Goal: Transaction & Acquisition: Purchase product/service

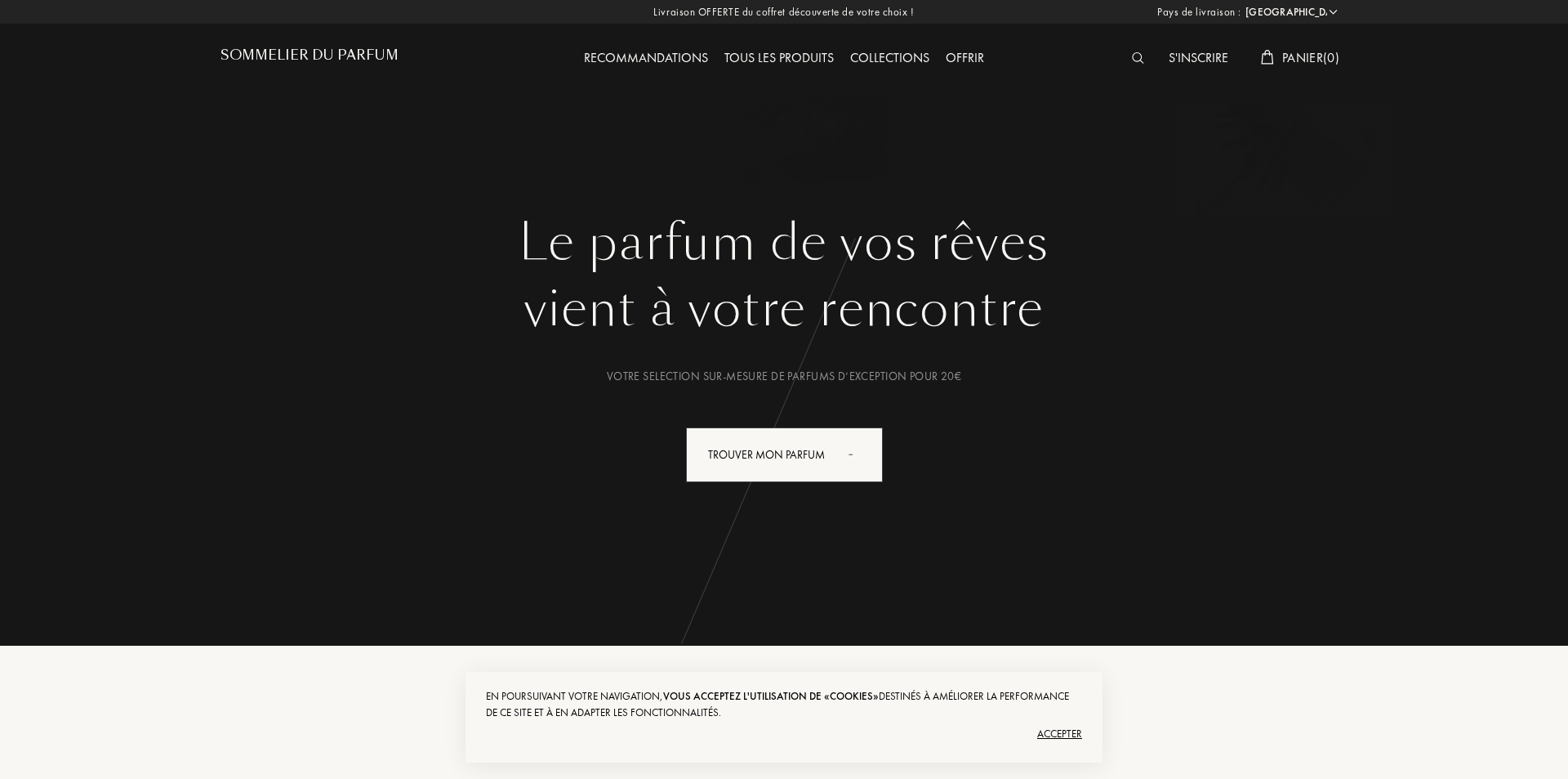
select select "FR"
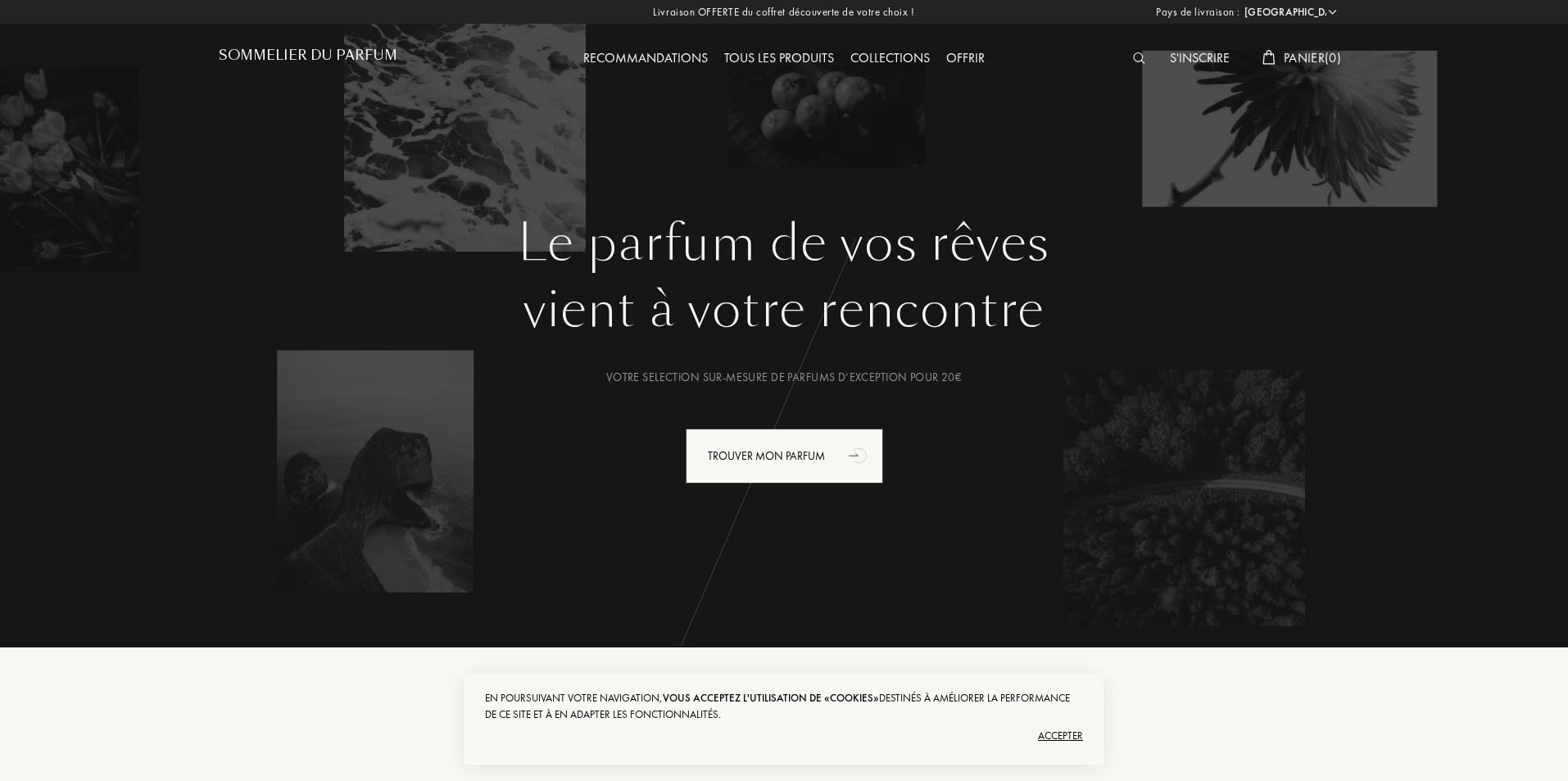
click at [963, 52] on div "Offrir" at bounding box center [966, 59] width 55 height 21
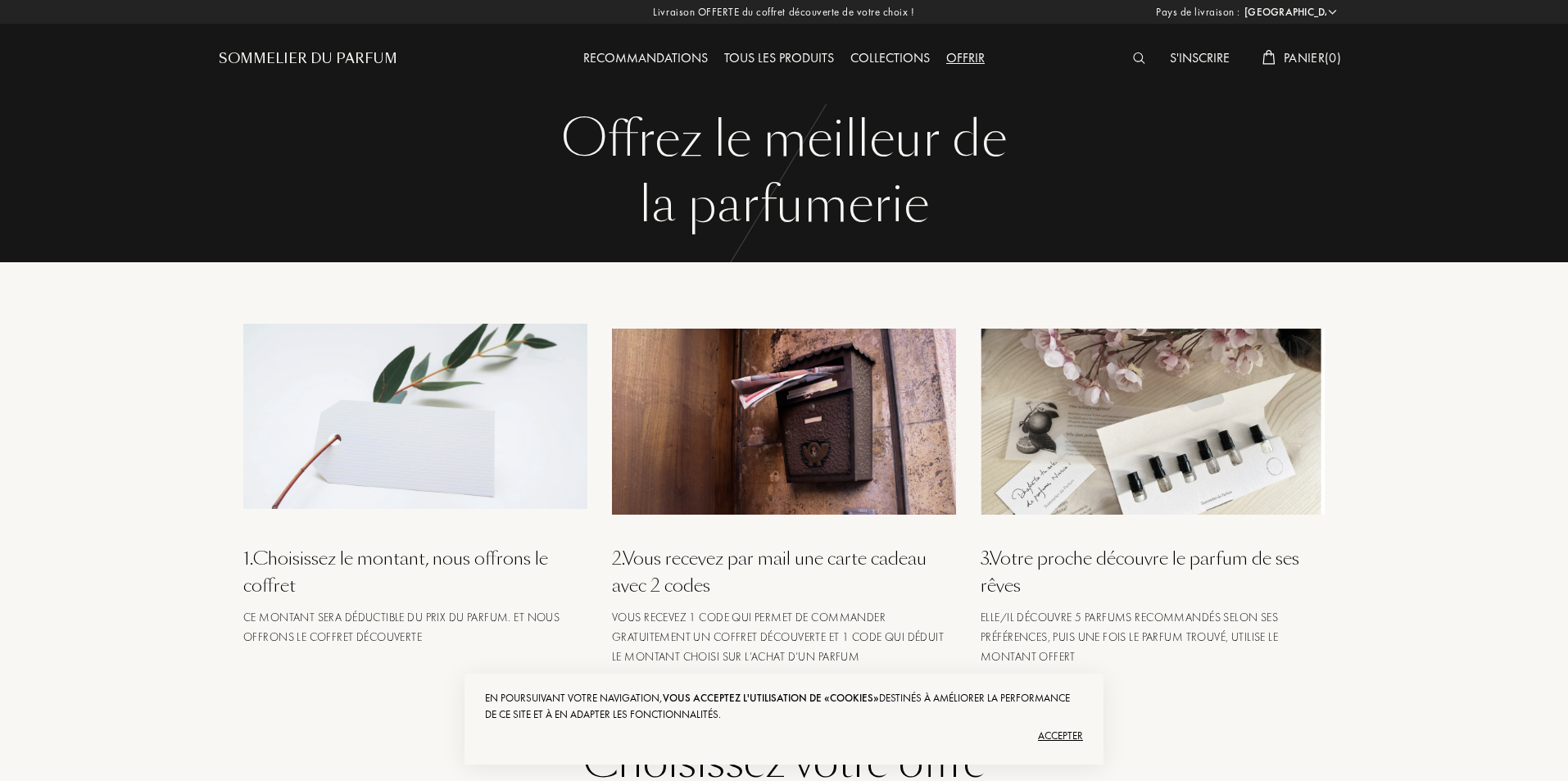
select select "FR"
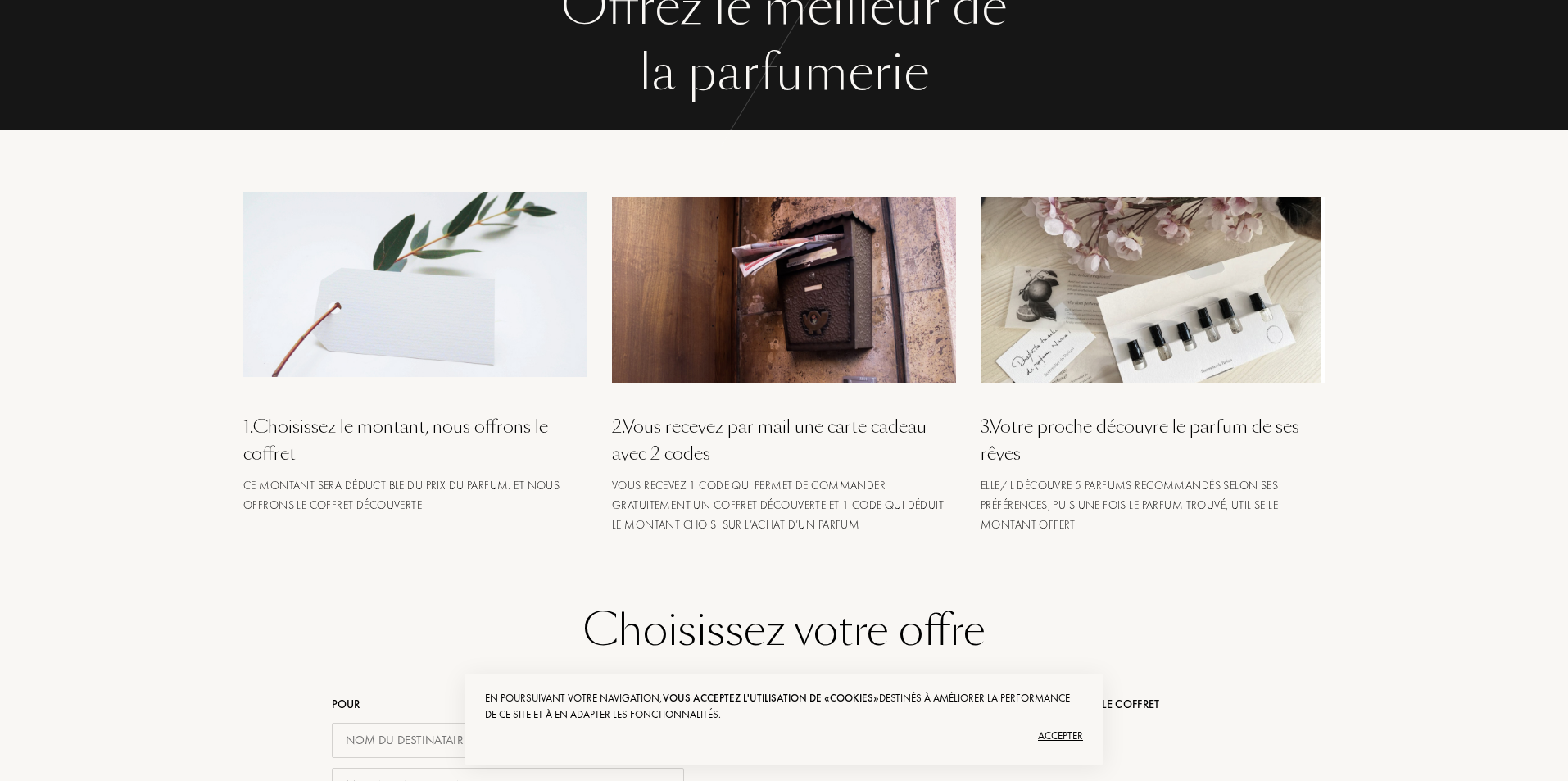
scroll to position [164, 0]
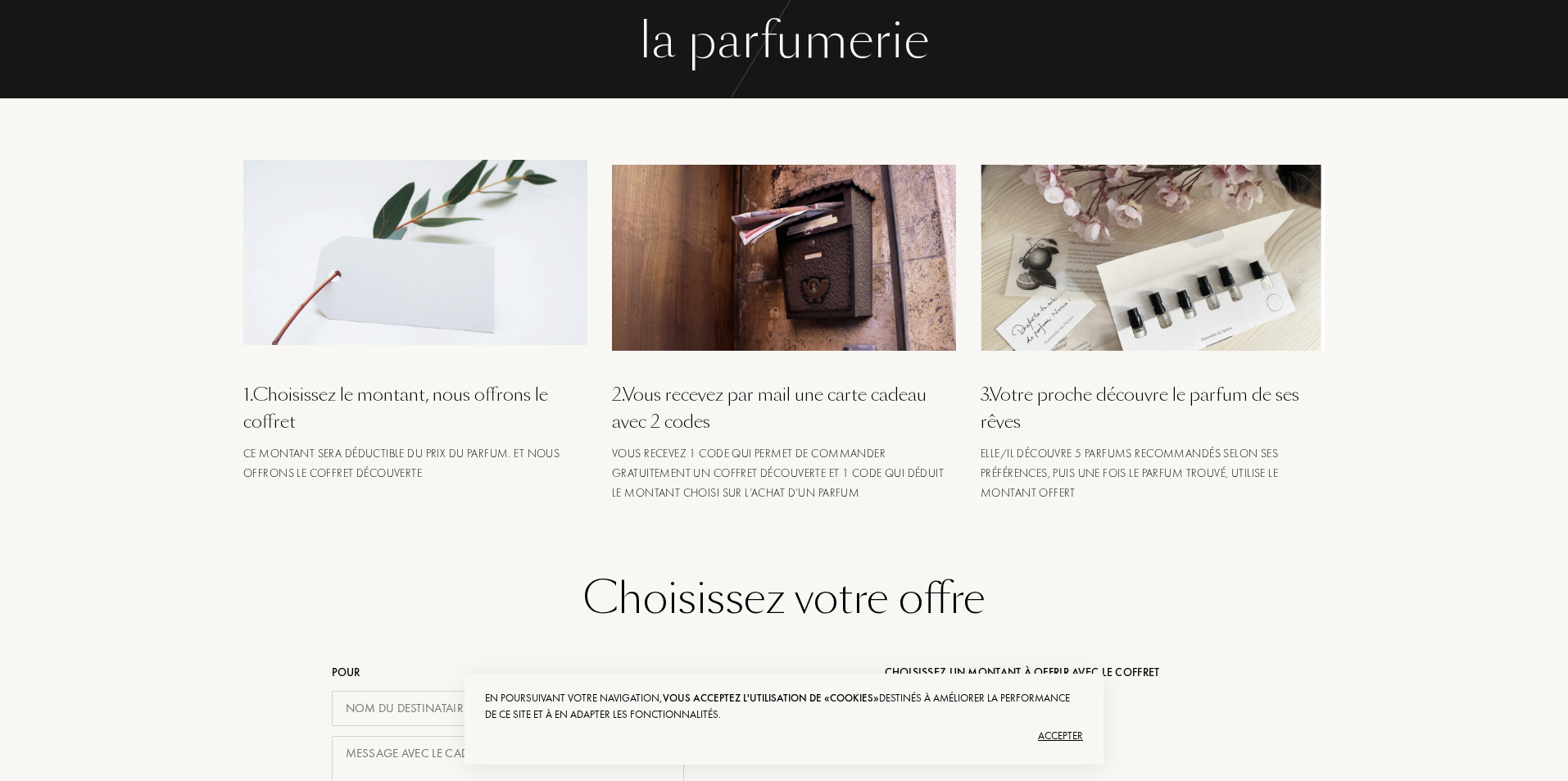
click at [1094, 392] on div "3 . Votre proche découvre le parfum de ses rêves" at bounding box center [1153, 408] width 344 height 54
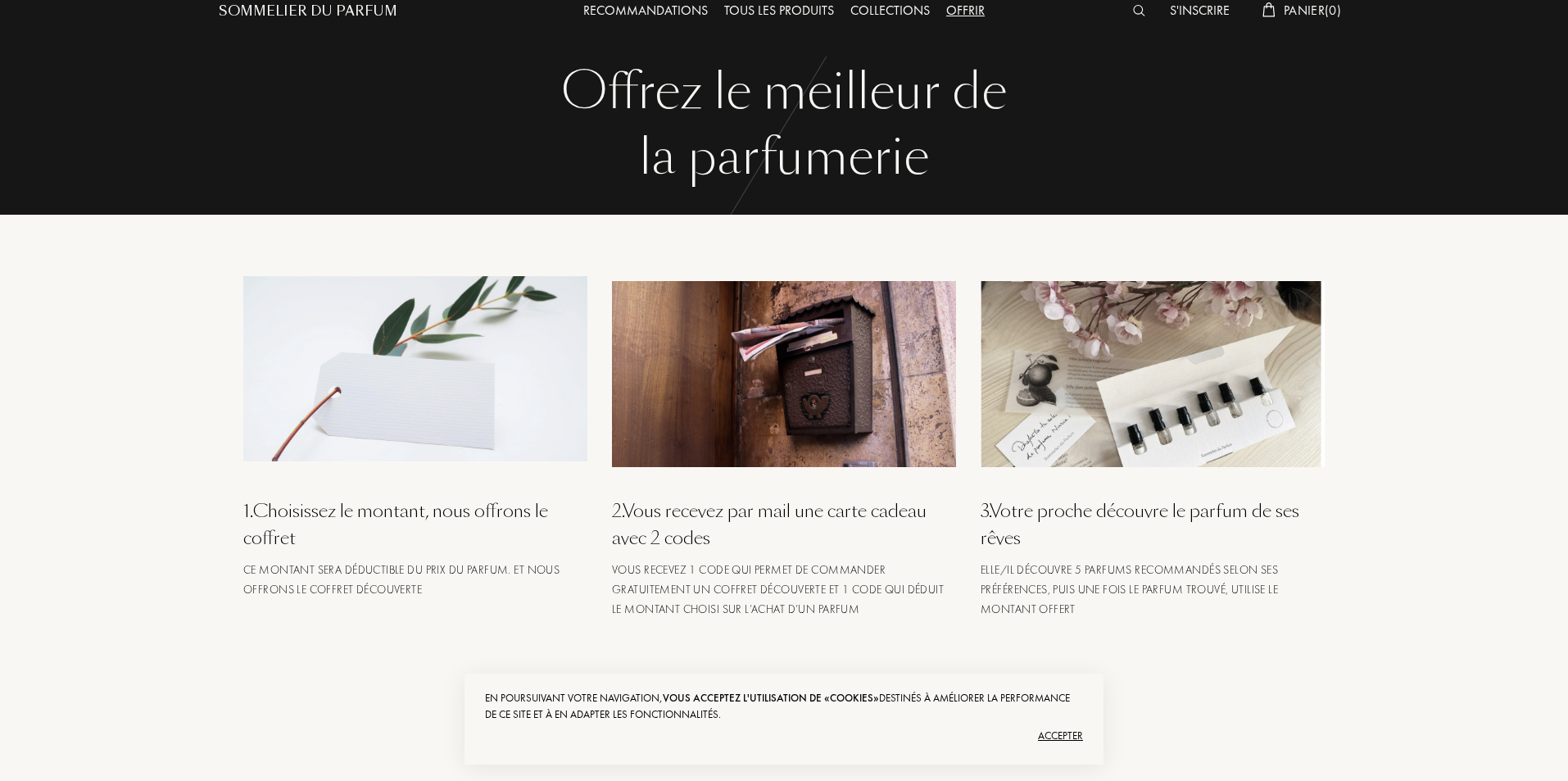
scroll to position [82, 0]
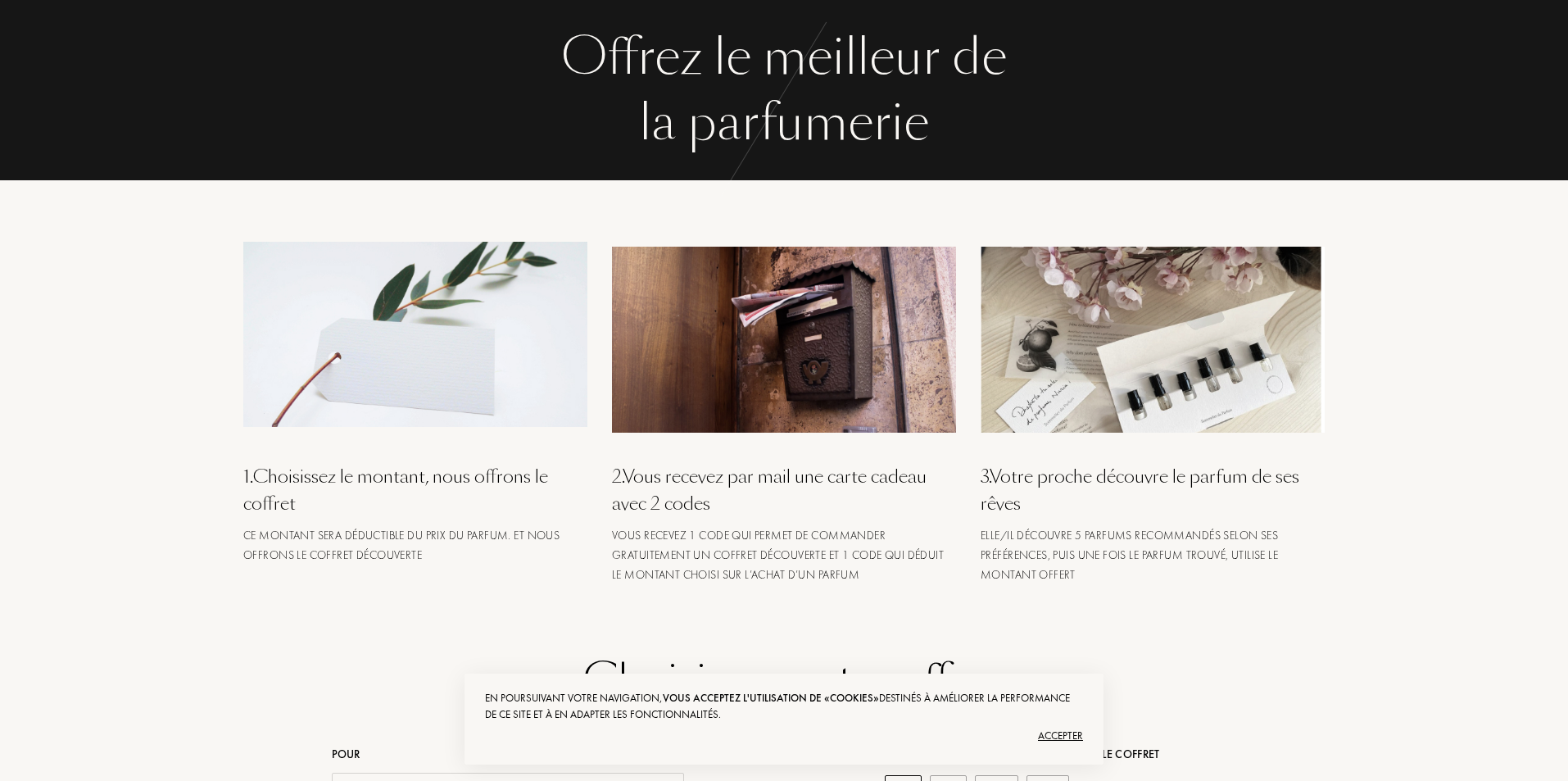
click at [1052, 357] on img at bounding box center [1153, 338] width 344 height 185
click at [1062, 736] on div "Accepter" at bounding box center [784, 735] width 598 height 27
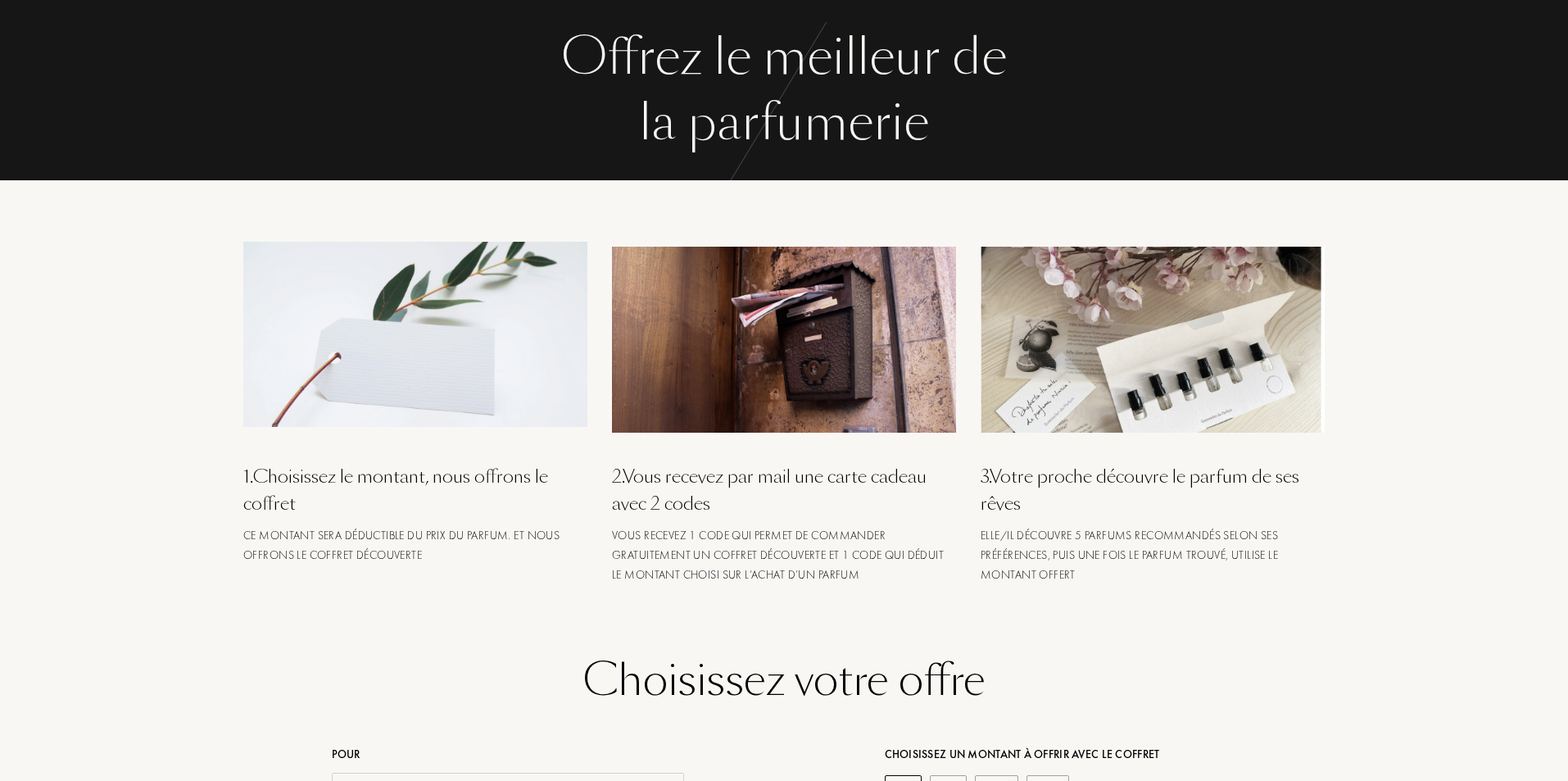
click at [1198, 656] on h2 "Choisissez votre offre" at bounding box center [784, 680] width 1107 height 62
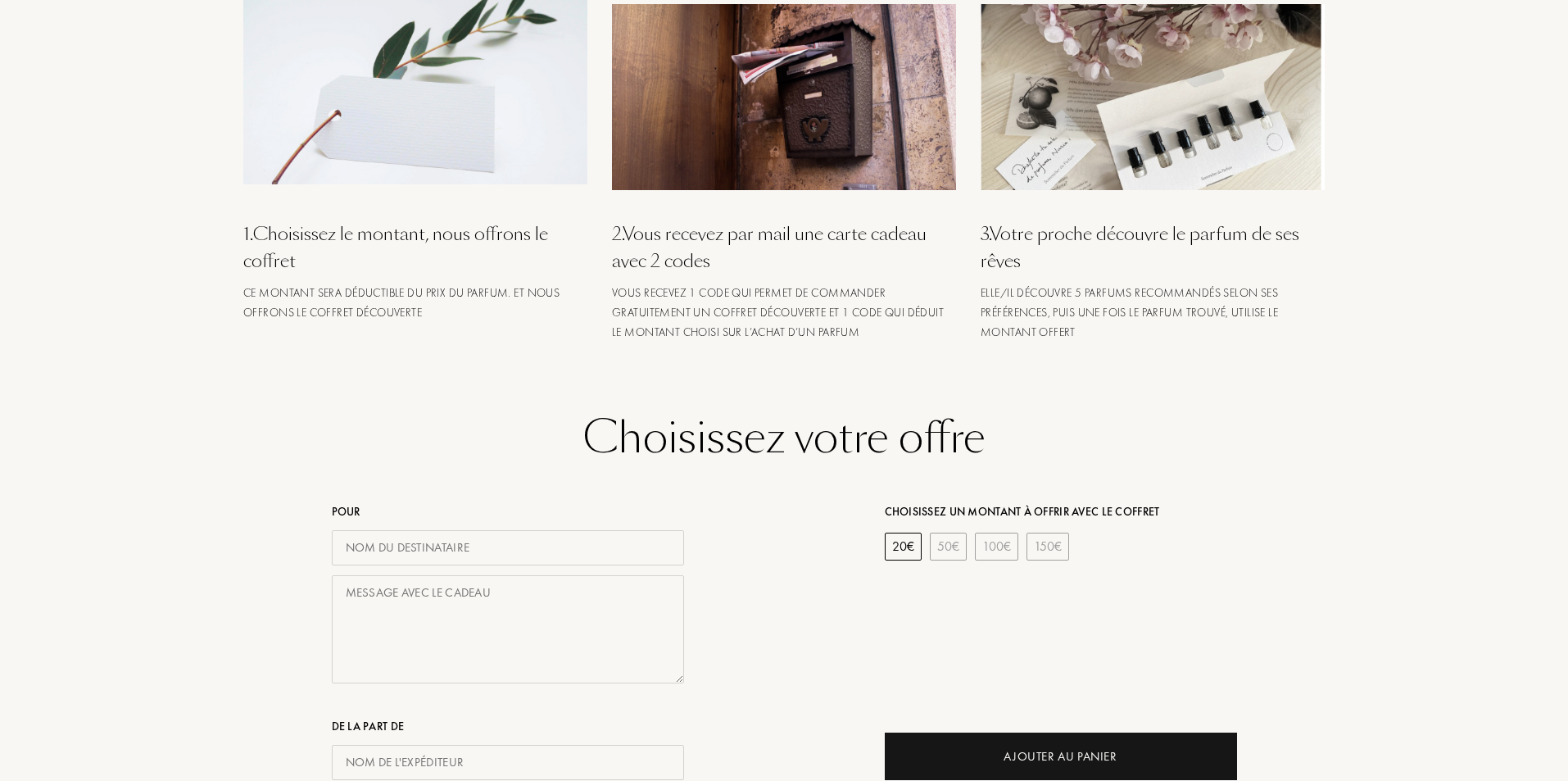
scroll to position [328, 0]
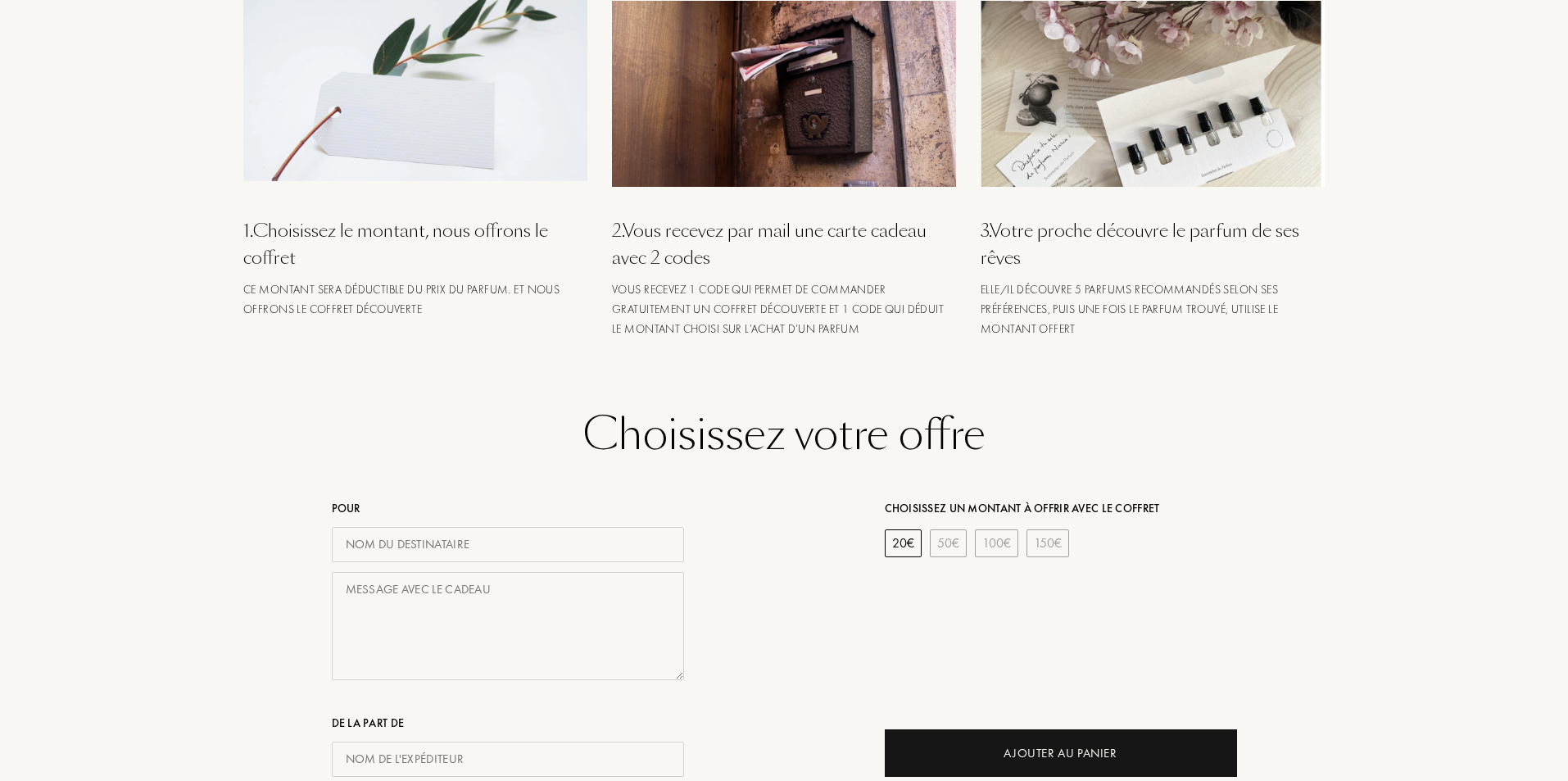
click at [905, 540] on div "20 €" at bounding box center [903, 543] width 37 height 28
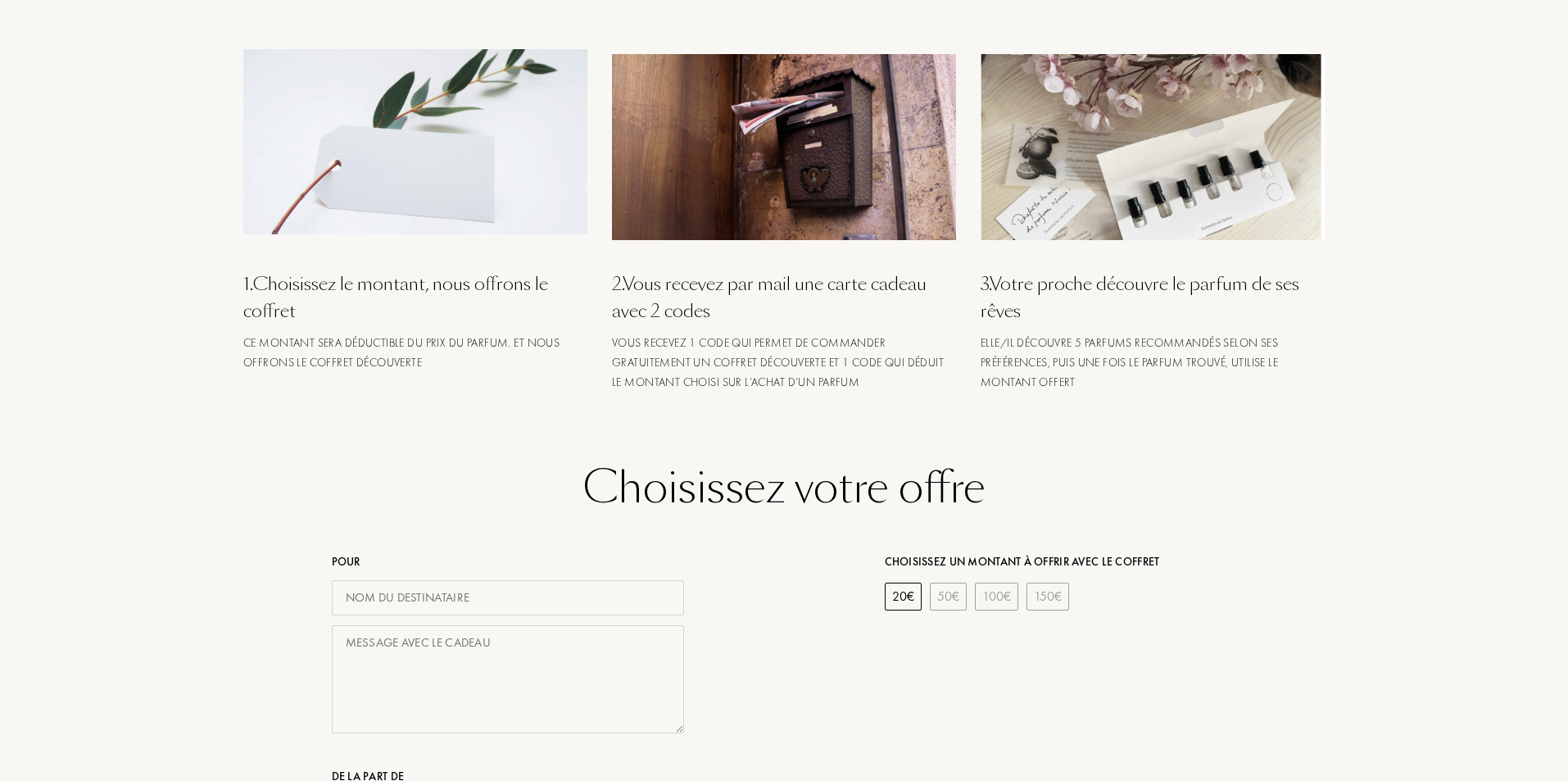
scroll to position [82, 0]
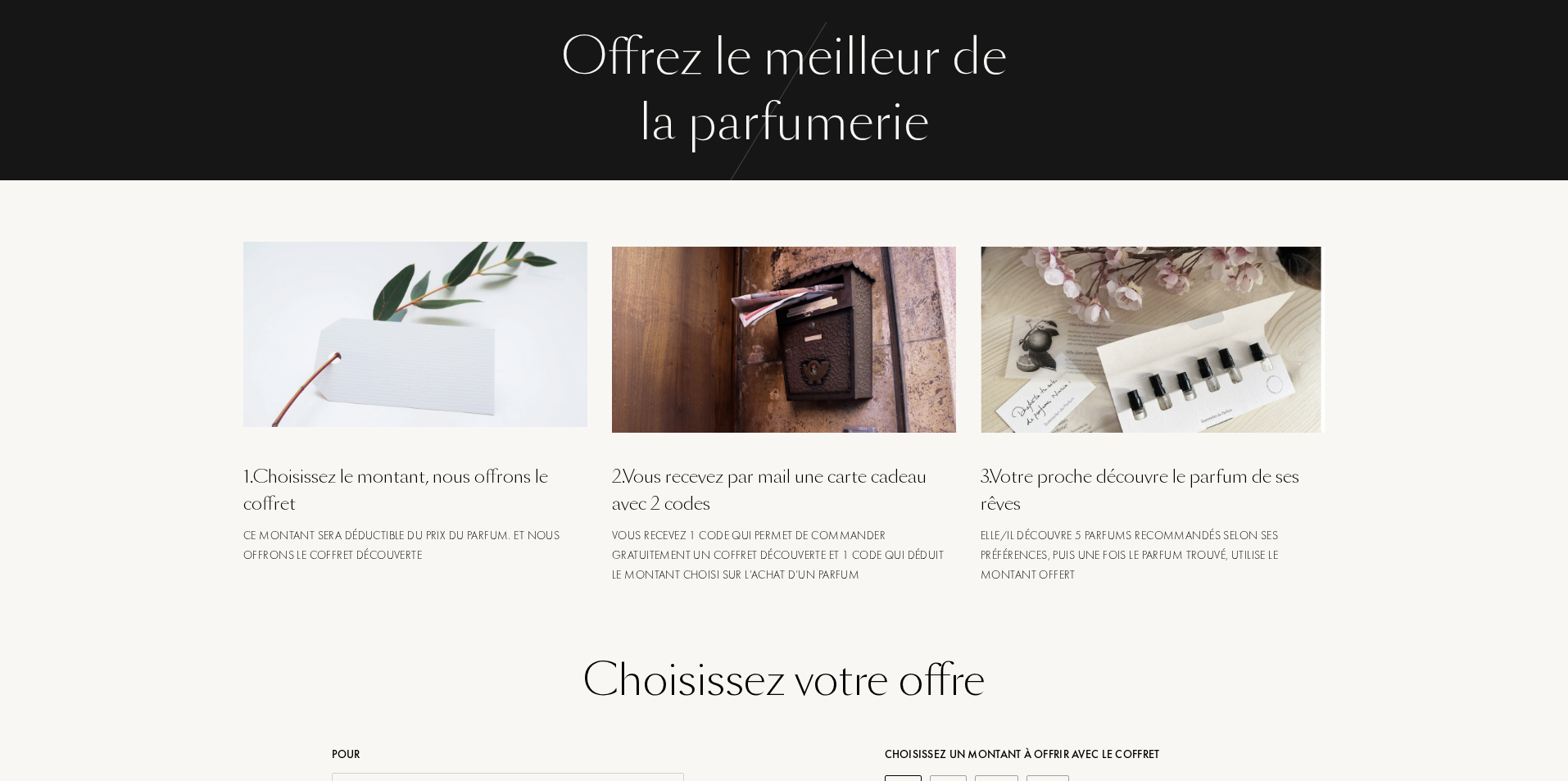
click at [1150, 404] on img at bounding box center [1153, 338] width 344 height 185
click at [1077, 480] on div "3 . Votre proche découvre le parfum de ses rêves" at bounding box center [1153, 490] width 344 height 54
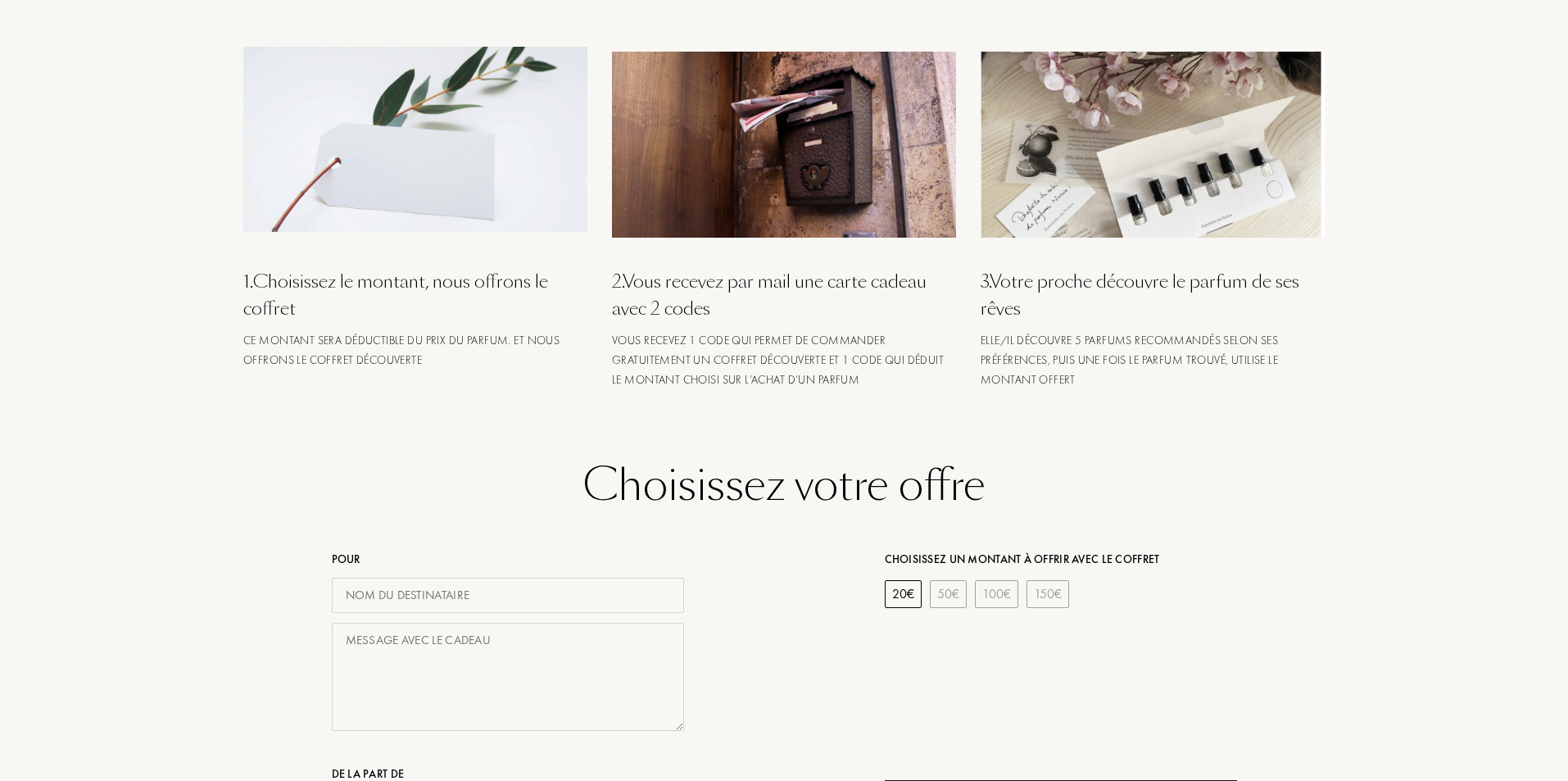
scroll to position [245, 0]
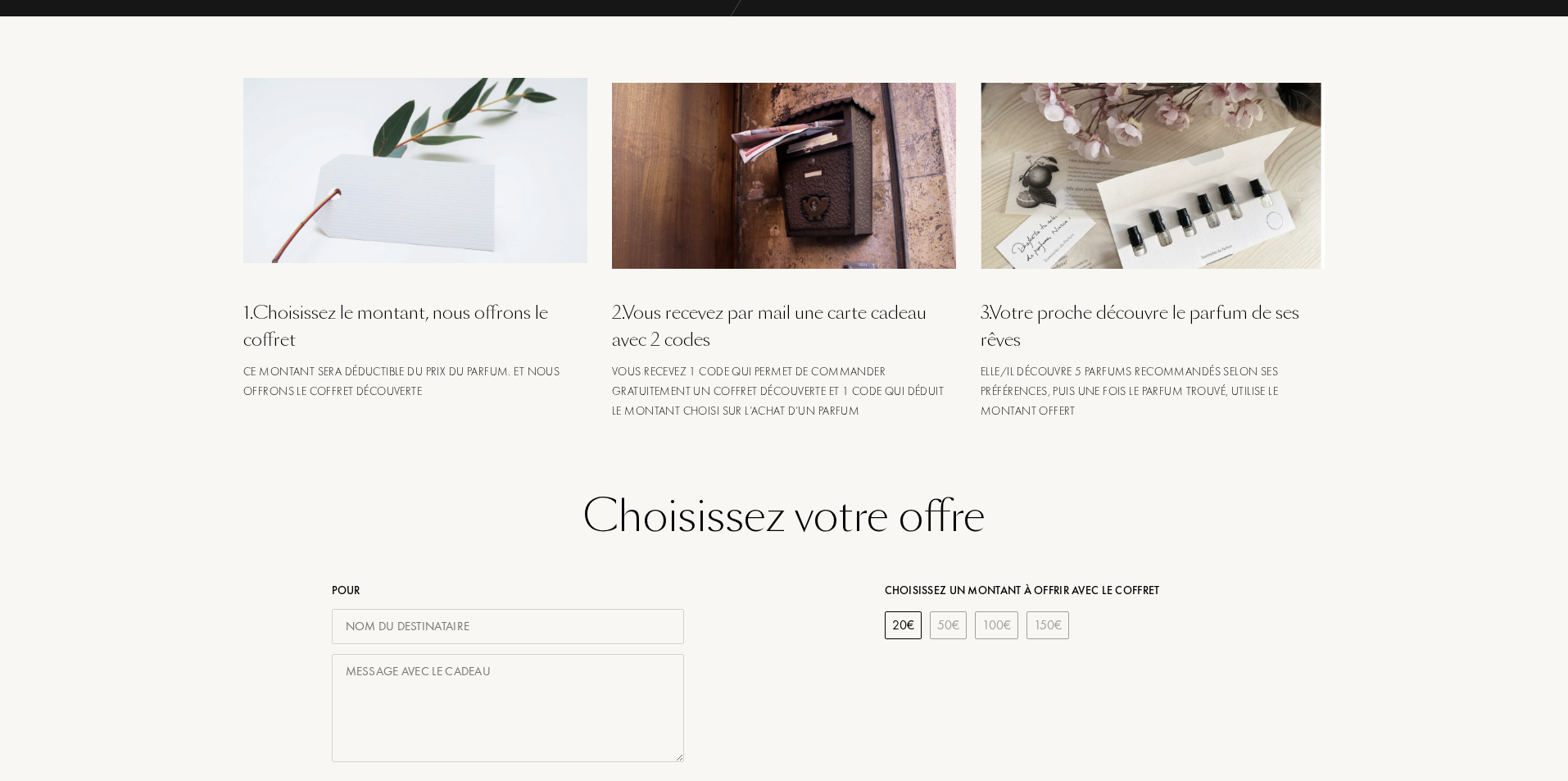
click at [521, 637] on input "text" at bounding box center [507, 626] width 352 height 35
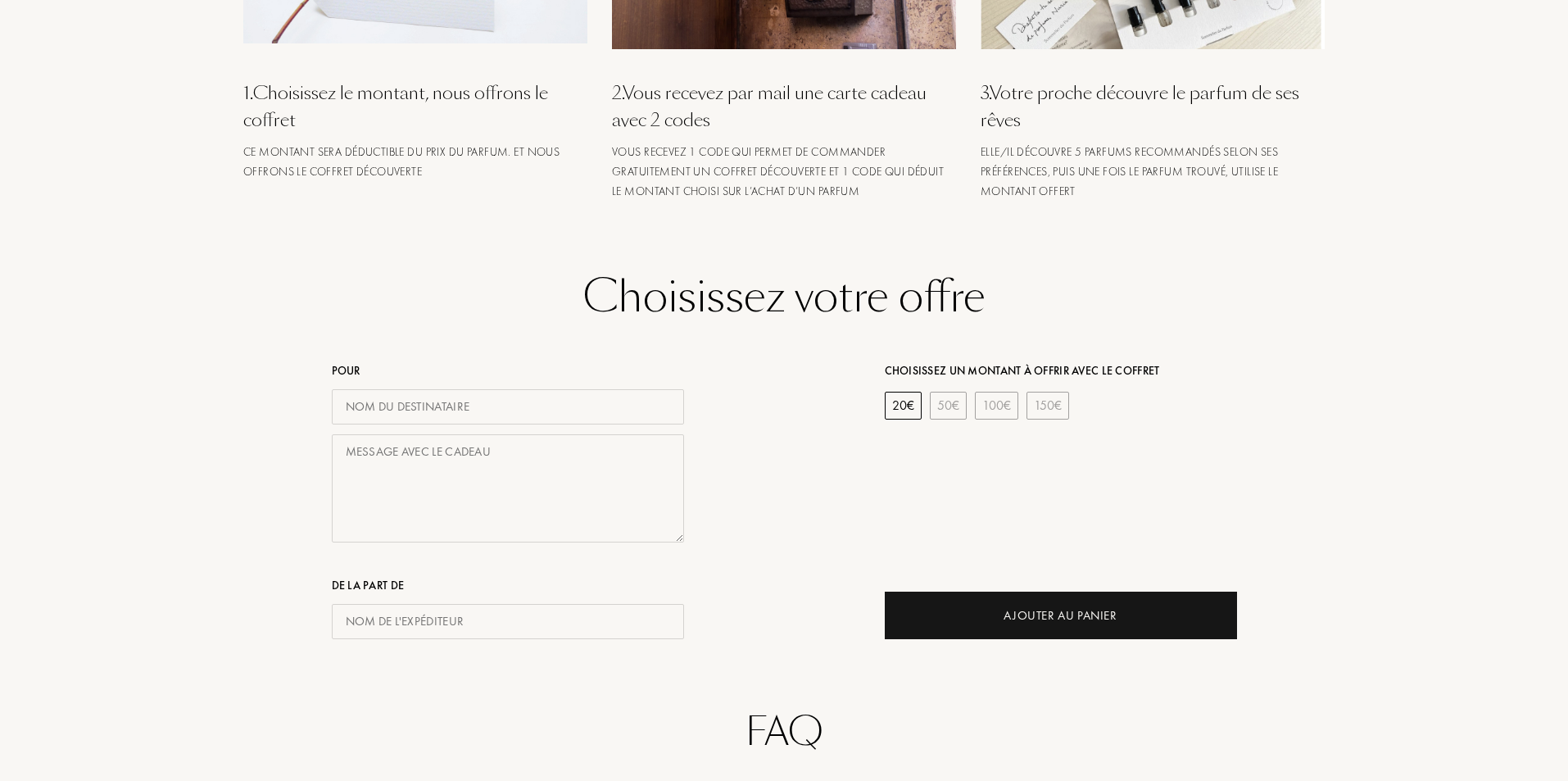
scroll to position [492, 0]
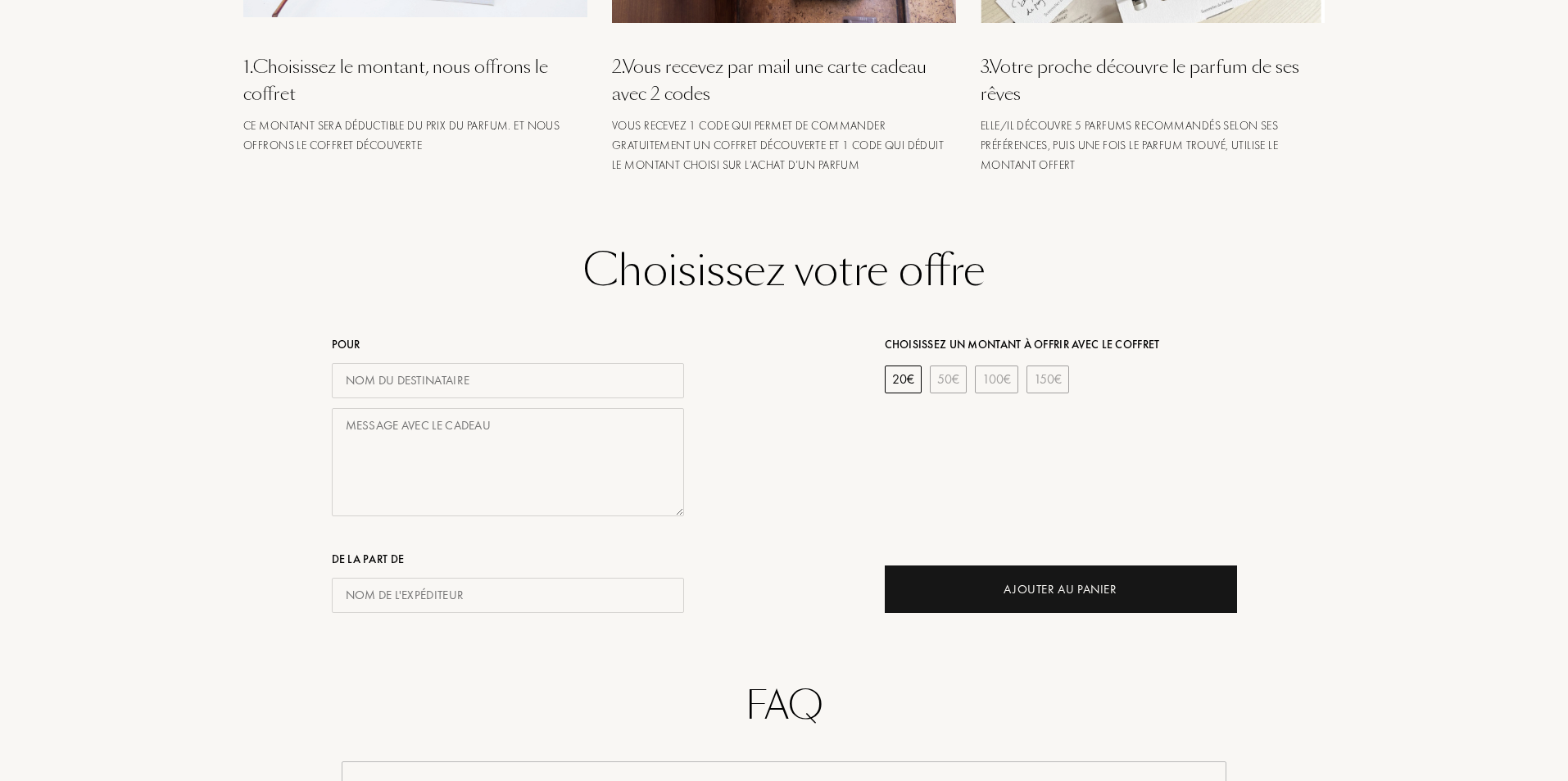
click at [340, 461] on textarea at bounding box center [507, 462] width 352 height 109
click at [449, 599] on input "text" at bounding box center [507, 595] width 352 height 35
click at [974, 473] on div "Choisissez un montant à offrir avec le coffret 20 € 50 € 100 € 150 € Ajouter au…" at bounding box center [1061, 459] width 352 height 306
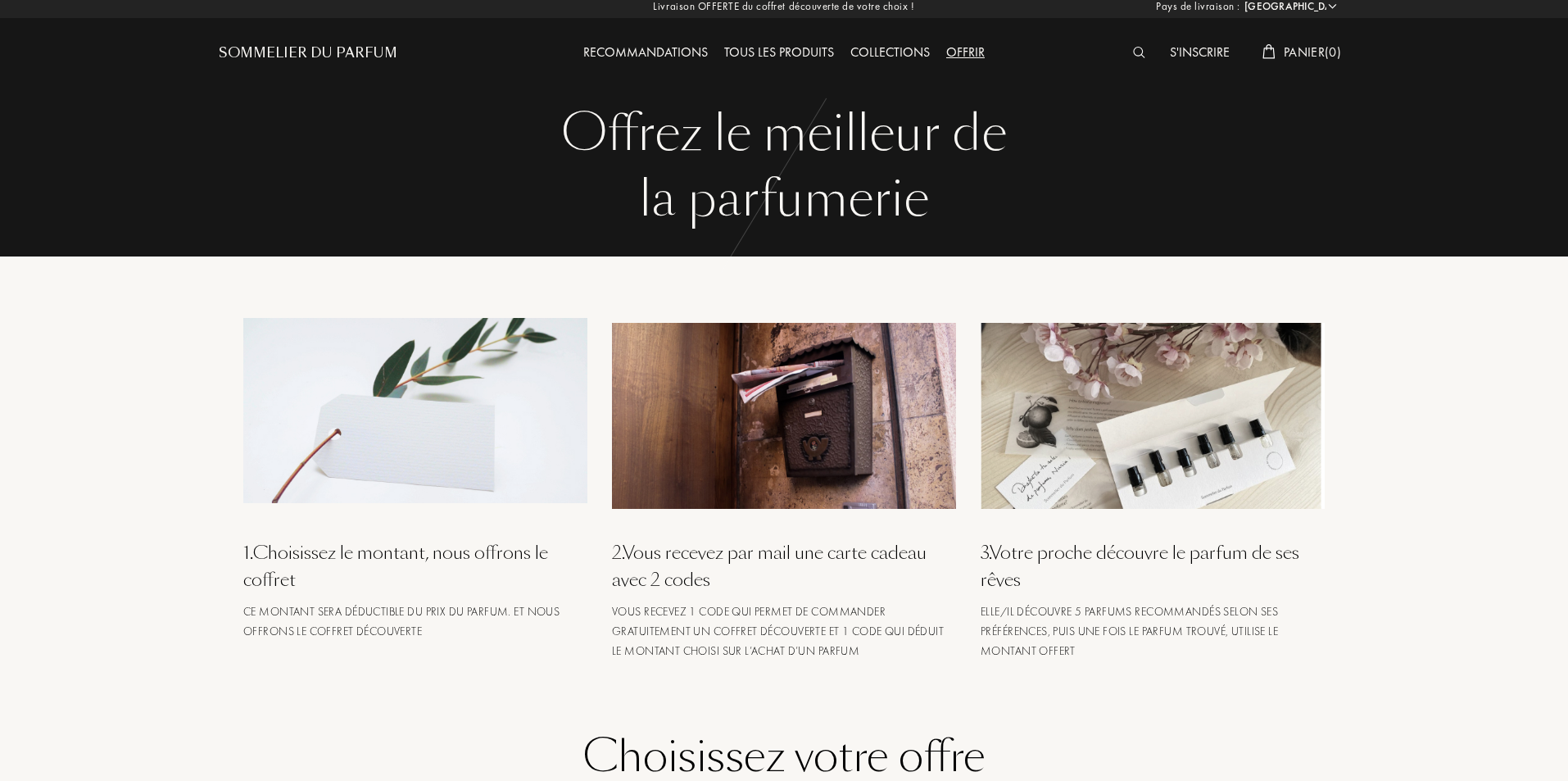
scroll to position [0, 0]
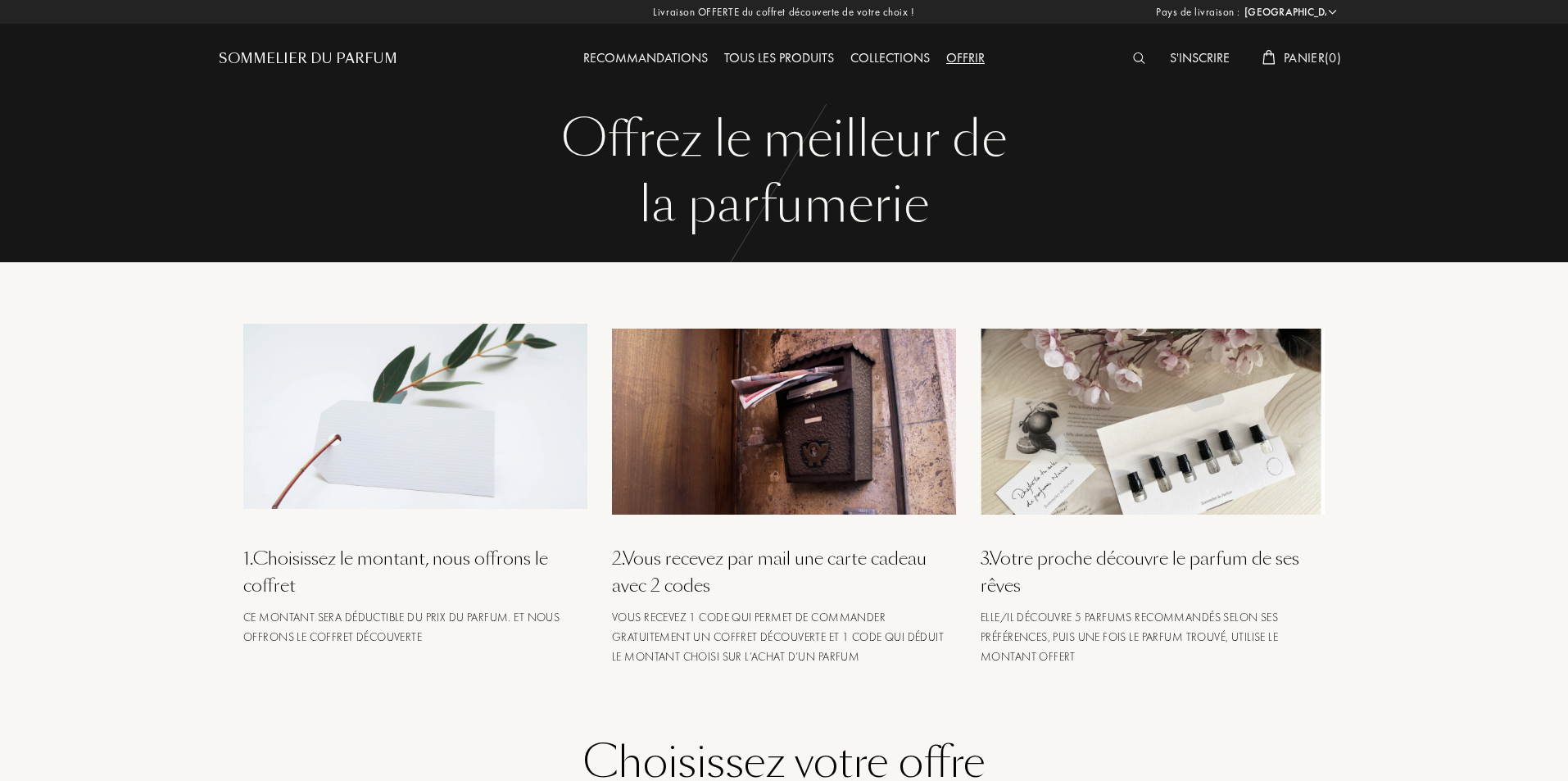
click at [892, 62] on div "Collections" at bounding box center [891, 59] width 96 height 21
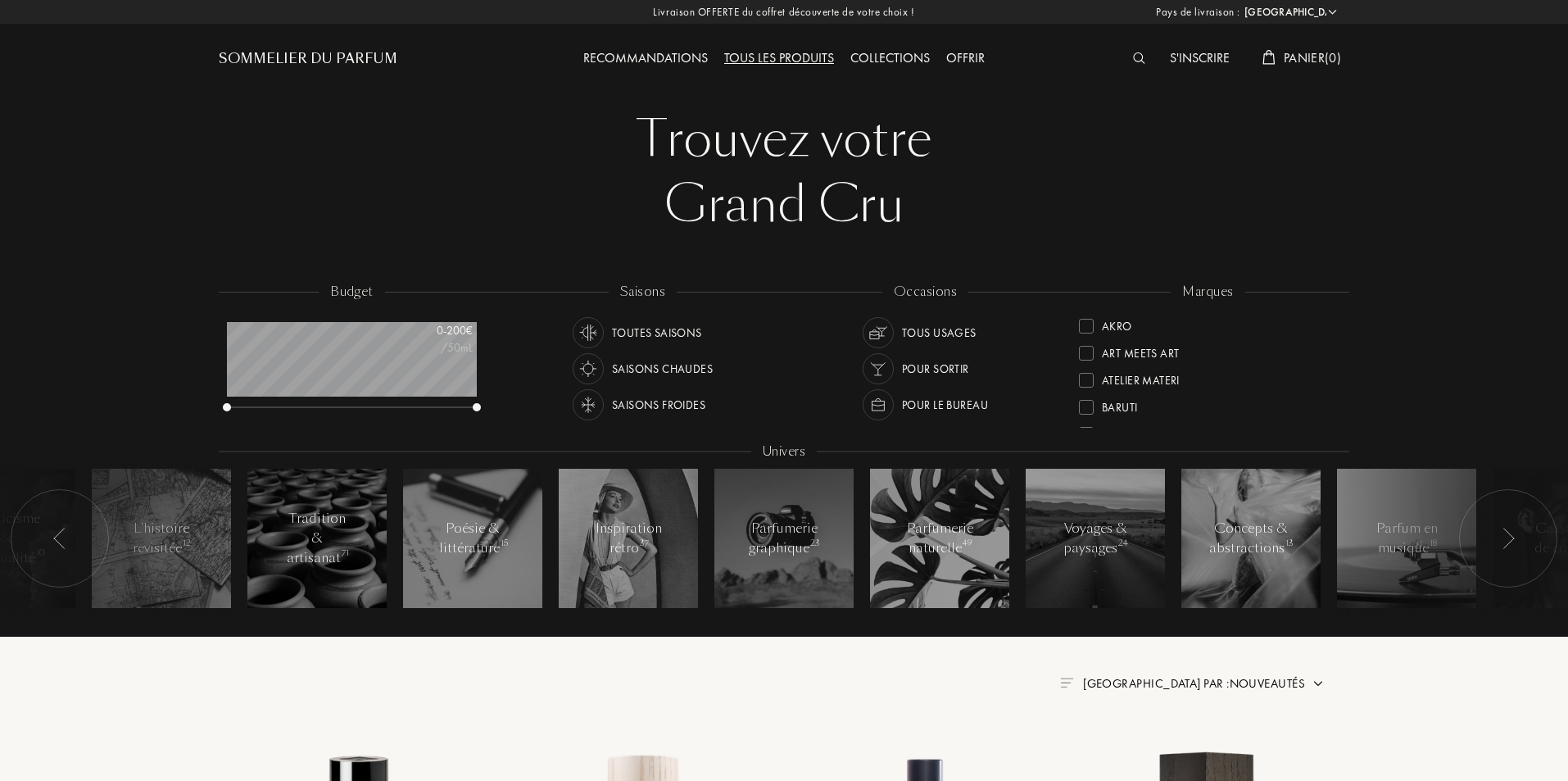
select select "FR"
click at [633, 60] on div "Recommandations" at bounding box center [645, 59] width 141 height 21
select select "FR"
click at [306, 60] on div "Sommelier du Parfum" at bounding box center [308, 58] width 178 height 19
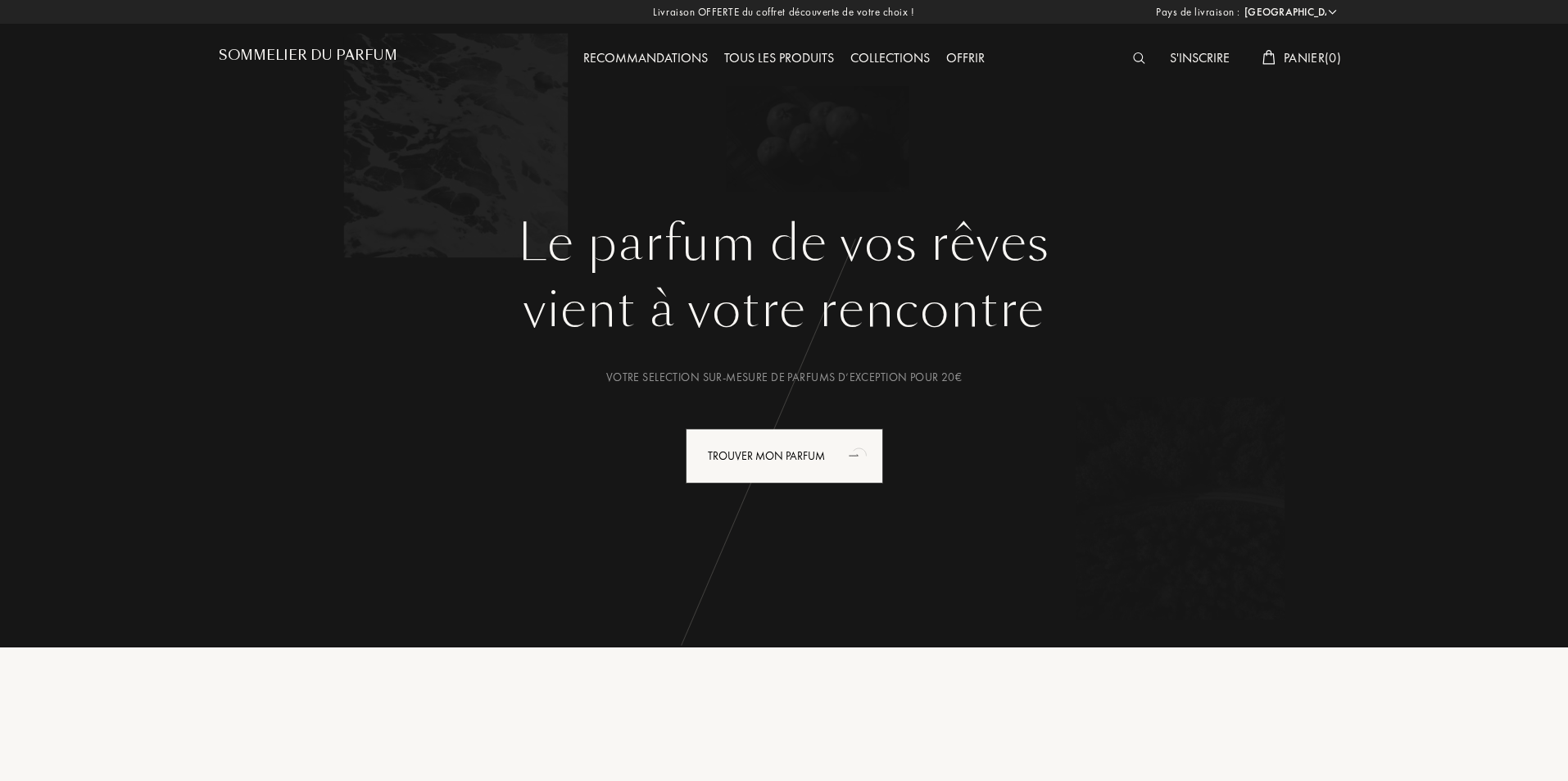
select select "FR"
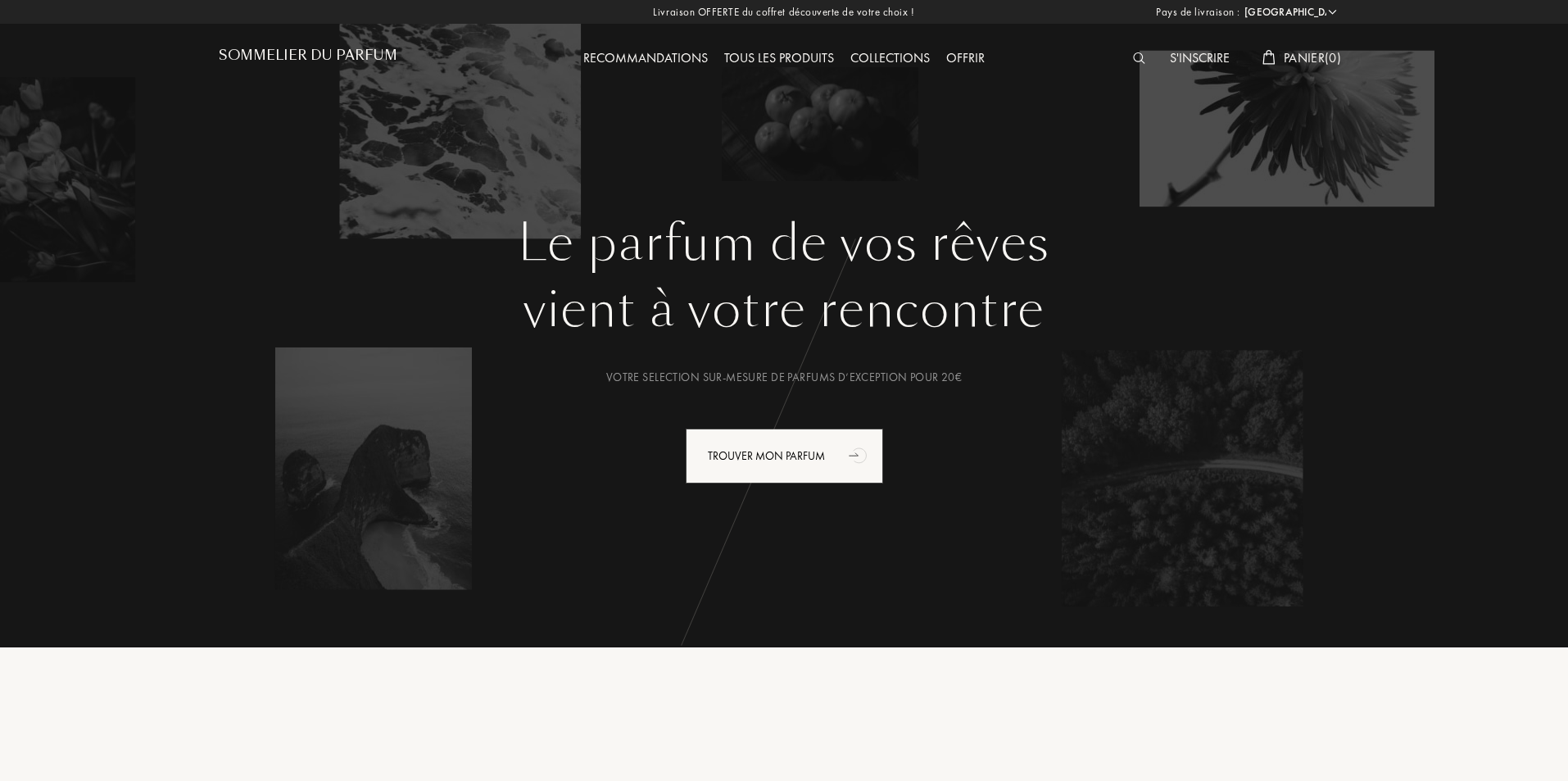
click at [866, 56] on div "Collections" at bounding box center [891, 59] width 96 height 21
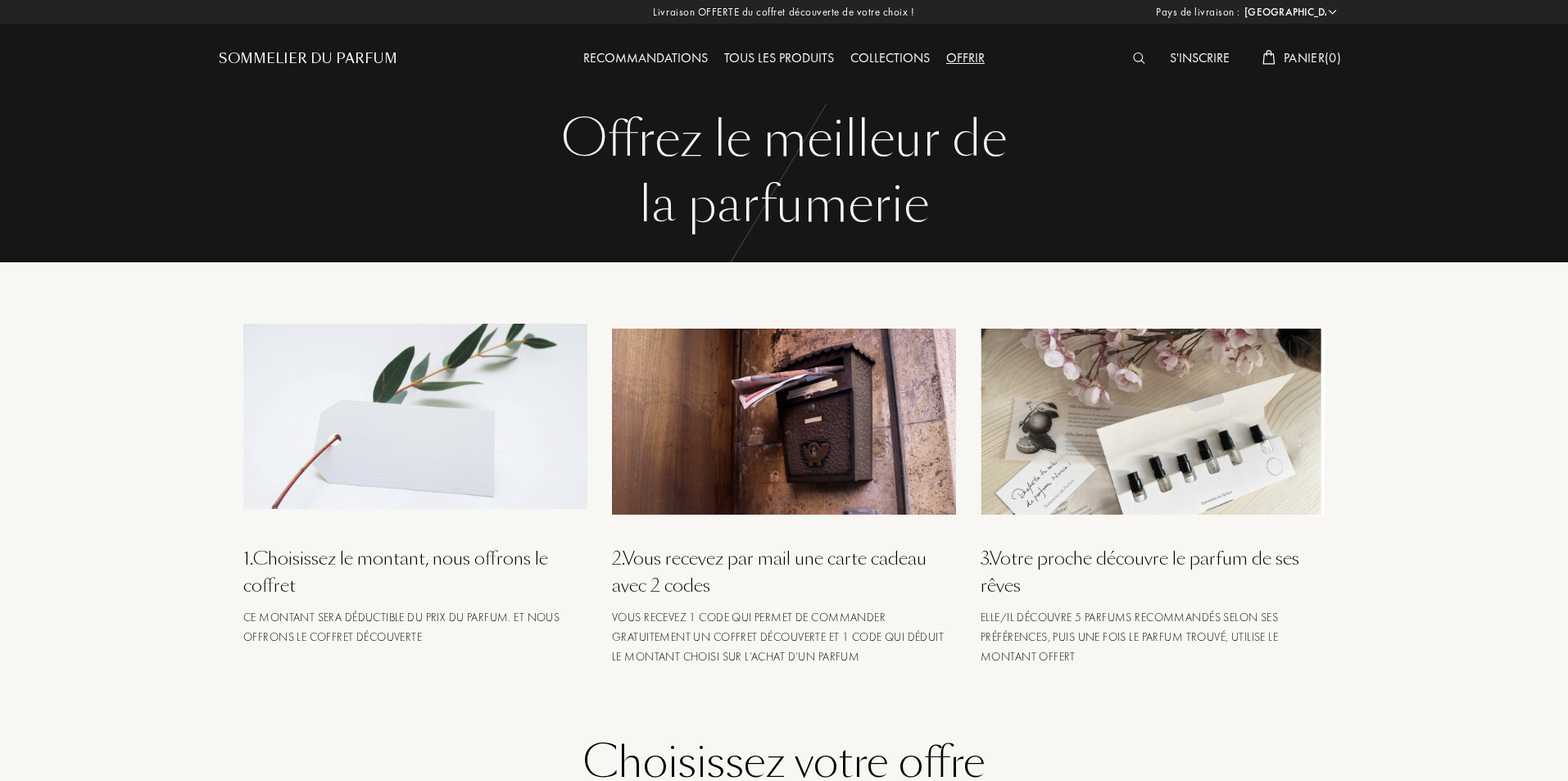
select select "FR"
click at [892, 54] on div "Collections" at bounding box center [891, 59] width 96 height 21
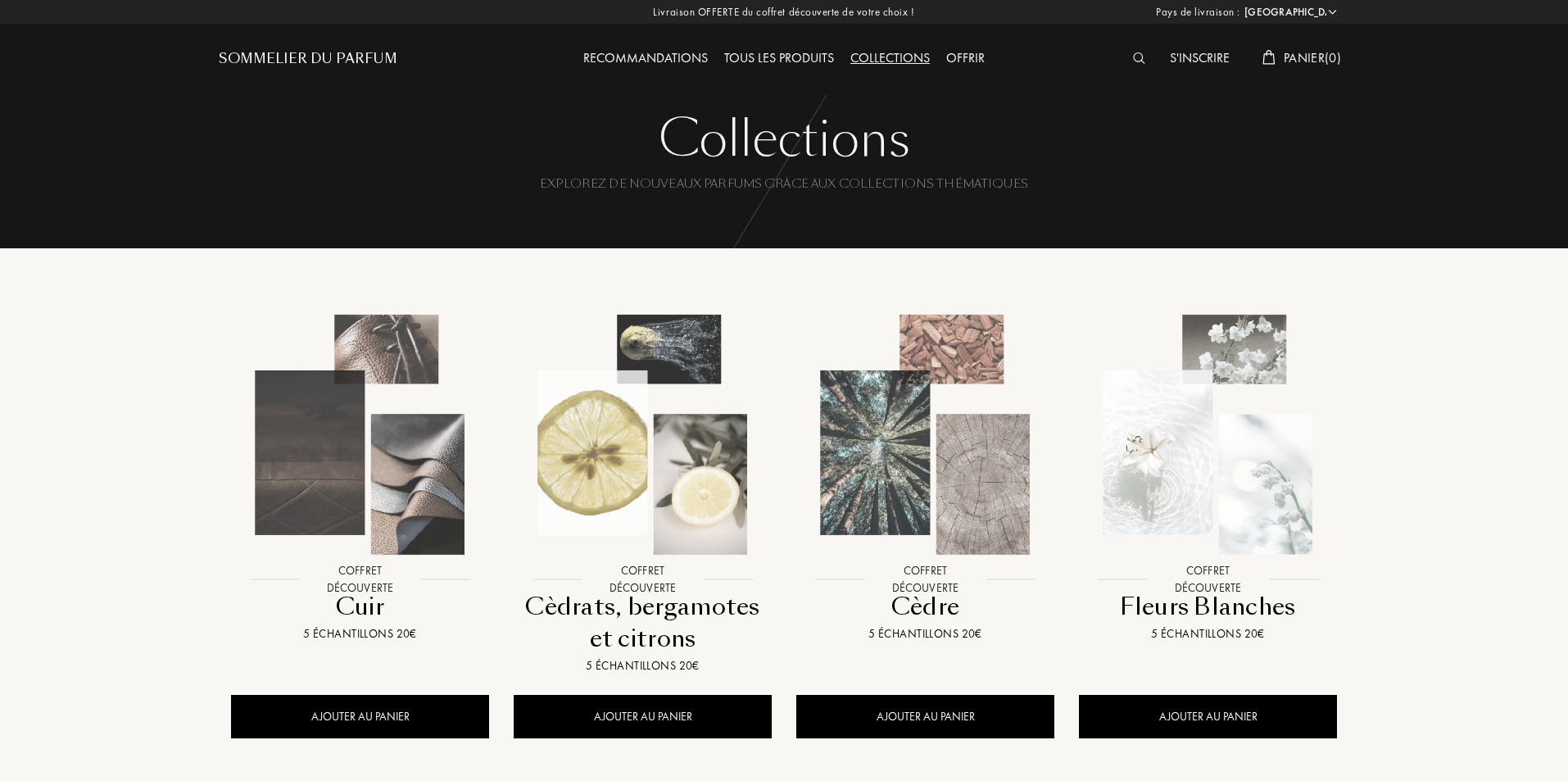
select select "FR"
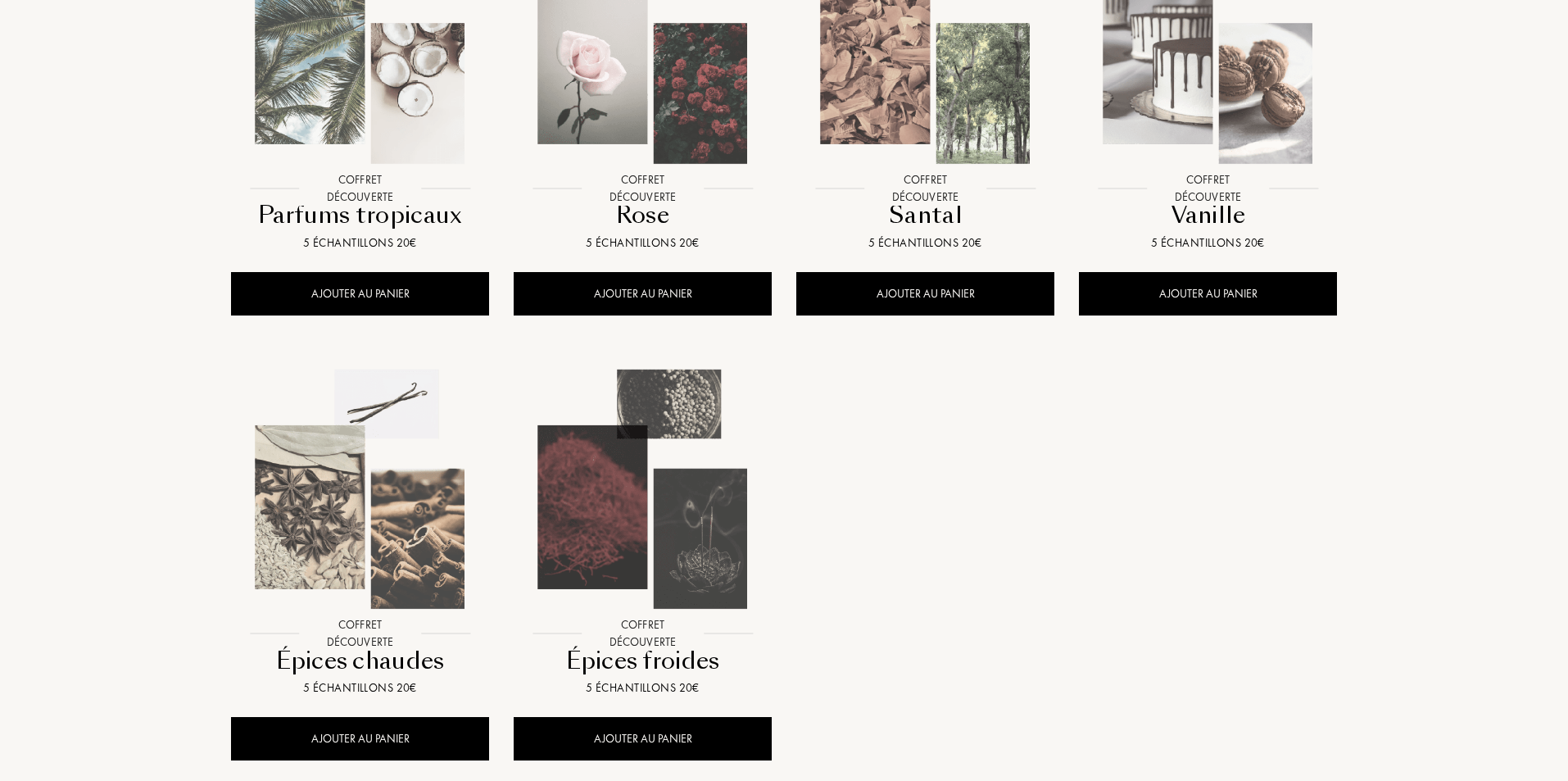
scroll to position [1393, 0]
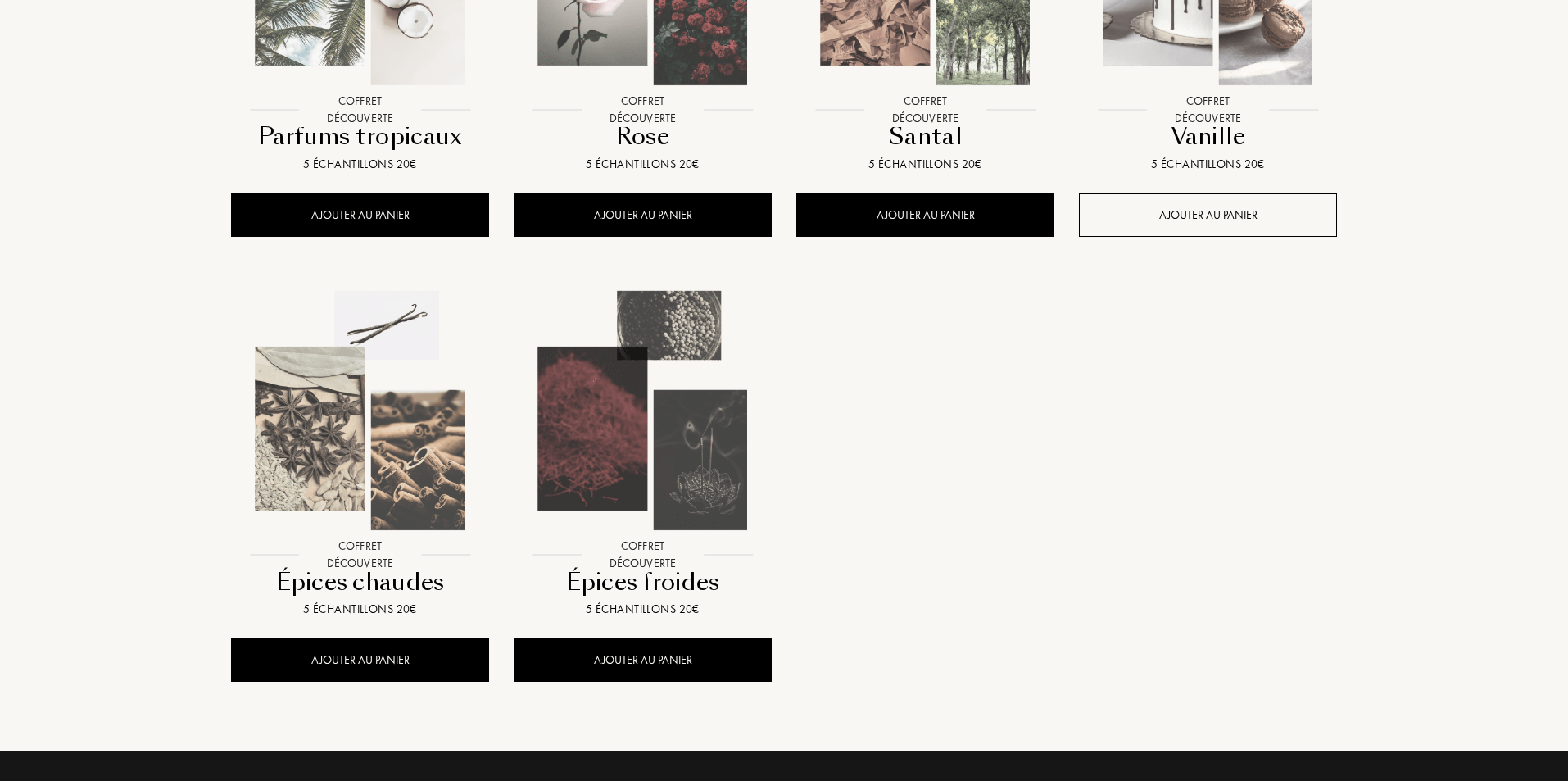
click at [1122, 219] on div "AJOUTER AU PANIER" at bounding box center [1208, 214] width 258 height 43
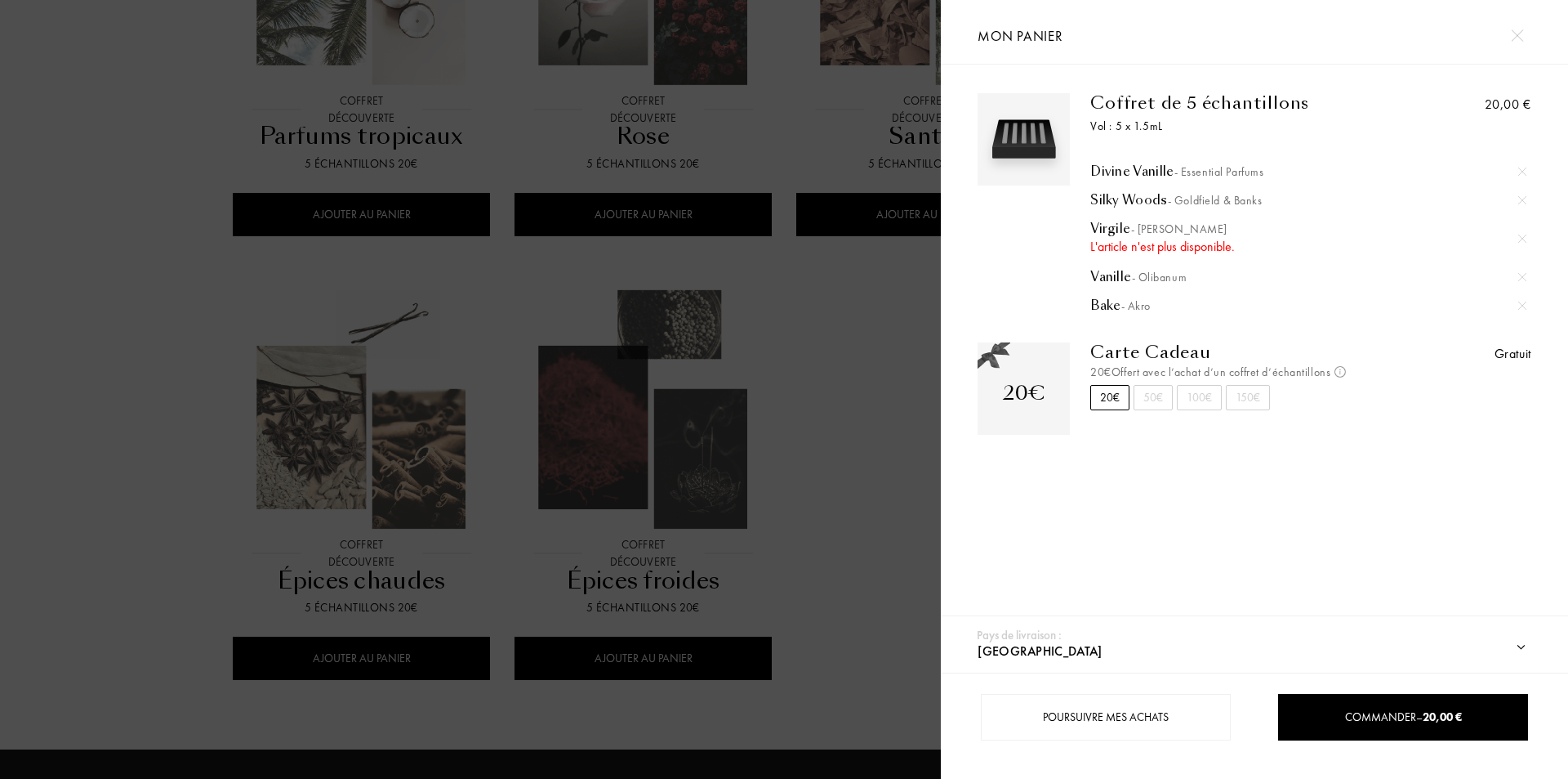
click at [822, 455] on div at bounding box center [470, 390] width 941 height 779
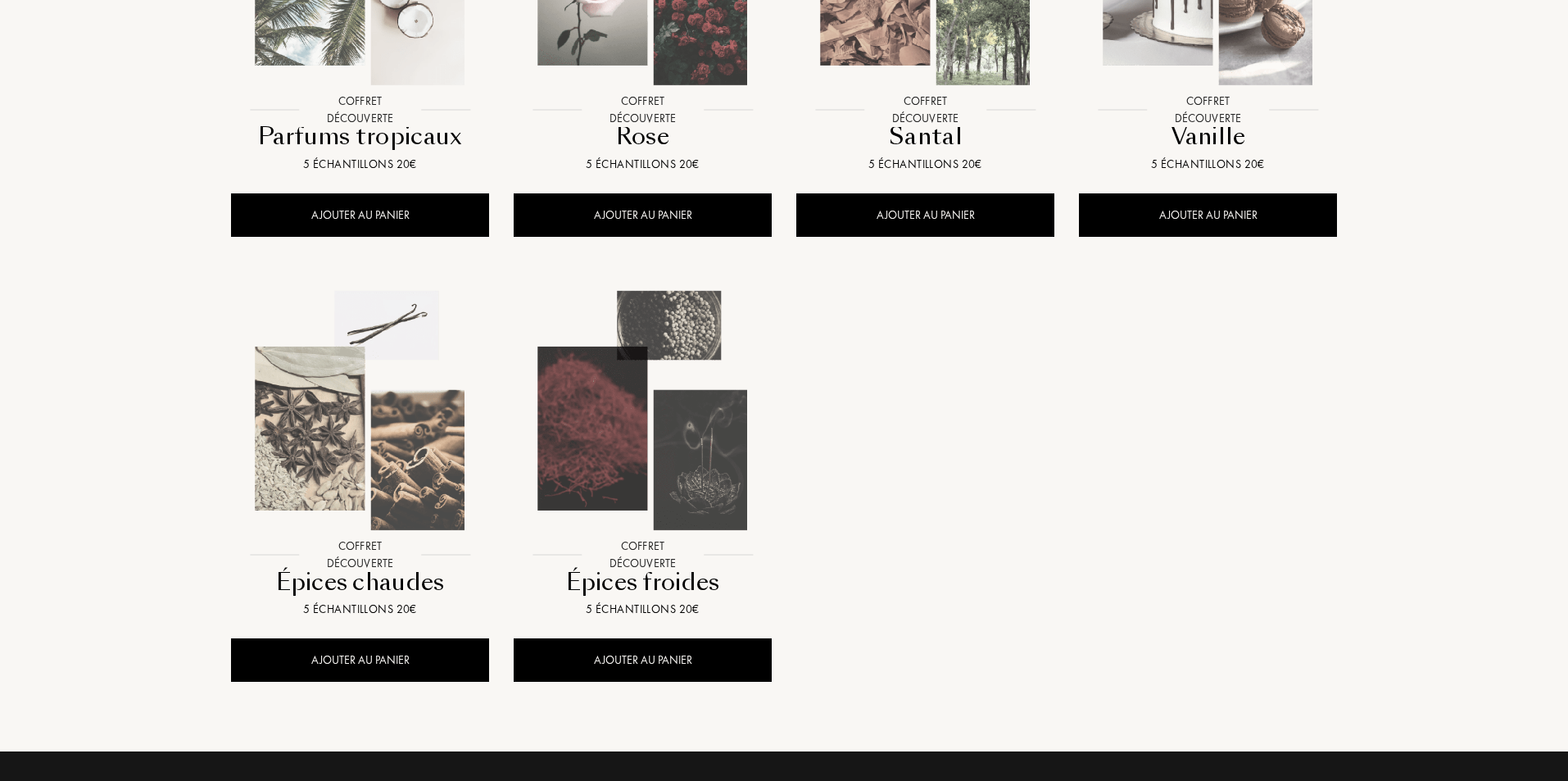
click at [358, 699] on div "Coffret découverte Coffret découverte Épices chaudes 5 échantillons 20€ AJOUTER…" at bounding box center [360, 488] width 283 height 446
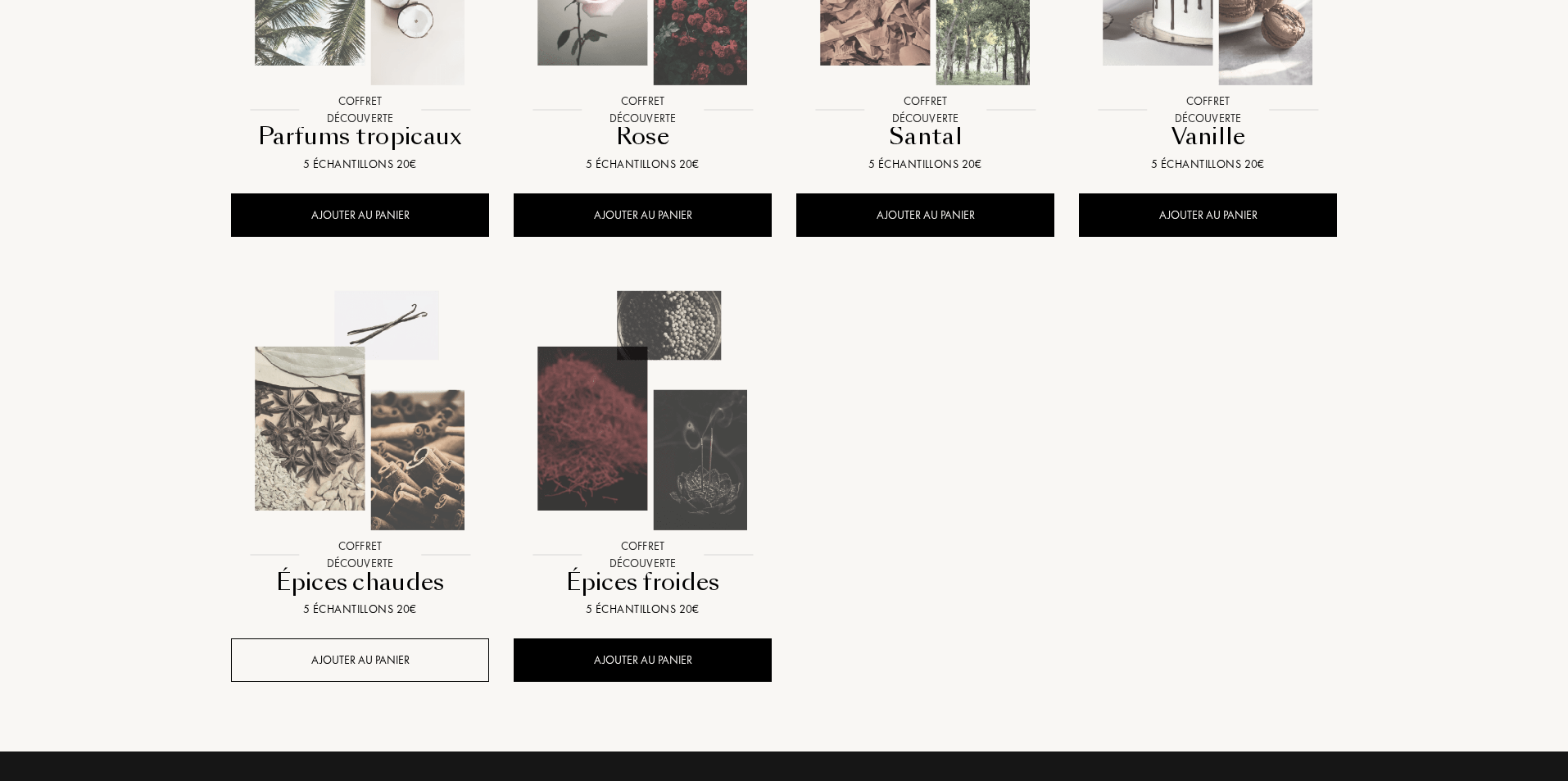
click at [369, 673] on div "AJOUTER AU PANIER" at bounding box center [359, 660] width 258 height 43
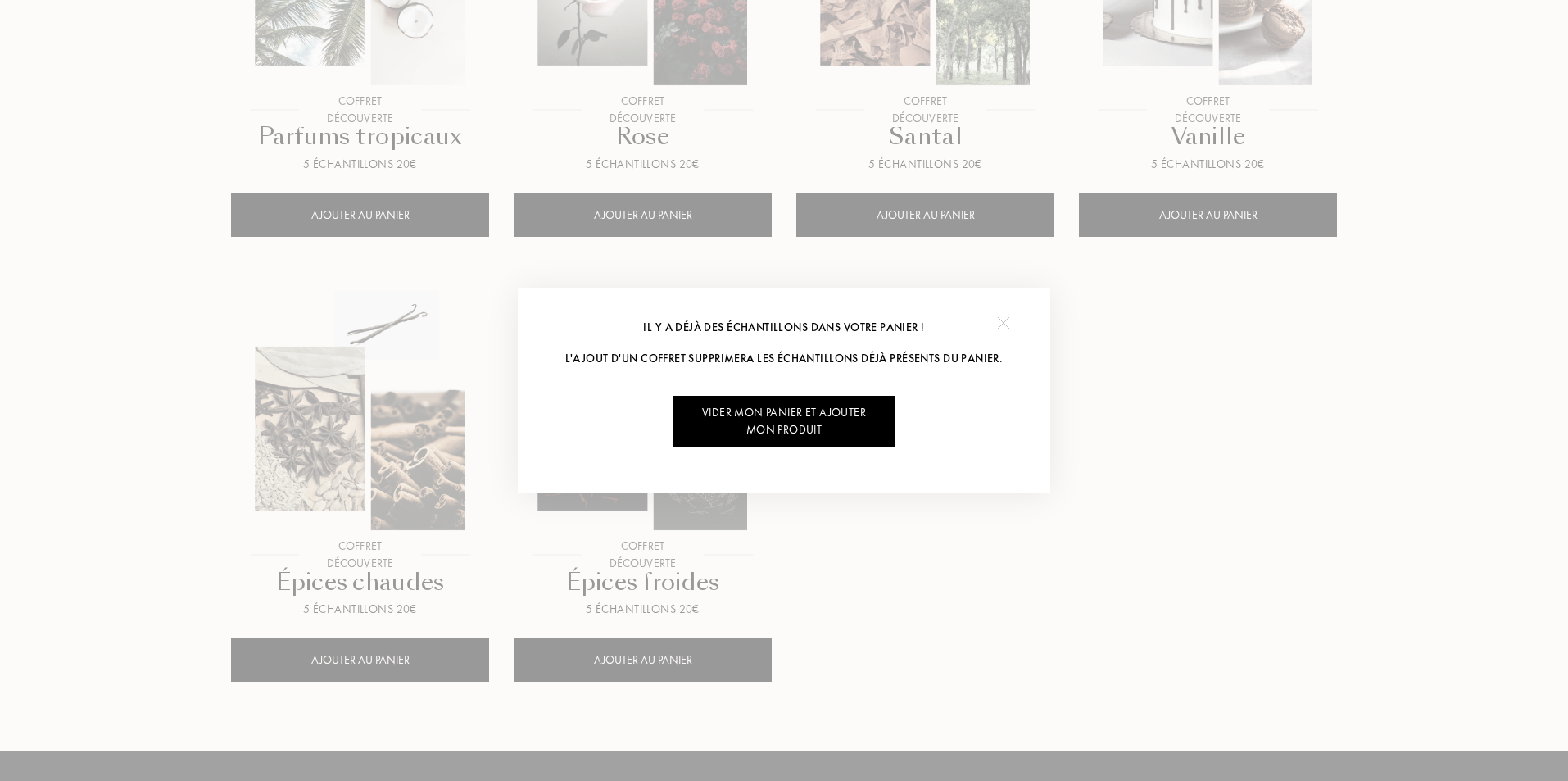
click at [1012, 313] on div at bounding box center [1004, 323] width 37 height 37
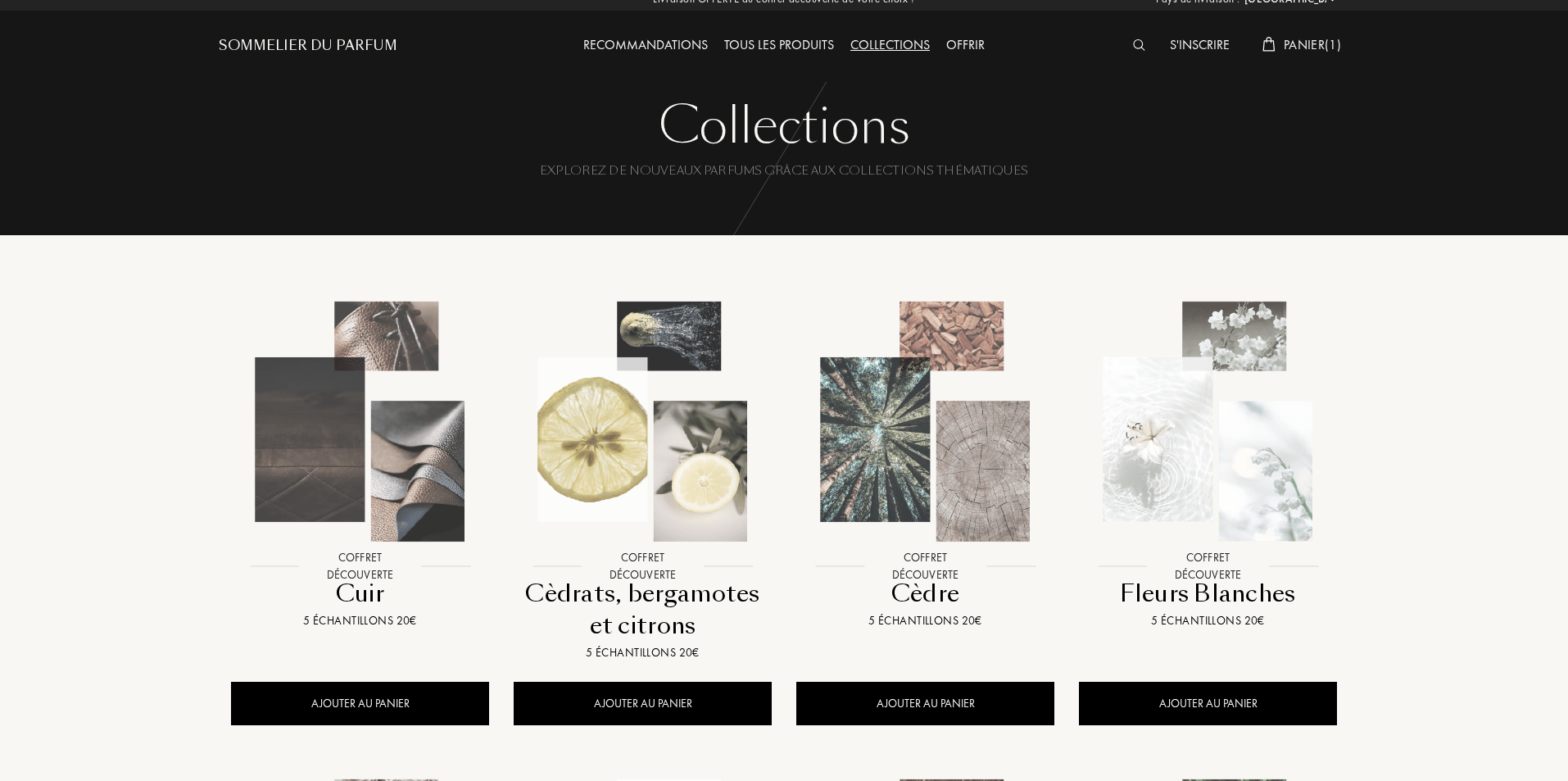
scroll to position [0, 0]
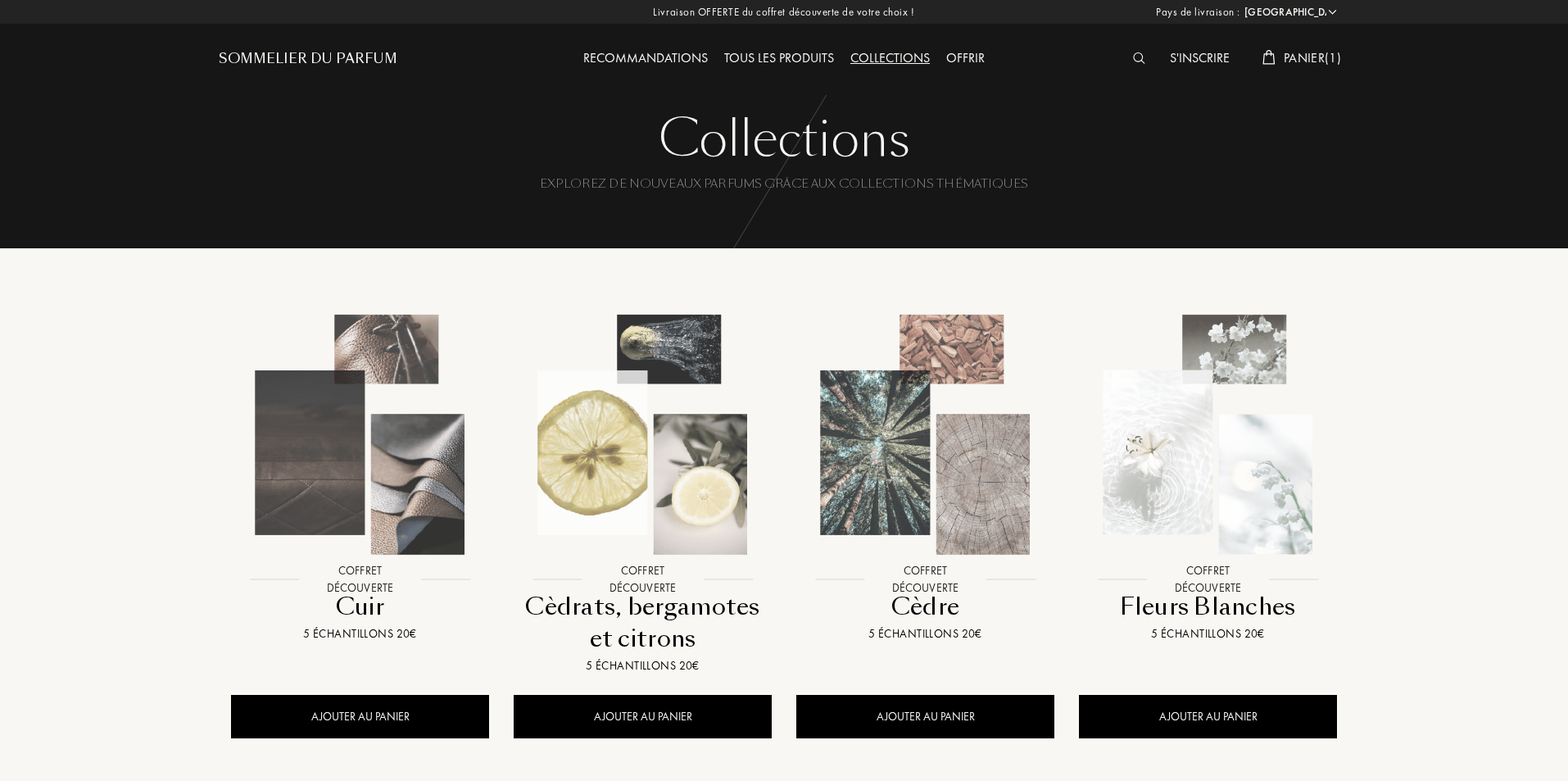
click at [792, 59] on div "Tous les produits" at bounding box center [778, 59] width 126 height 21
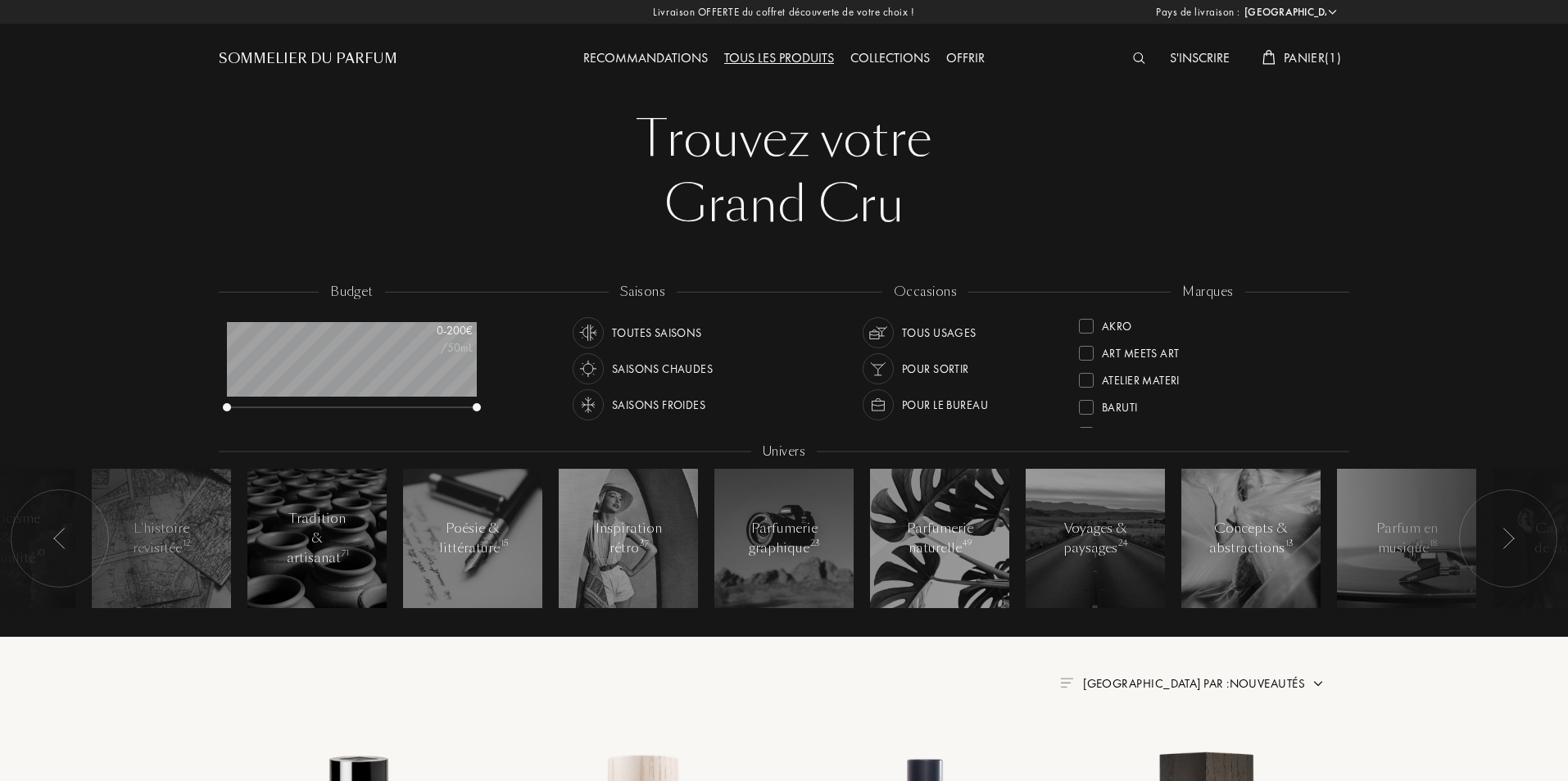
select select "FR"
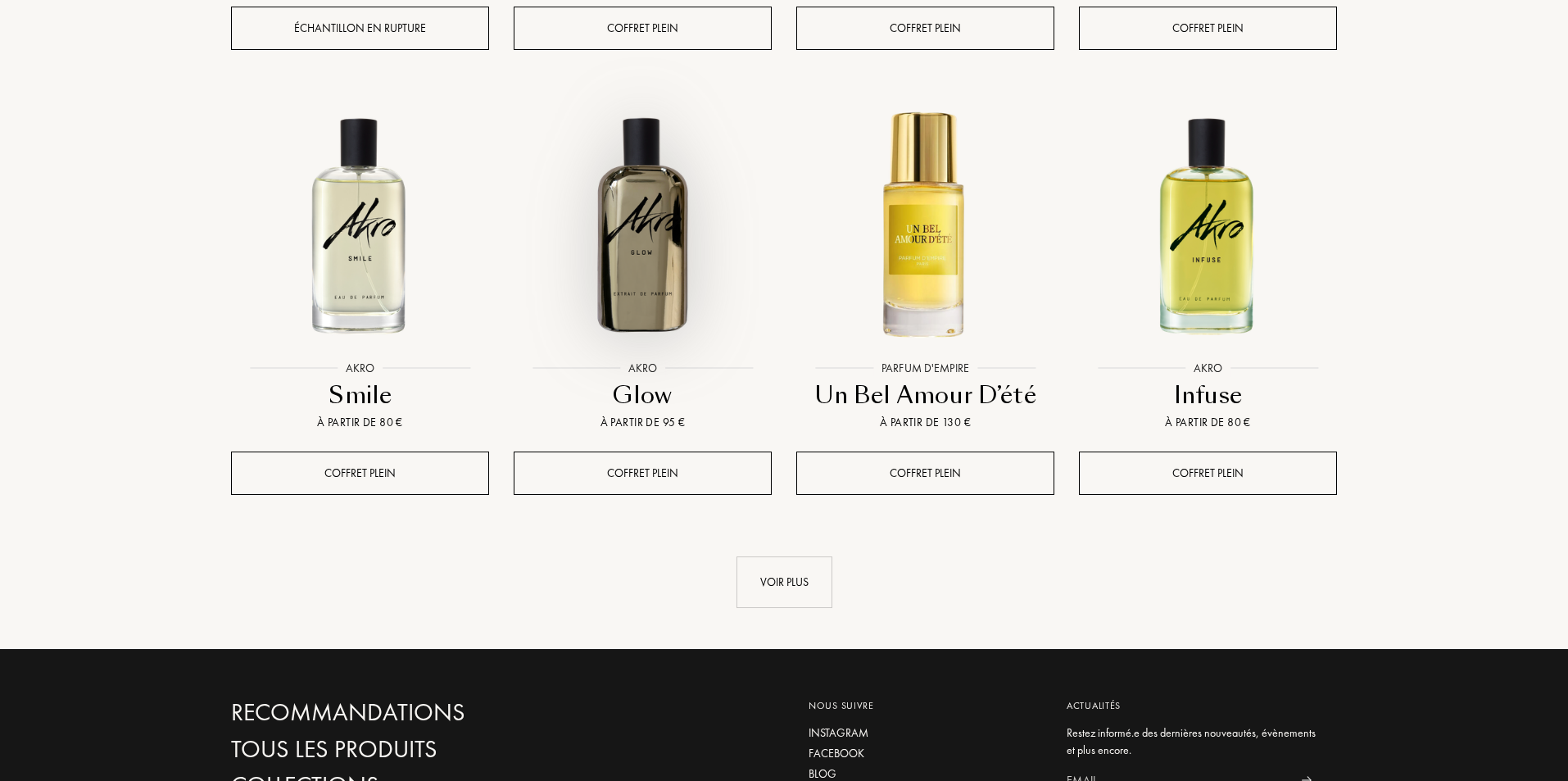
scroll to position [1638, 0]
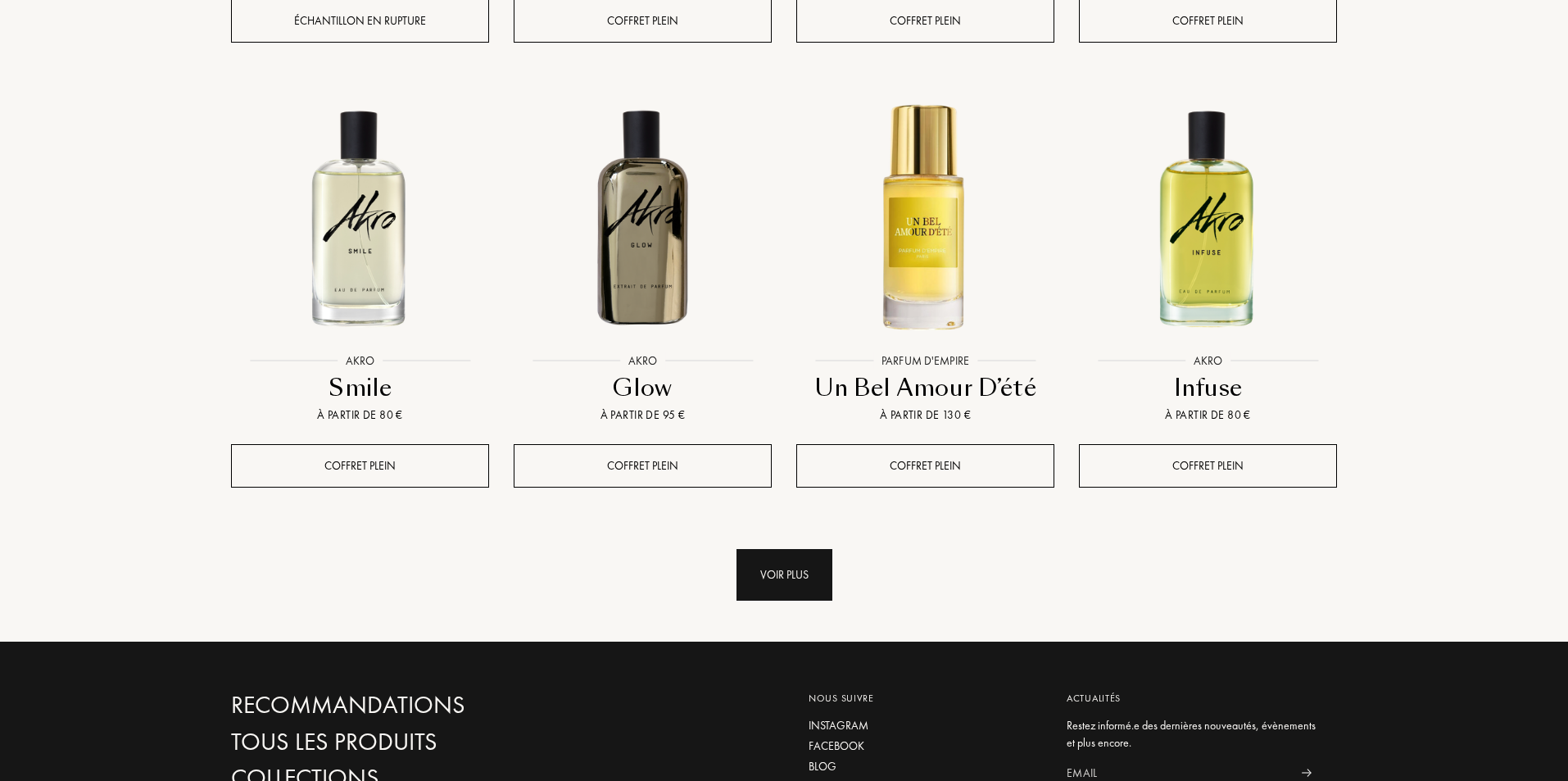
click at [775, 549] on div "Voir plus" at bounding box center [784, 574] width 96 height 51
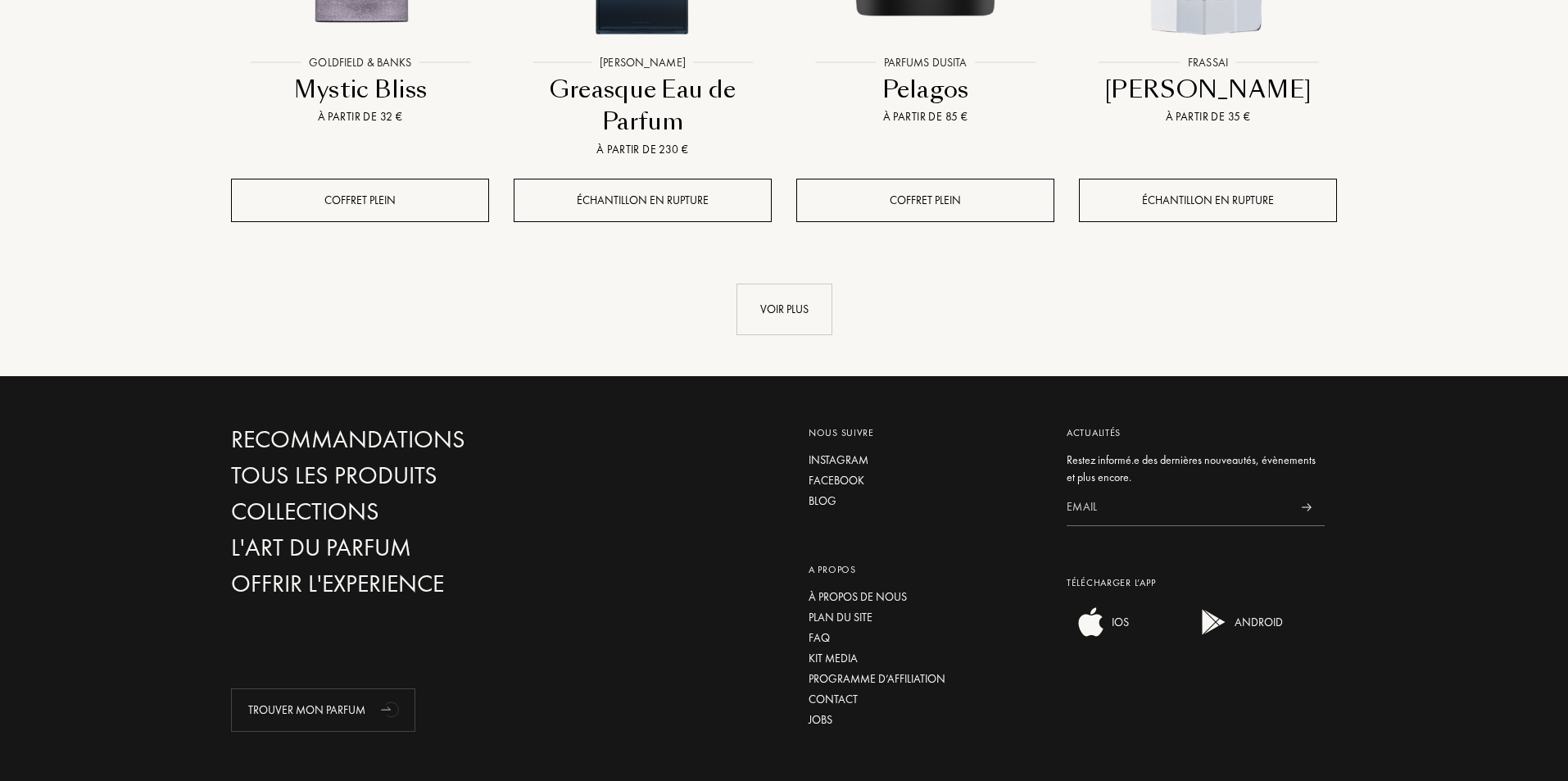
scroll to position [3274, 0]
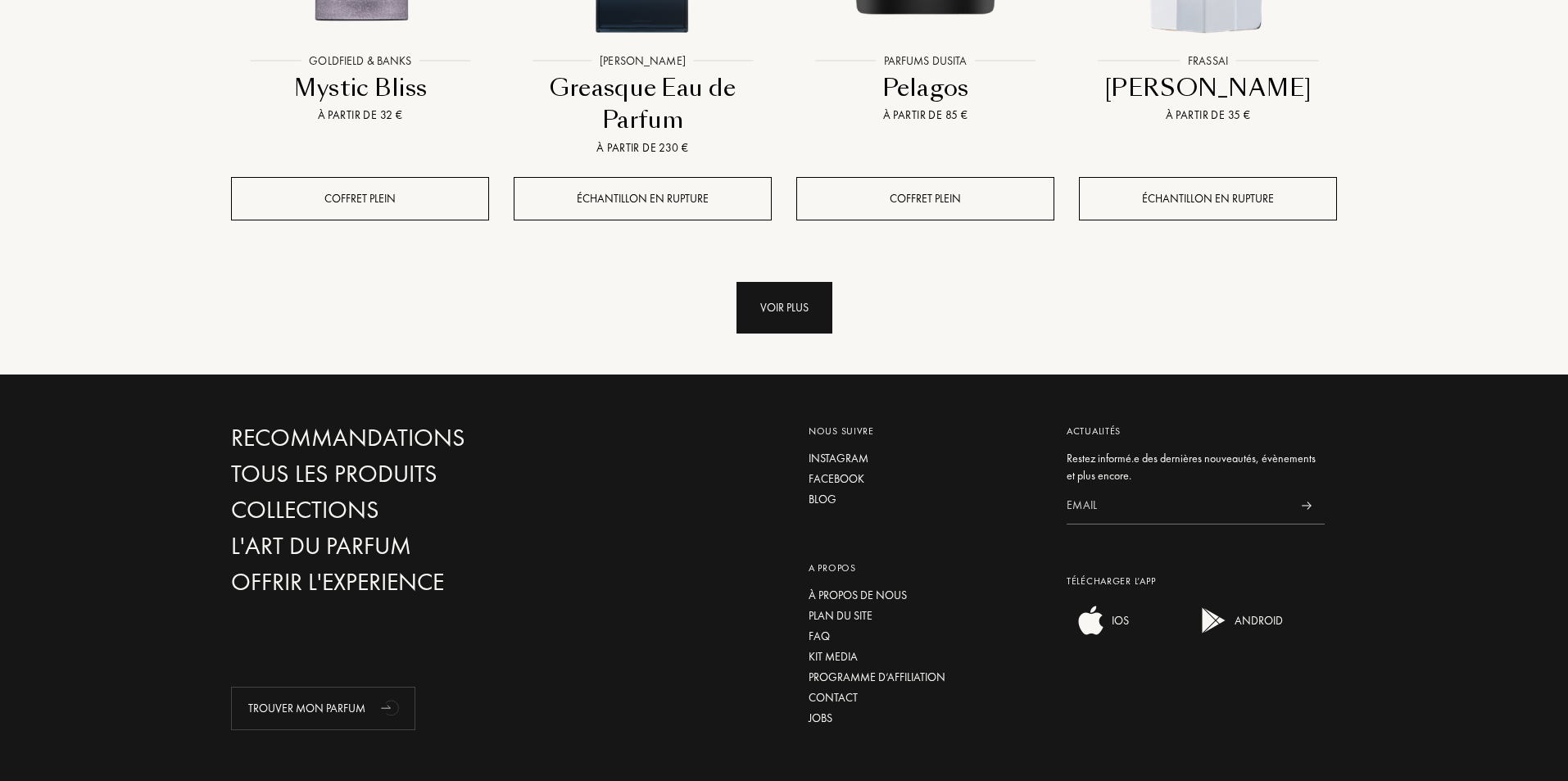
click at [786, 282] on div "Voir plus" at bounding box center [784, 308] width 96 height 51
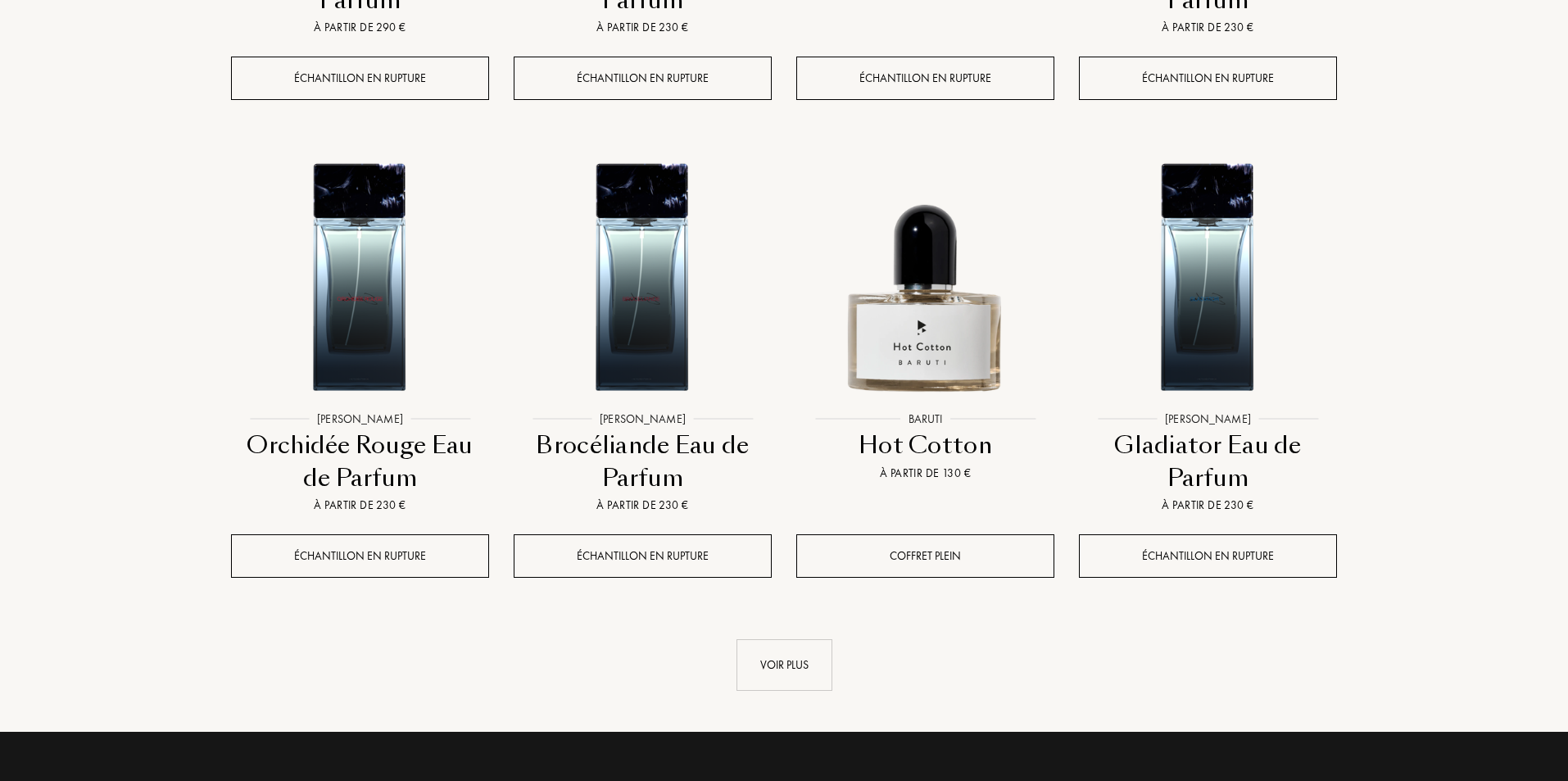
scroll to position [4339, 0]
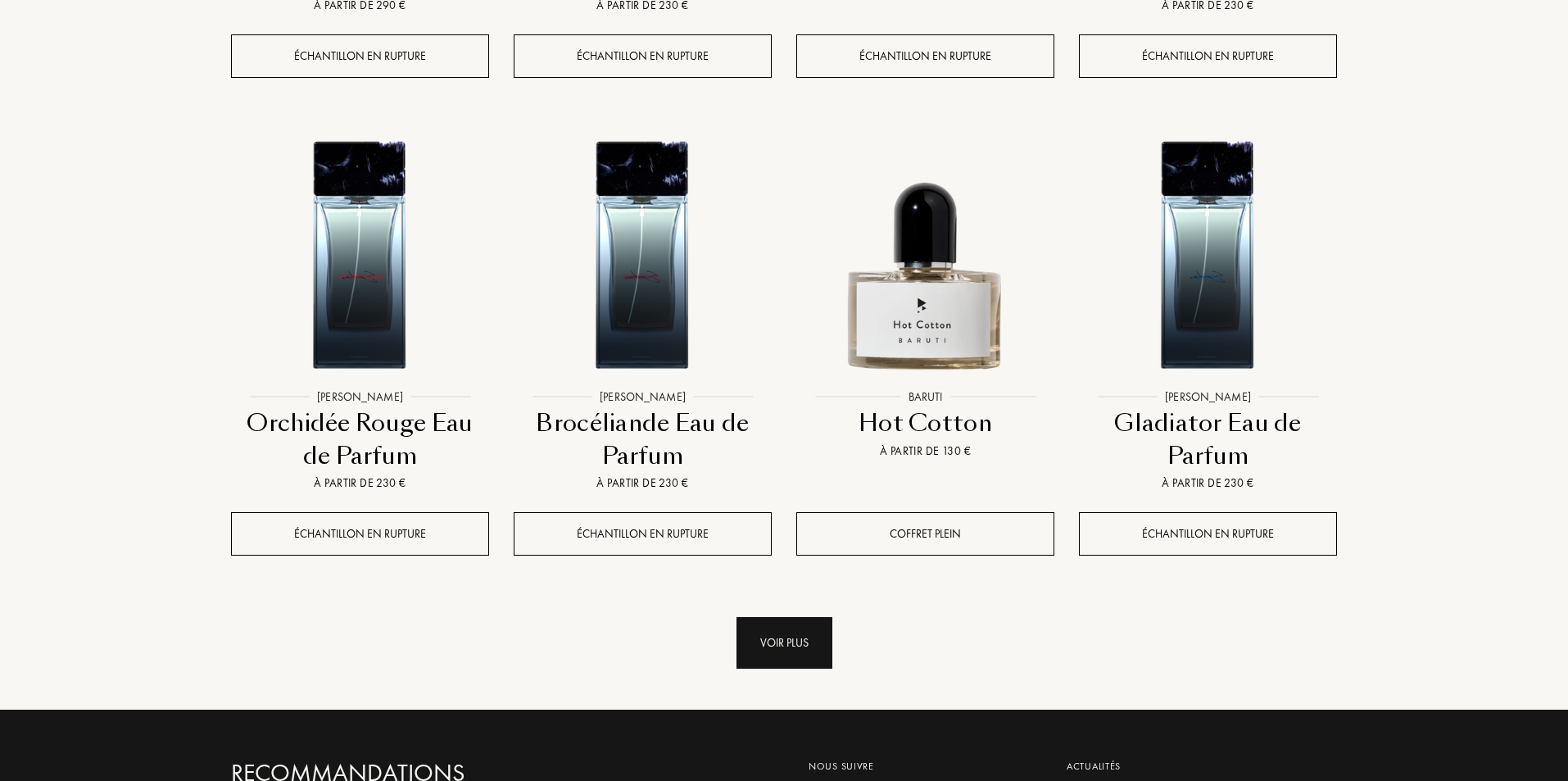
click at [804, 617] on div "Voir plus" at bounding box center [784, 642] width 96 height 51
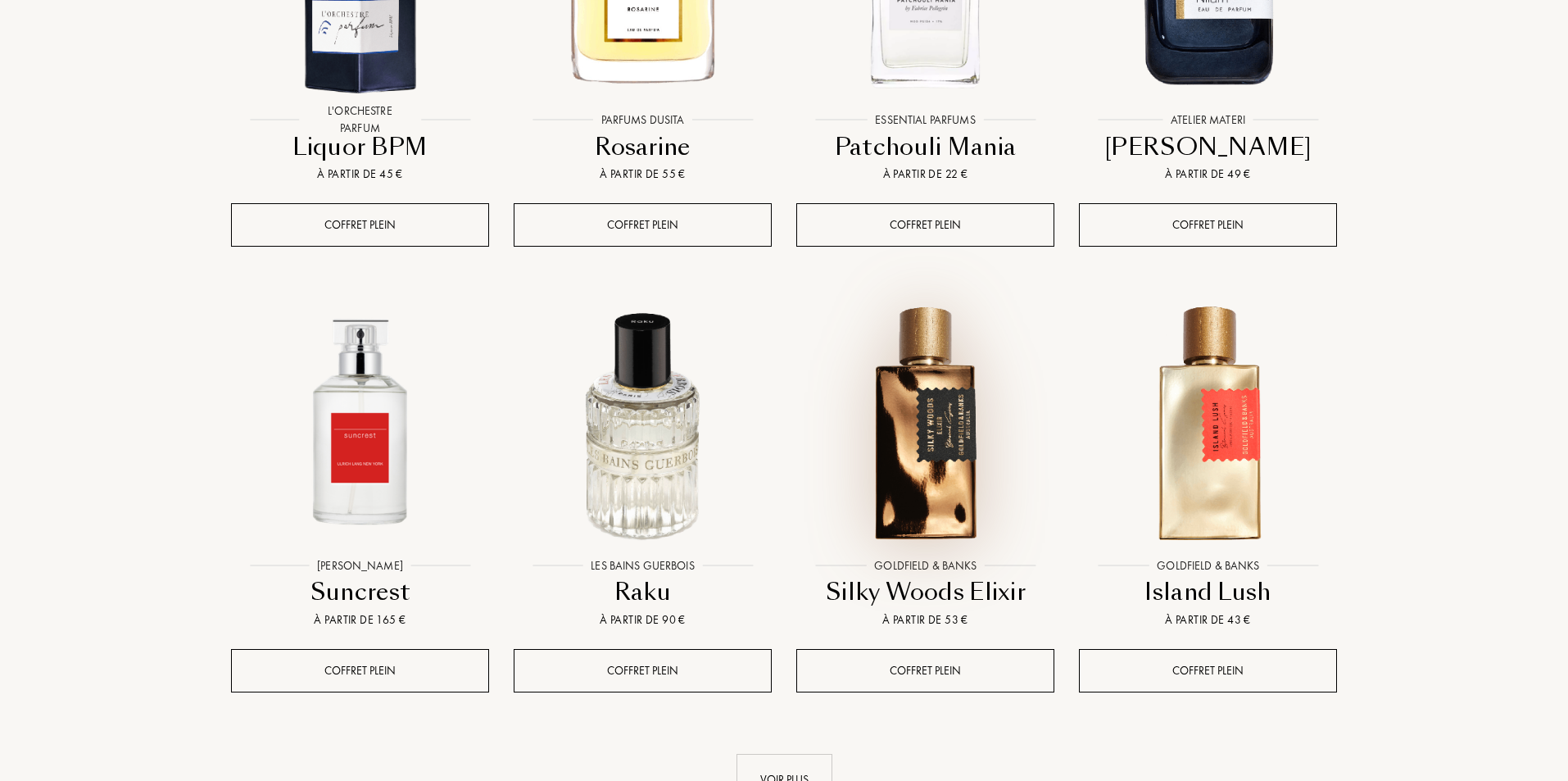
scroll to position [5650, 0]
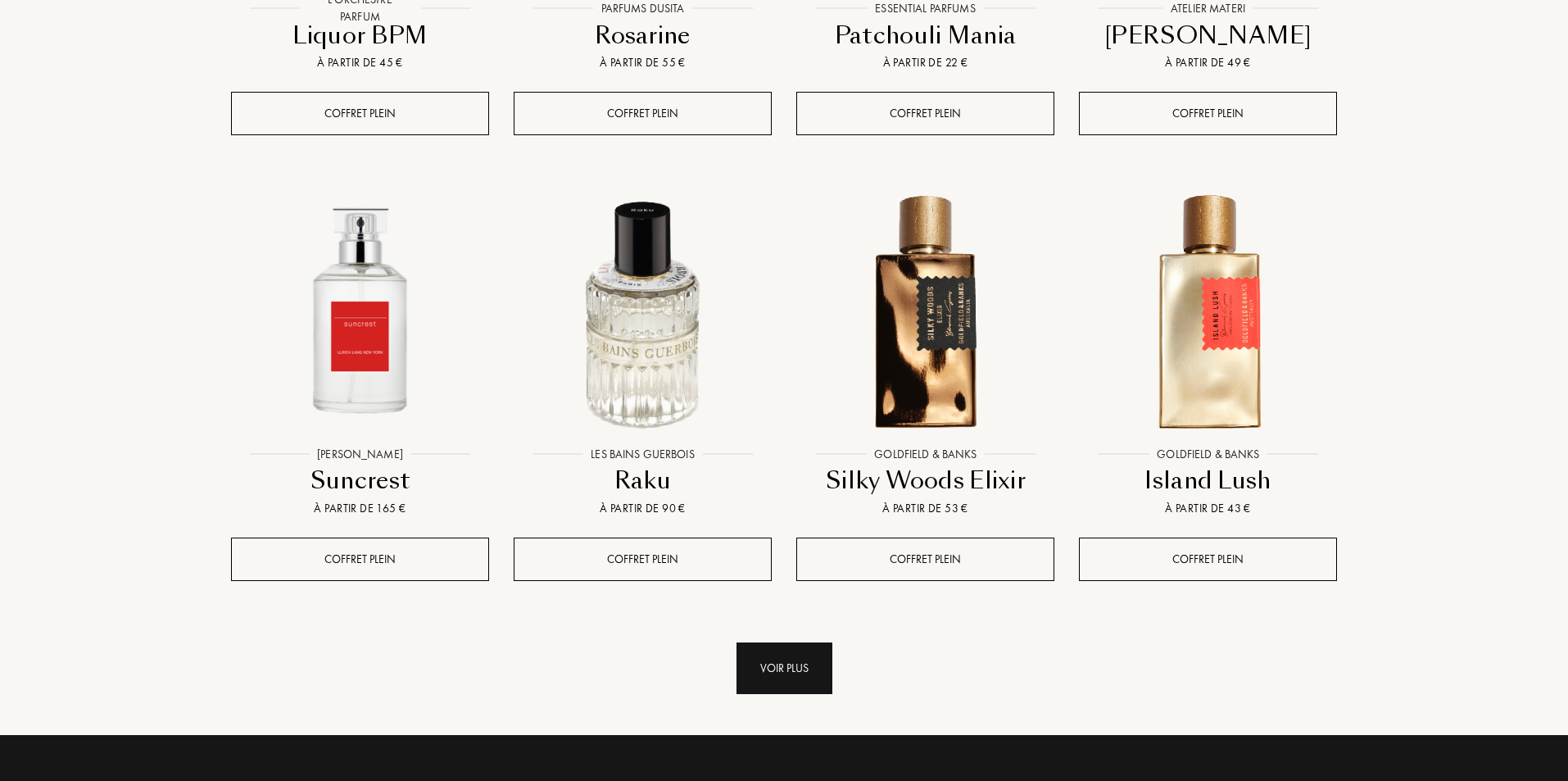
click at [778, 642] on div "Voir plus" at bounding box center [784, 668] width 96 height 51
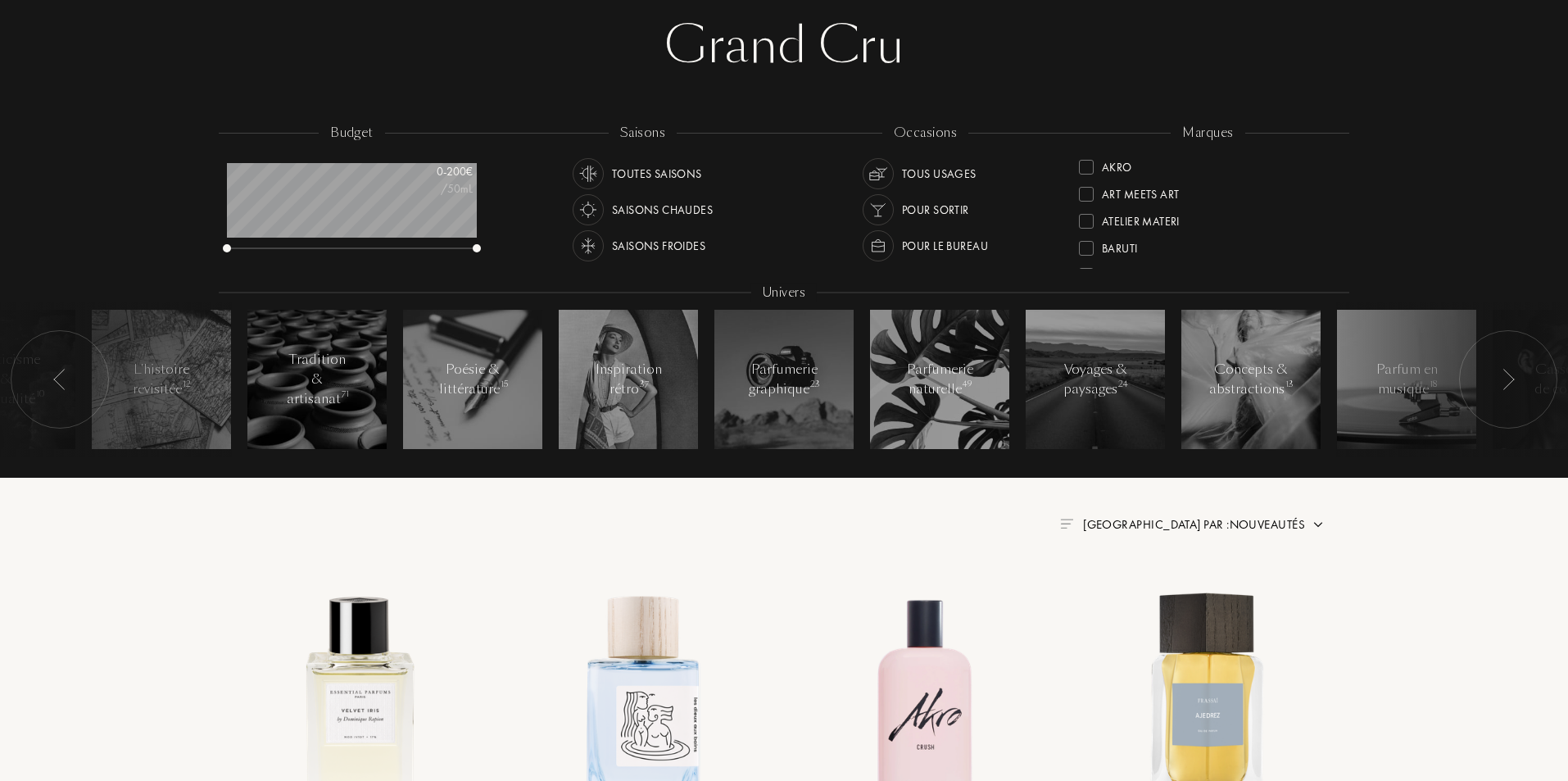
scroll to position [0, 0]
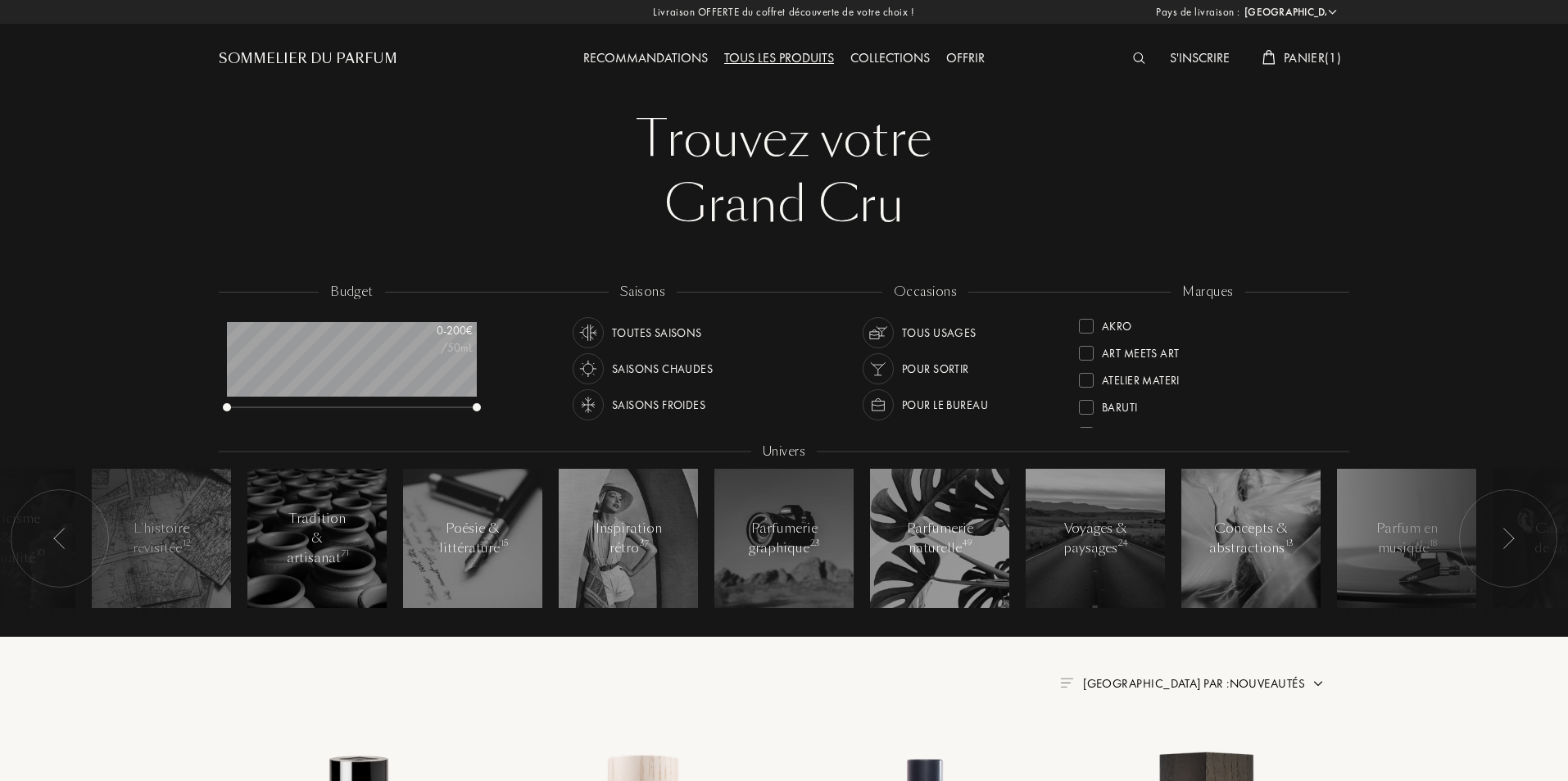
click at [972, 55] on div "Offrir" at bounding box center [966, 59] width 55 height 21
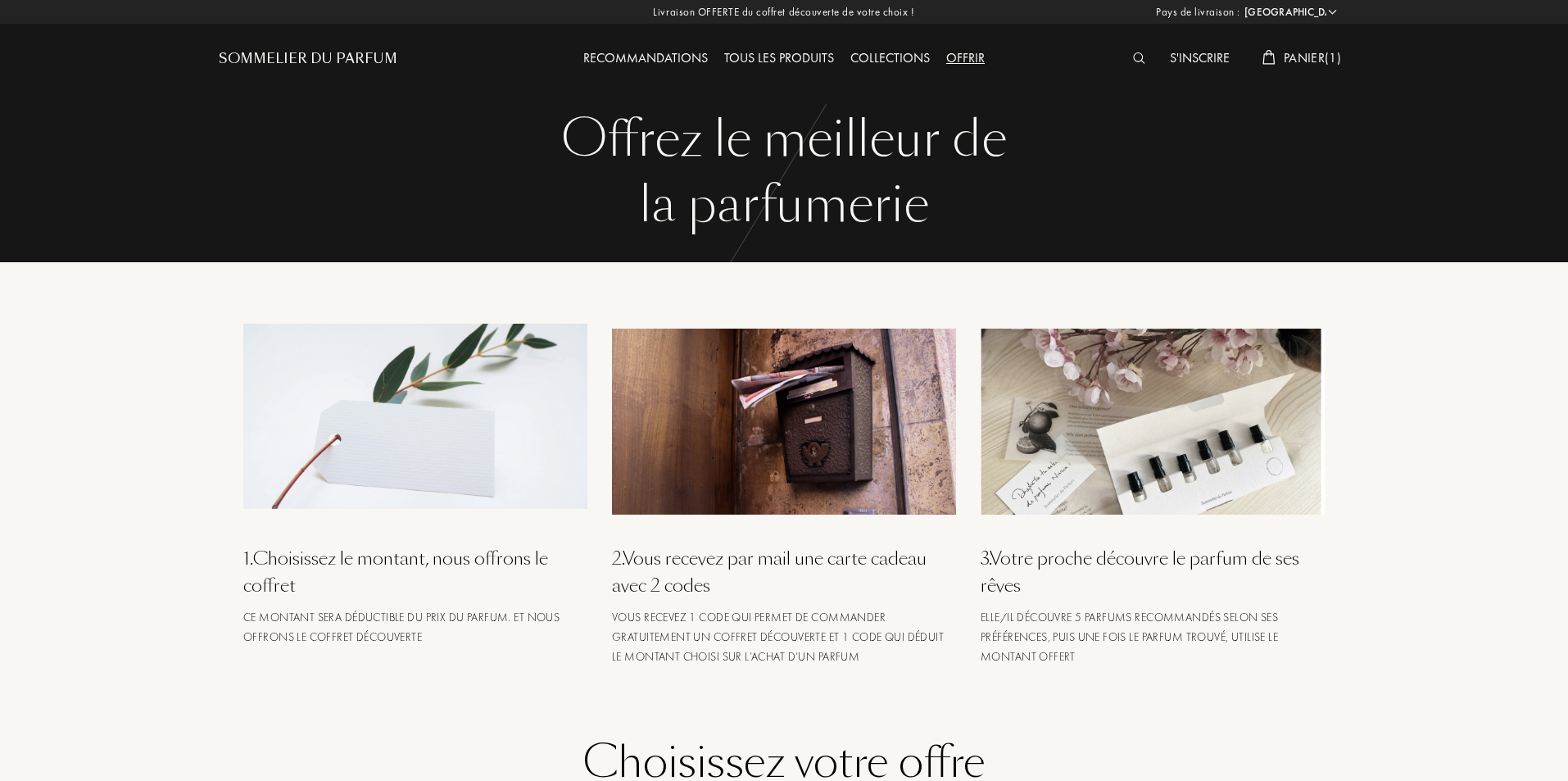
select select "FR"
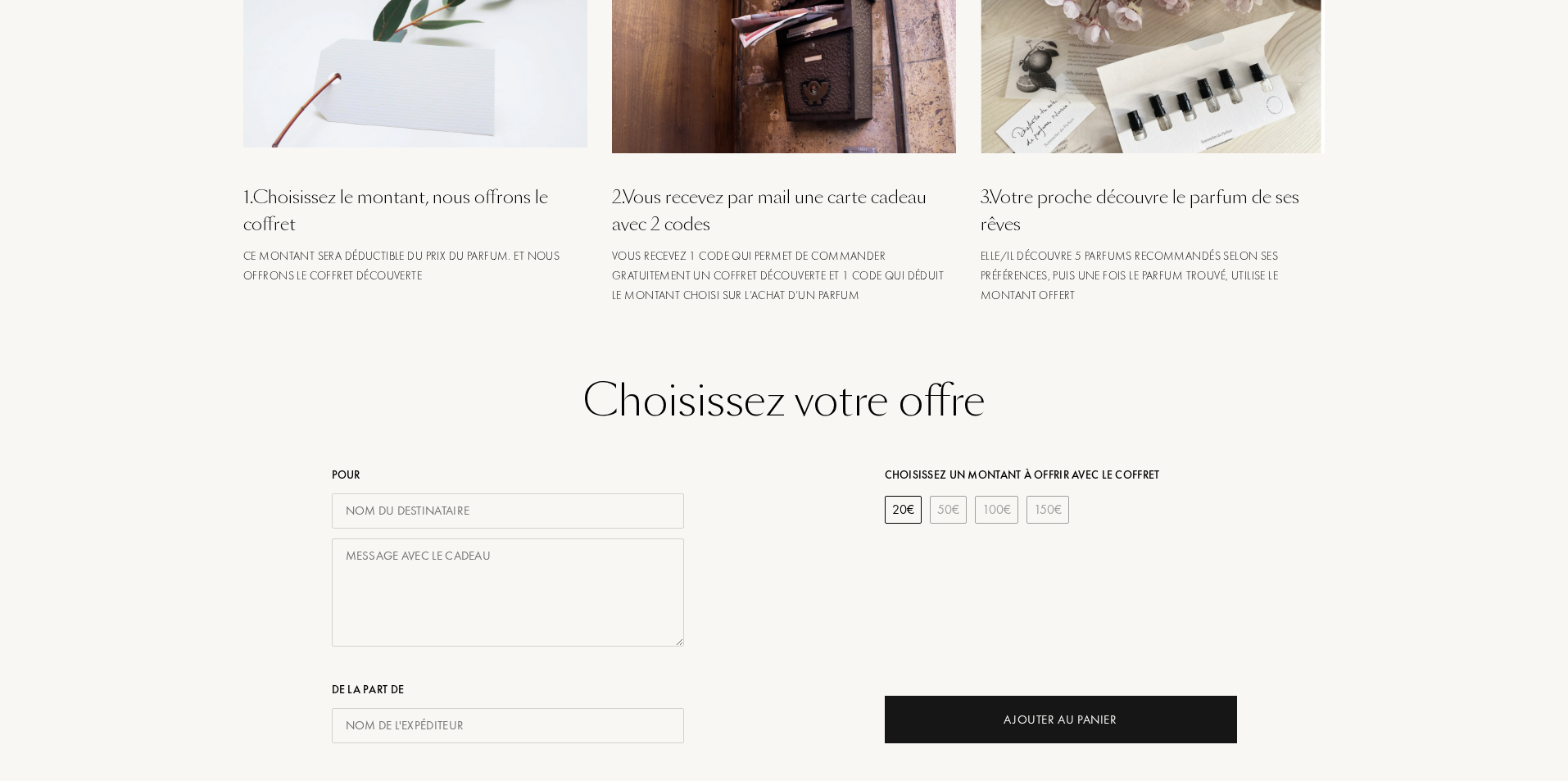
scroll to position [410, 0]
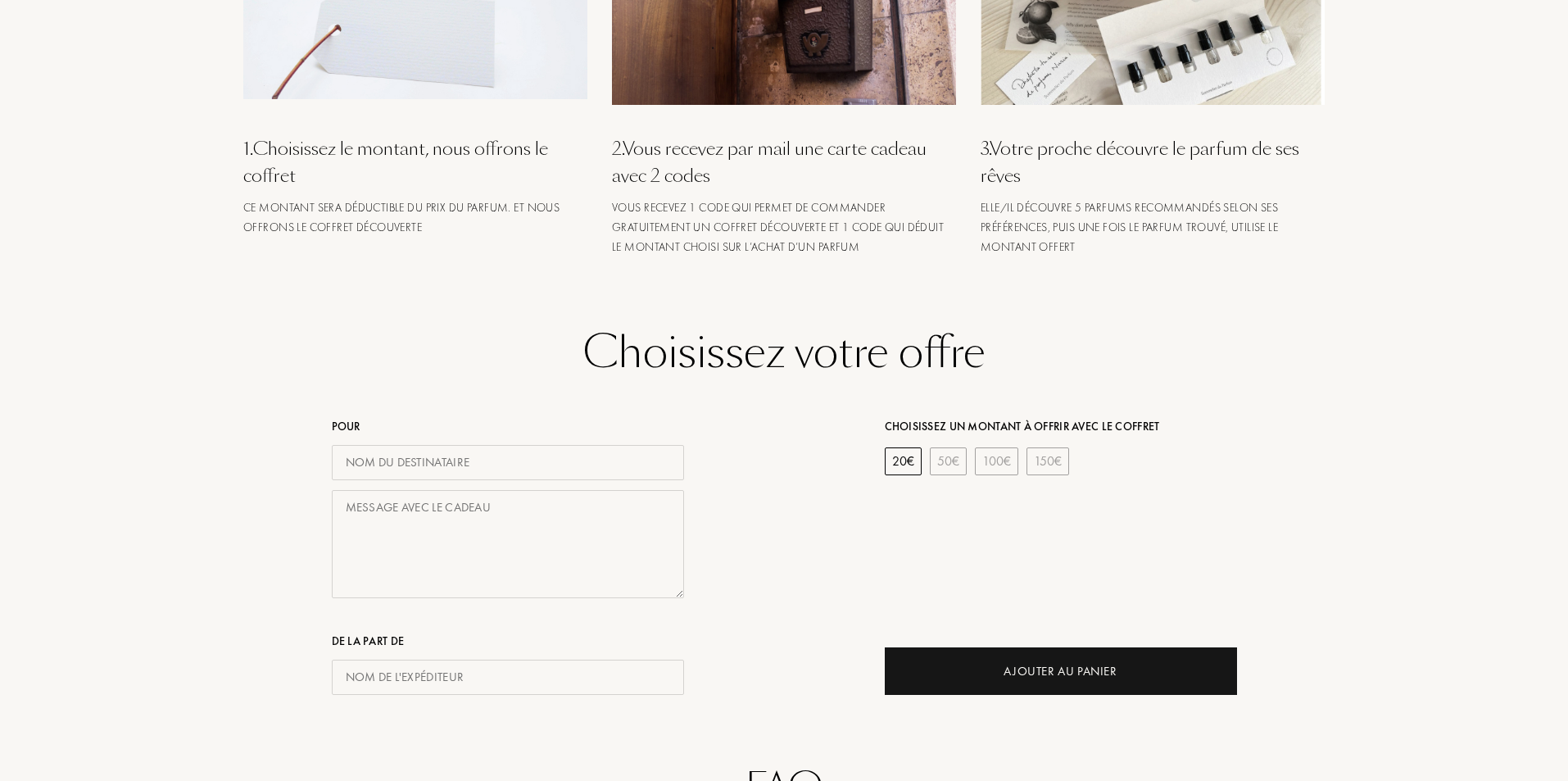
click at [418, 458] on input "text" at bounding box center [507, 462] width 352 height 35
click at [393, 532] on textarea at bounding box center [507, 544] width 352 height 109
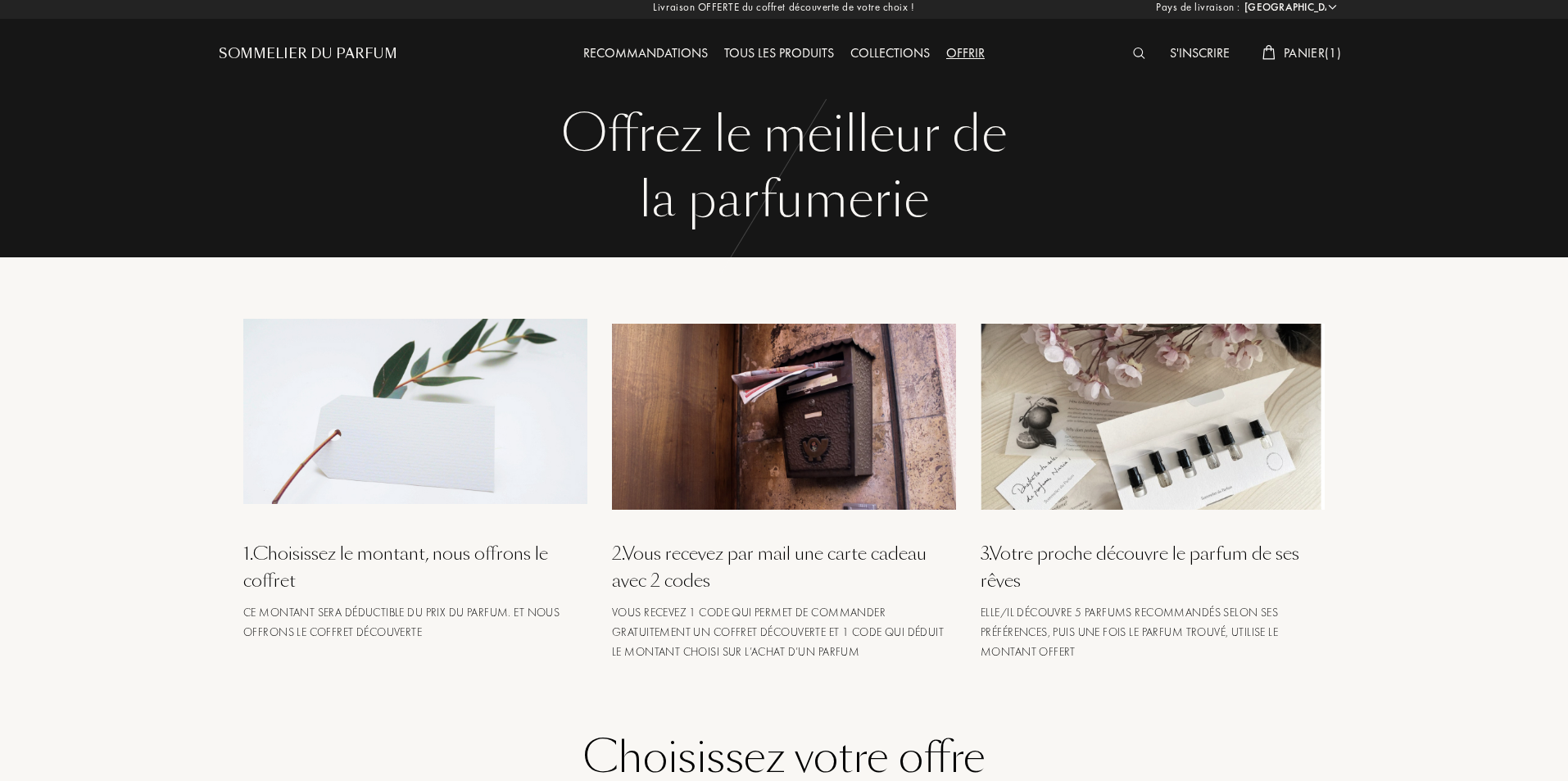
scroll to position [0, 0]
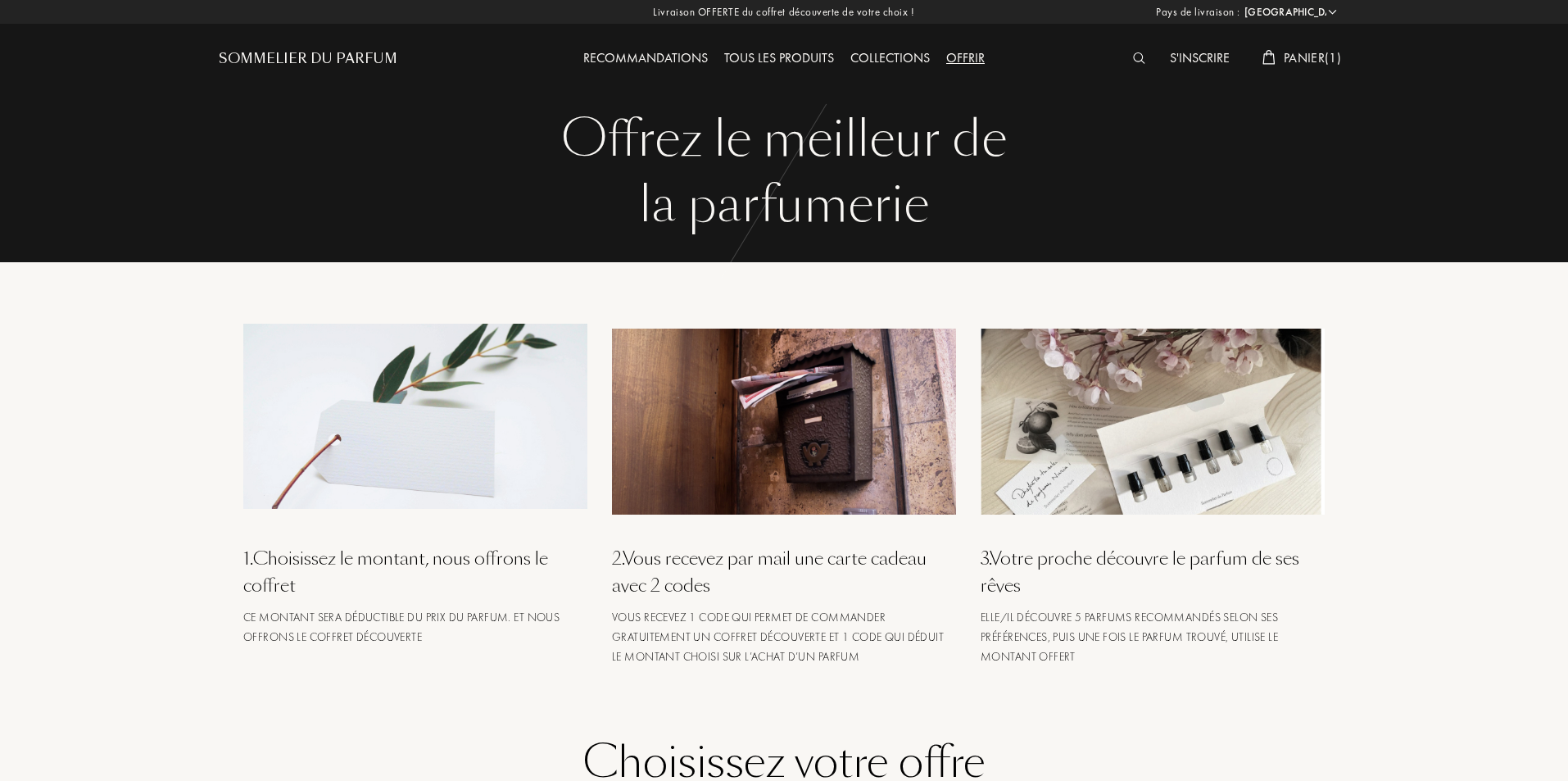
click at [1310, 56] on span "Panier ( 1 )" at bounding box center [1312, 57] width 57 height 17
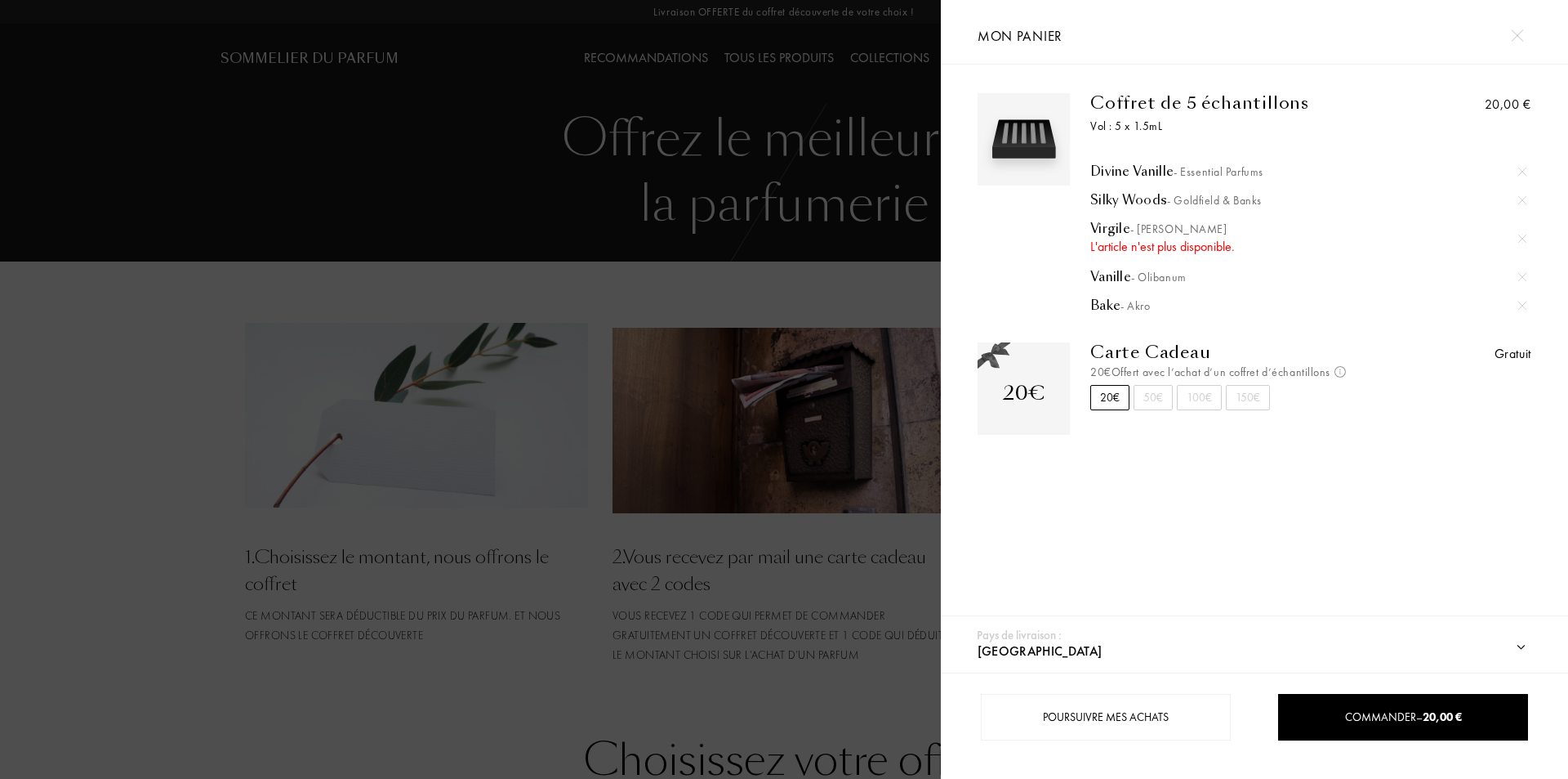
click at [1518, 28] on div at bounding box center [1516, 35] width 28 height 28
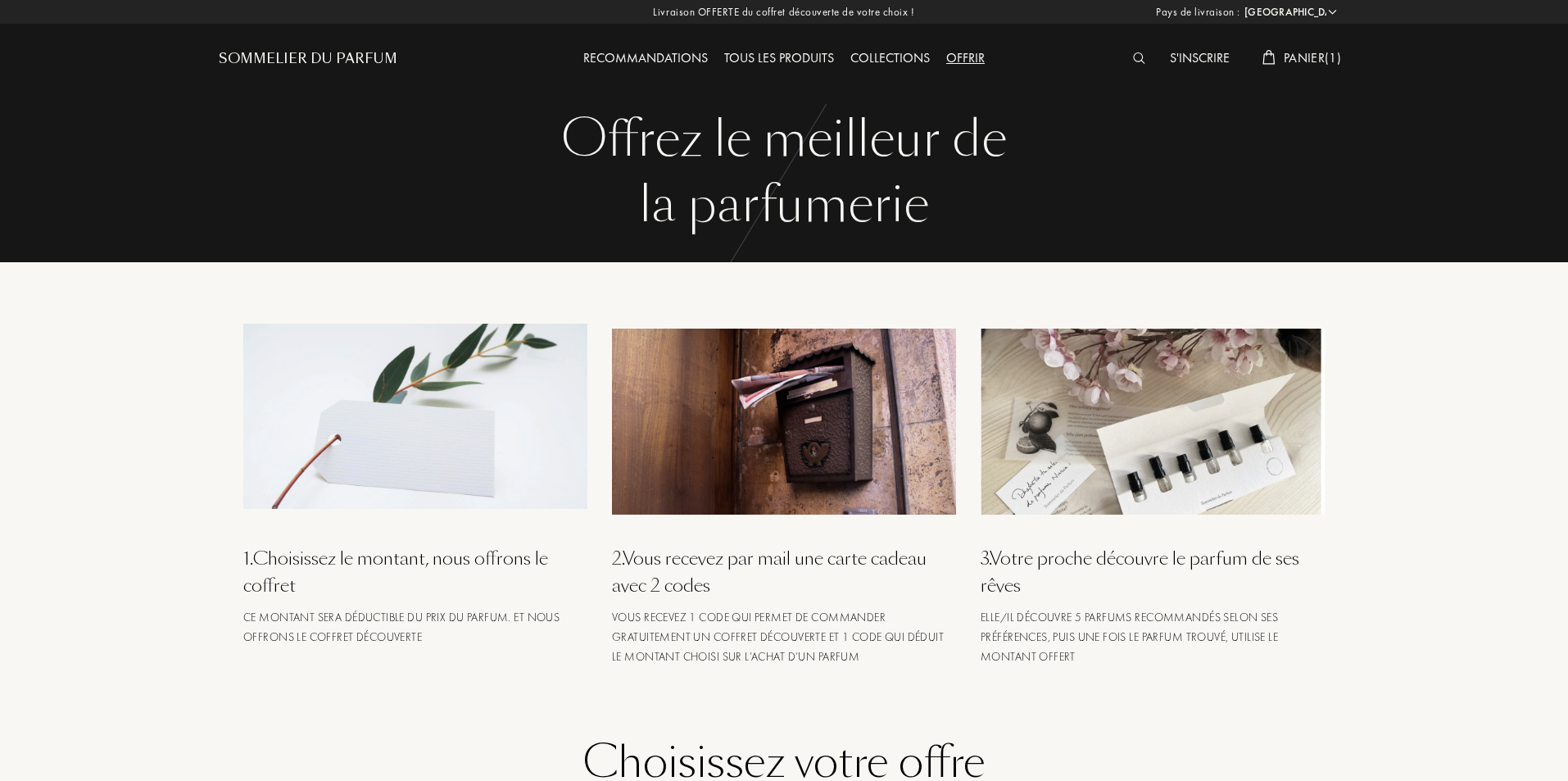
click at [233, 313] on div "1 . Choisissez le montant, nous offrons le coffret Ce montant sera déductible d…" at bounding box center [784, 464] width 1131 height 404
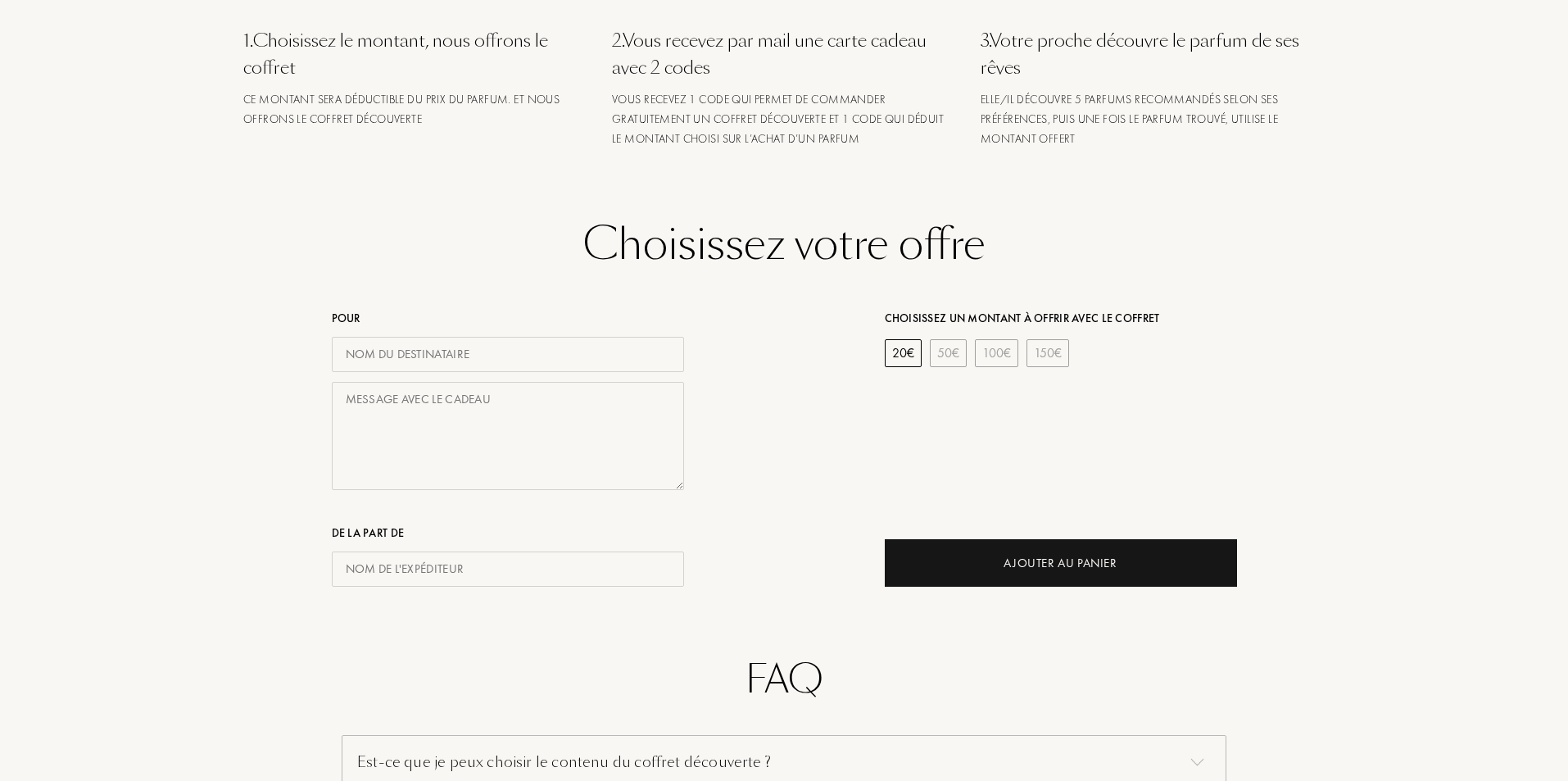
scroll to position [737, 0]
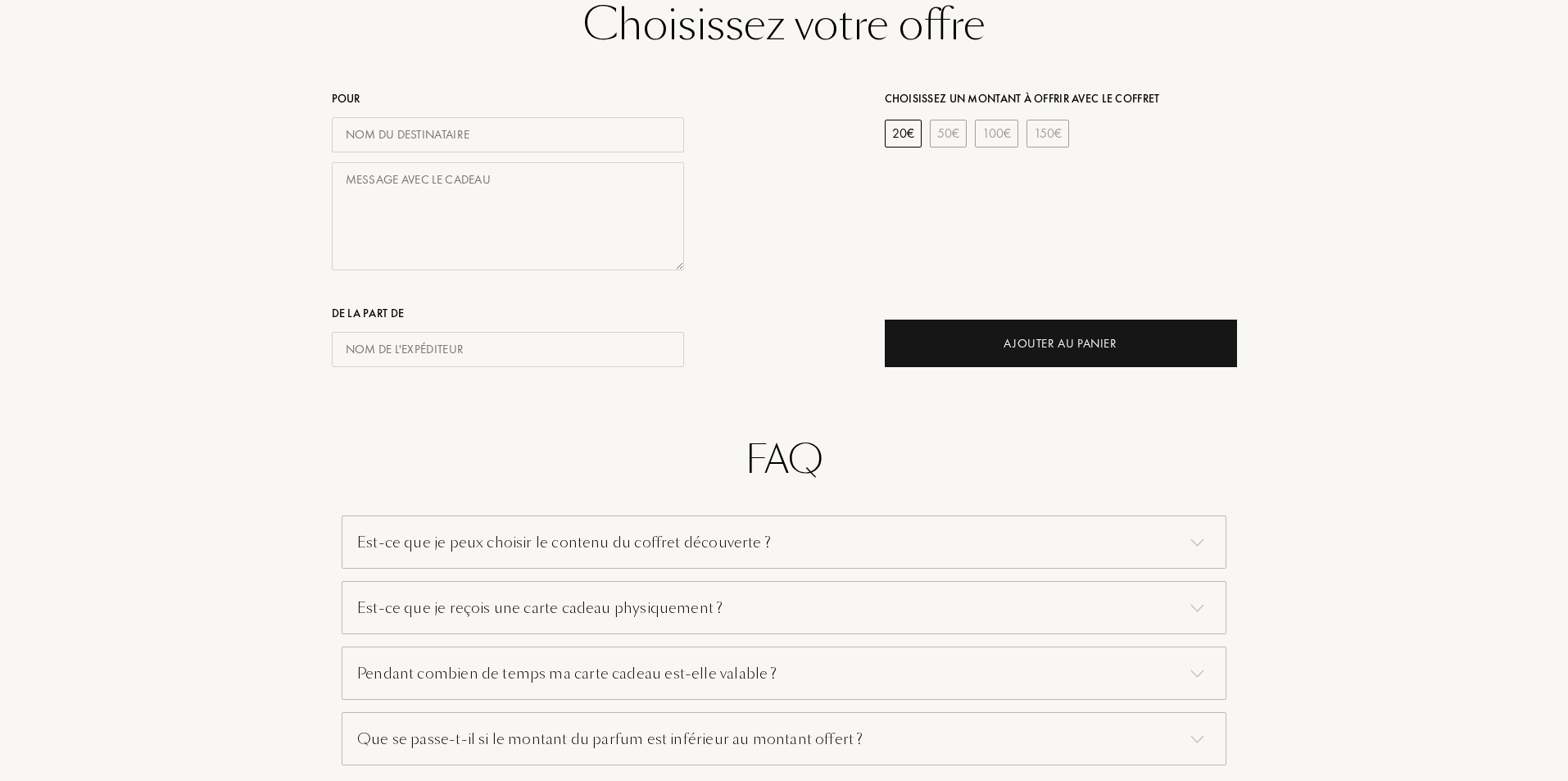
click at [355, 160] on div at bounding box center [507, 215] width 352 height 125
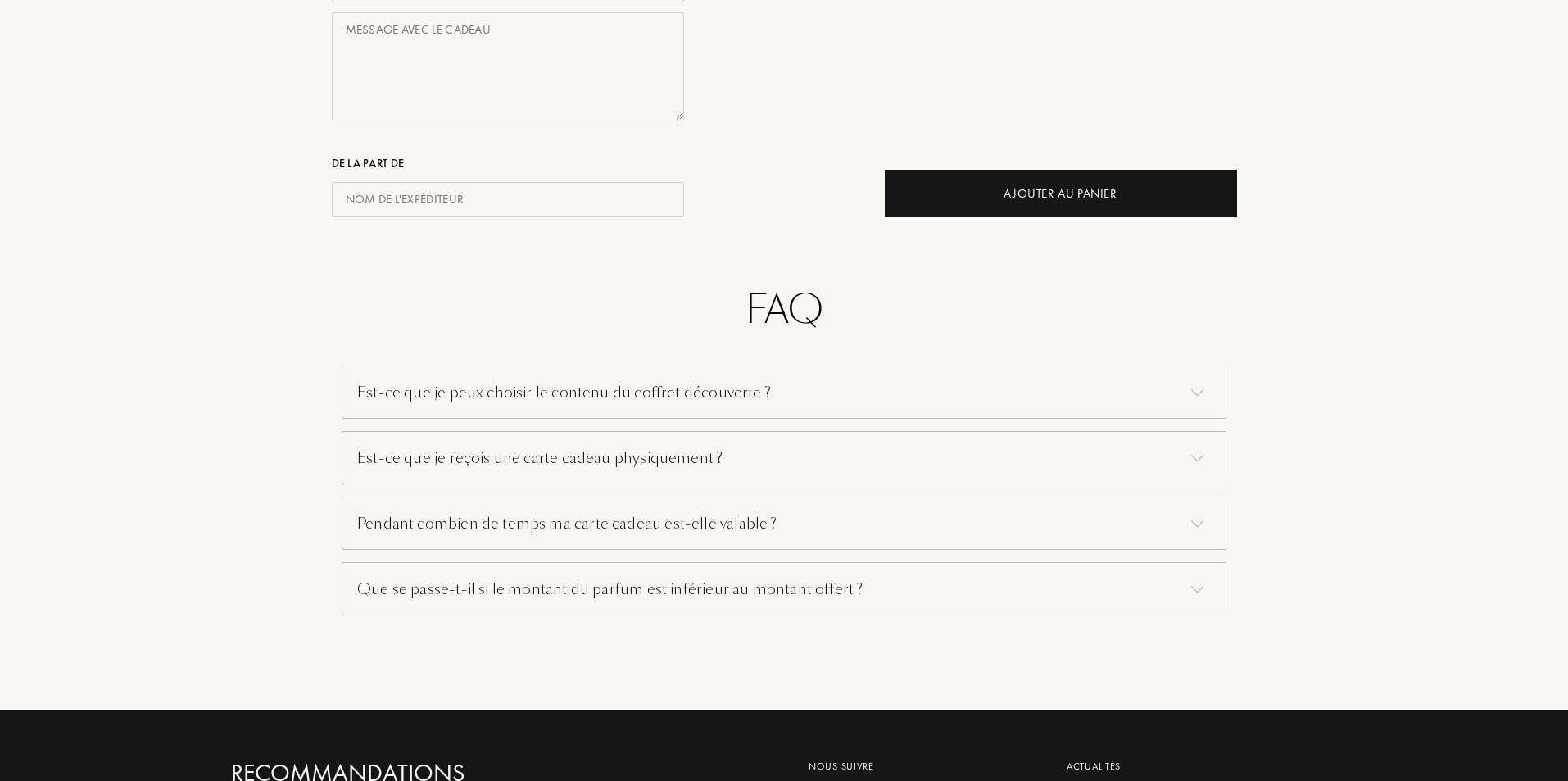
scroll to position [983, 0]
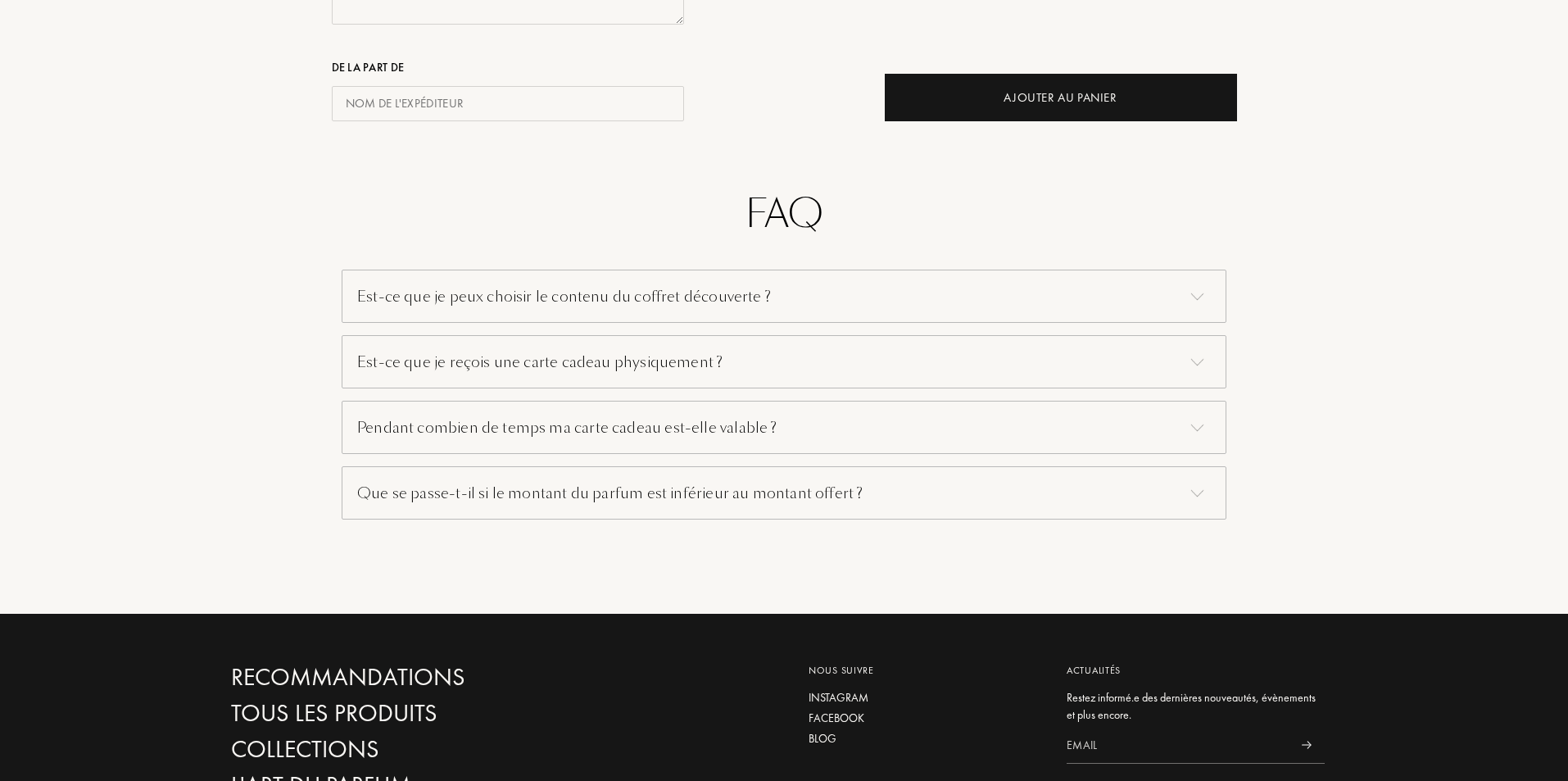
click at [510, 303] on div "Est-ce que je peux choisir le contenu du coffret découverte ?" at bounding box center [784, 296] width 885 height 53
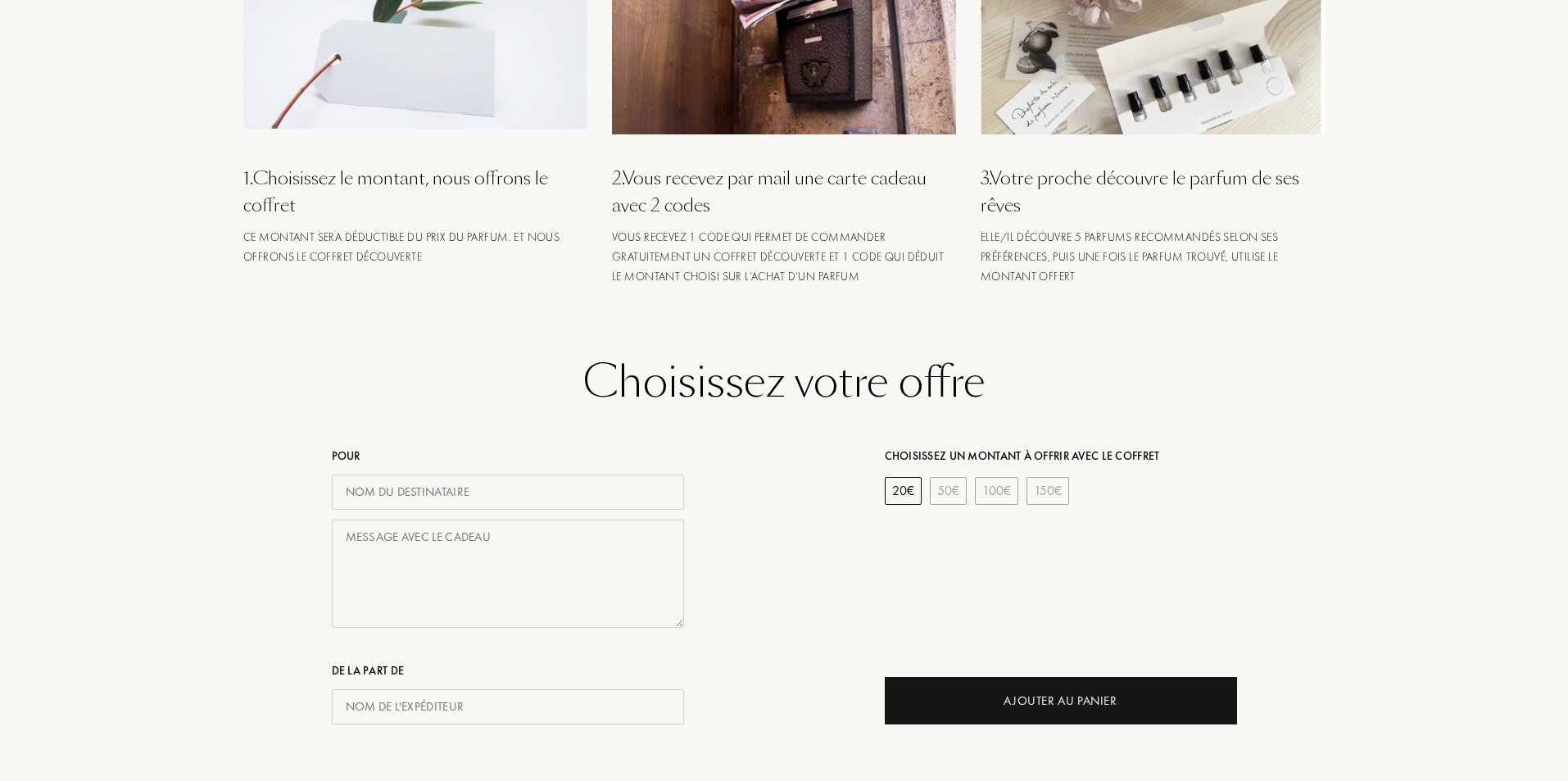
scroll to position [492, 0]
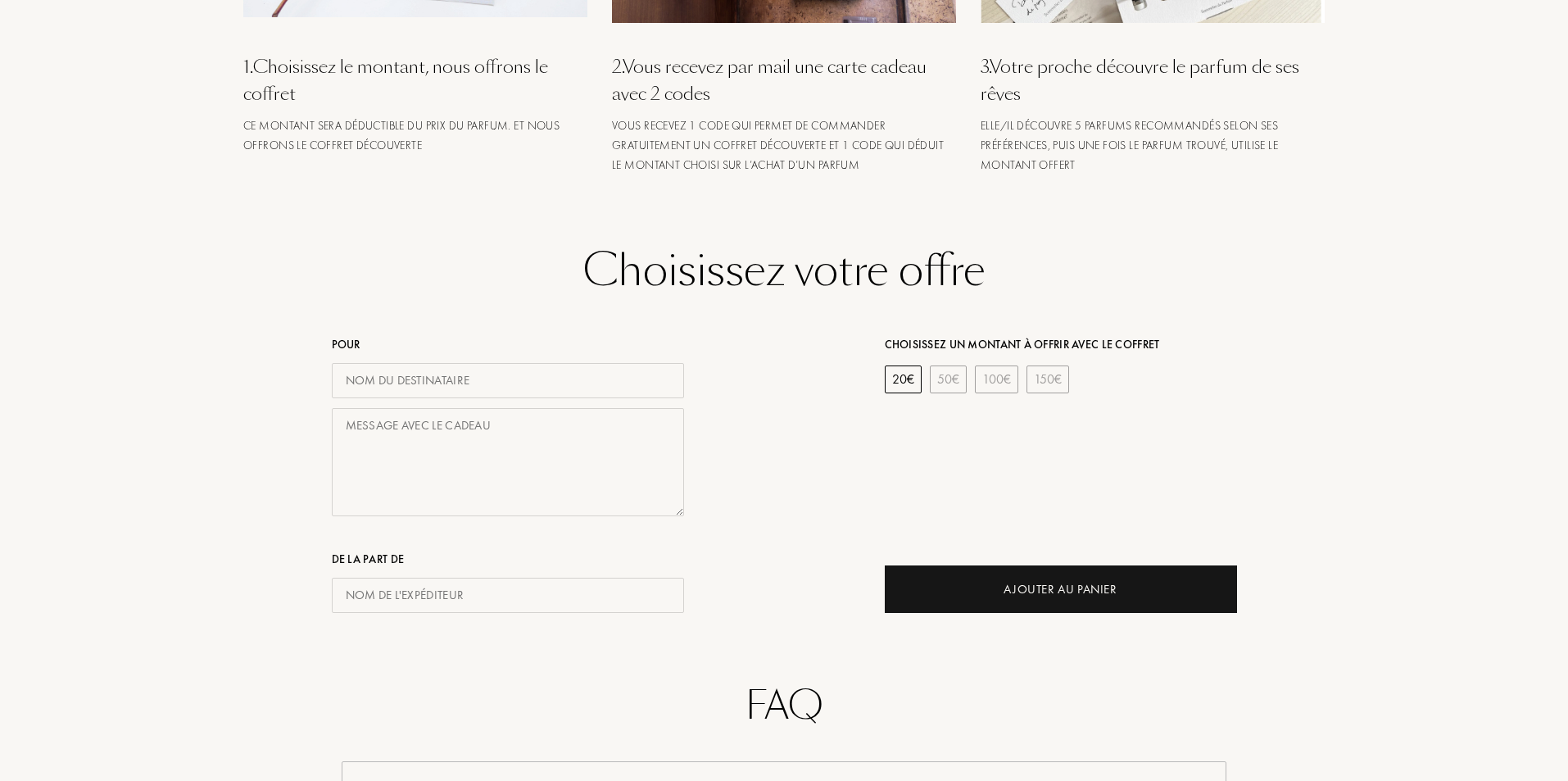
click at [457, 381] on input "text" at bounding box center [507, 380] width 352 height 35
type input "s"
type input "S"
type input "LOUZ"
click at [404, 438] on textarea at bounding box center [507, 462] width 352 height 109
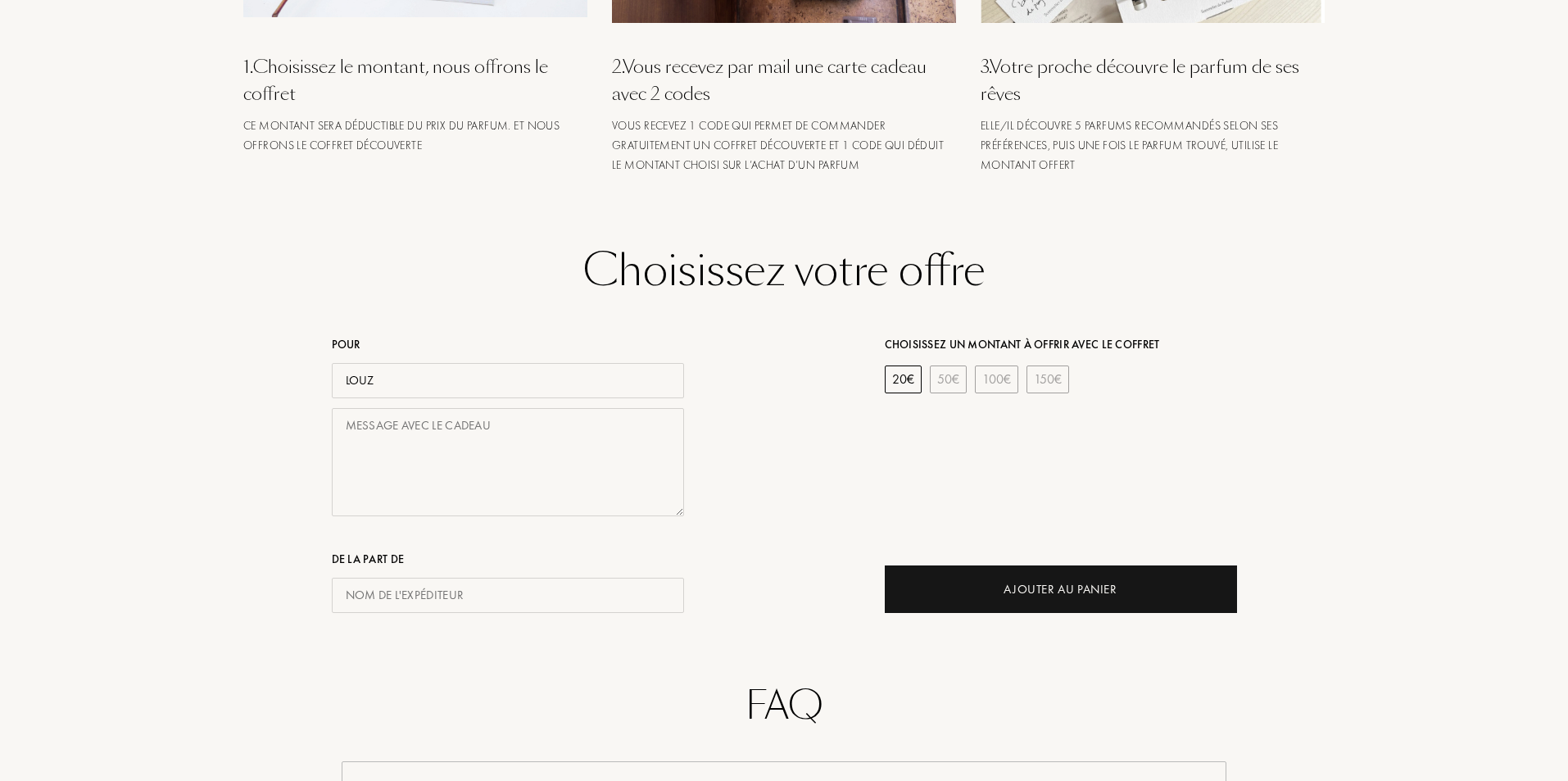
type textarea "P"
type textarea "Merci i"
drag, startPoint x: 377, startPoint y: 378, endPoint x: 312, endPoint y: 381, distance: 65.1
click at [312, 381] on div "Pour LOUZ Merci i De la part de" at bounding box center [507, 459] width 553 height 306
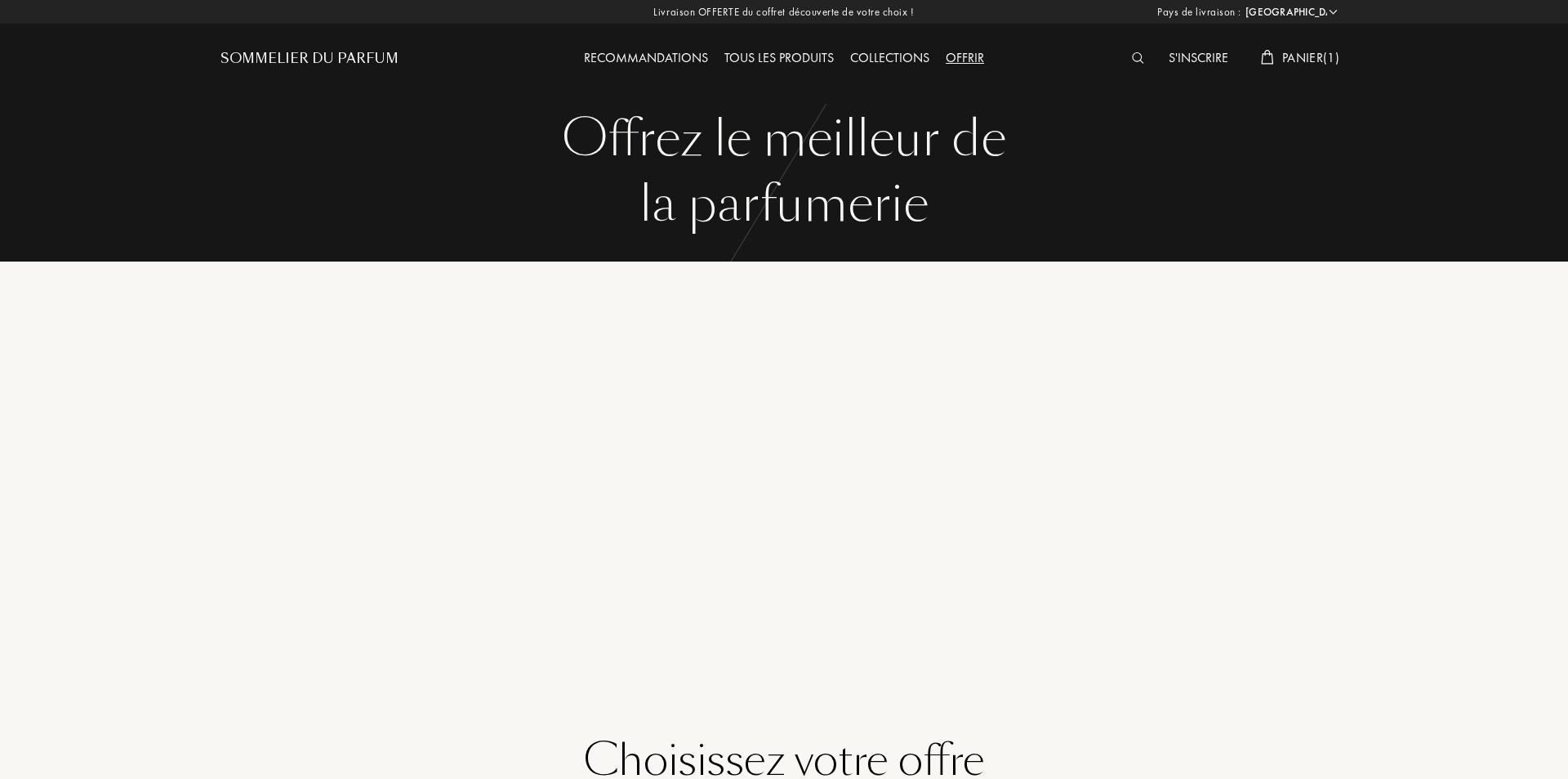
select select "FR"
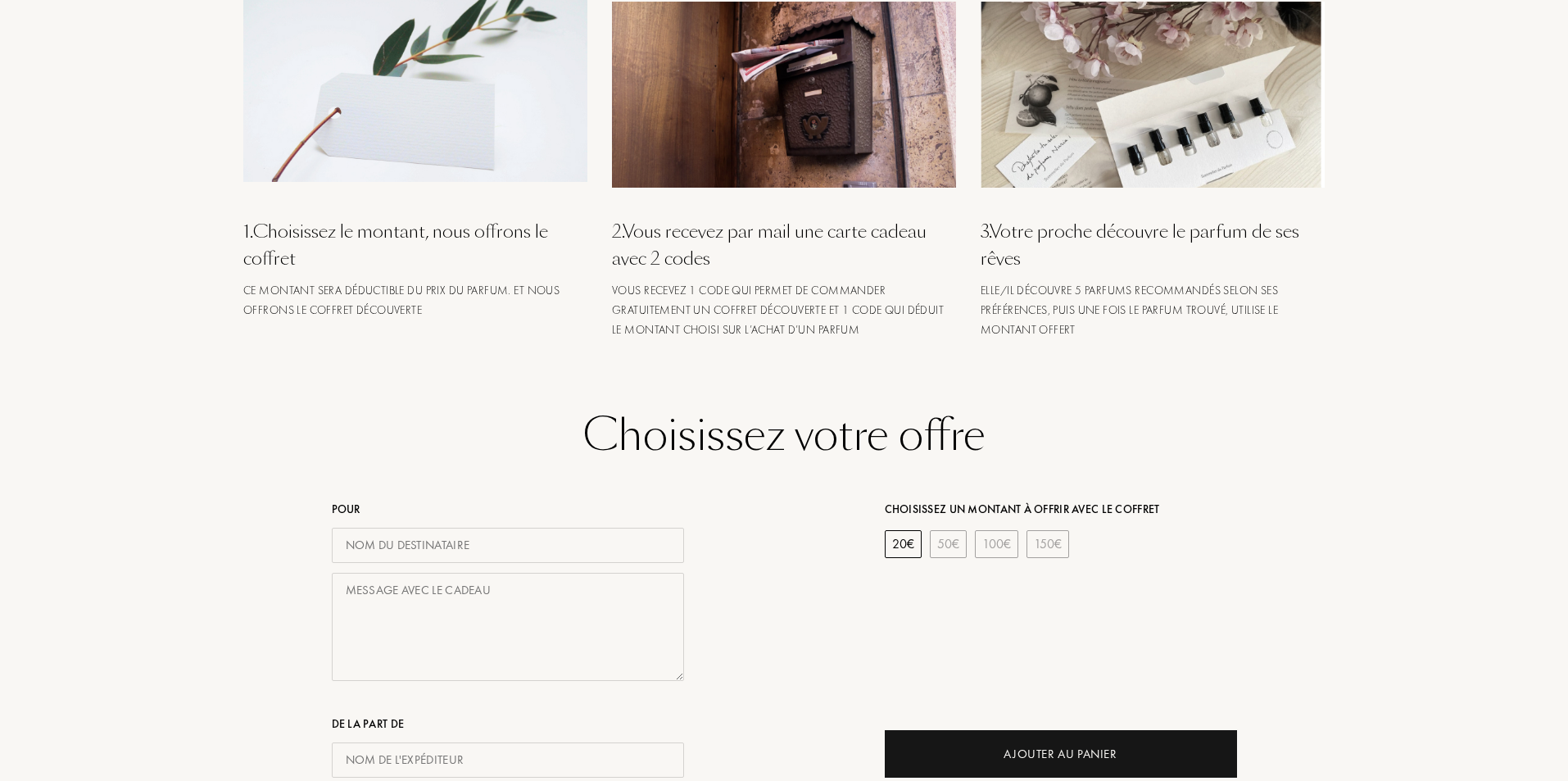
scroll to position [328, 0]
click at [412, 539] on input "text" at bounding box center [507, 544] width 352 height 35
type input "moi"
click at [404, 600] on textarea at bounding box center [507, 626] width 352 height 109
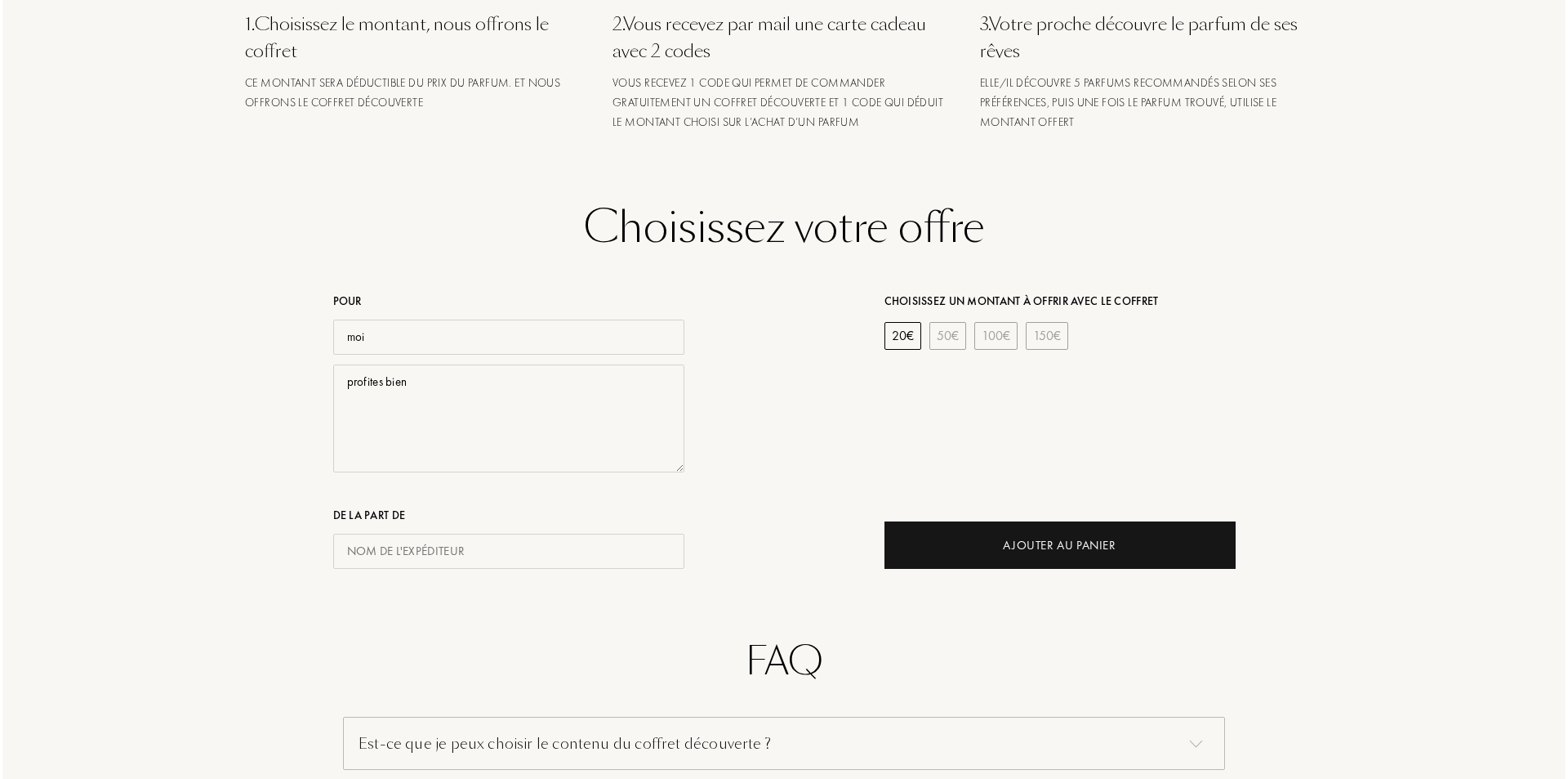
scroll to position [653, 0]
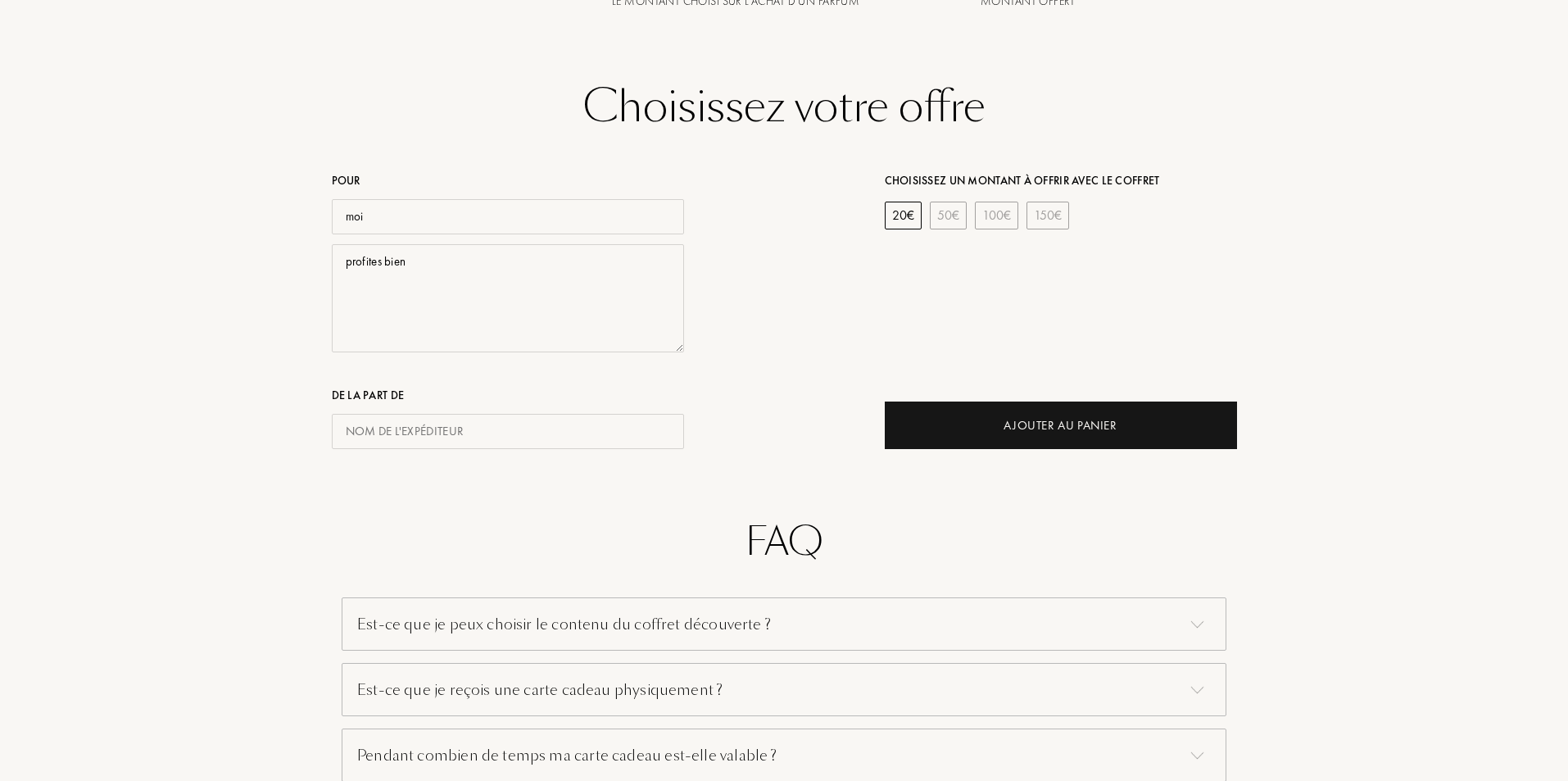
type textarea "profites bien"
click at [398, 424] on input "text" at bounding box center [507, 431] width 352 height 35
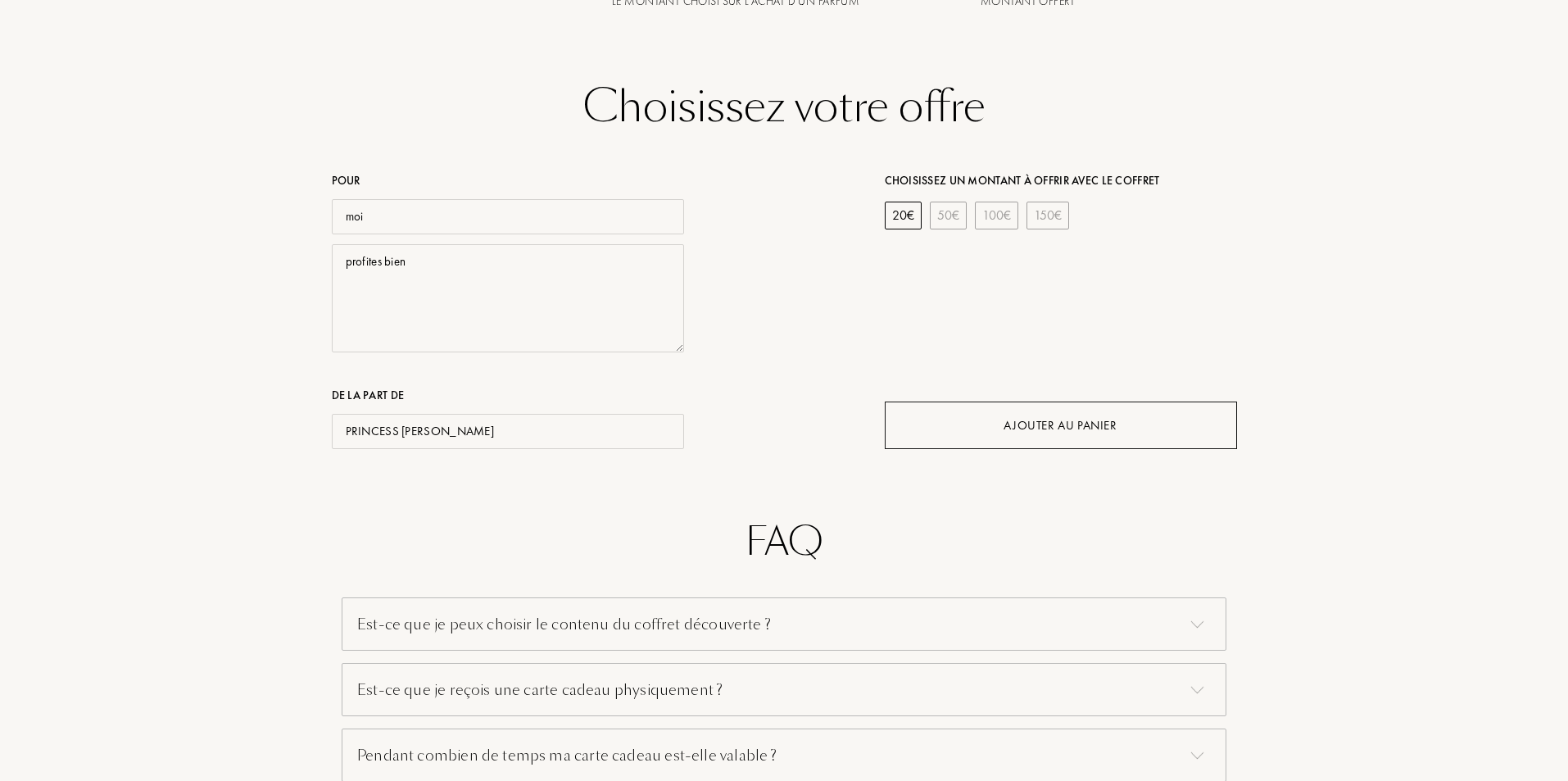
type input "PRINCESS [PERSON_NAME]"
click at [998, 409] on div "Ajouter au Panier" at bounding box center [1061, 425] width 352 height 48
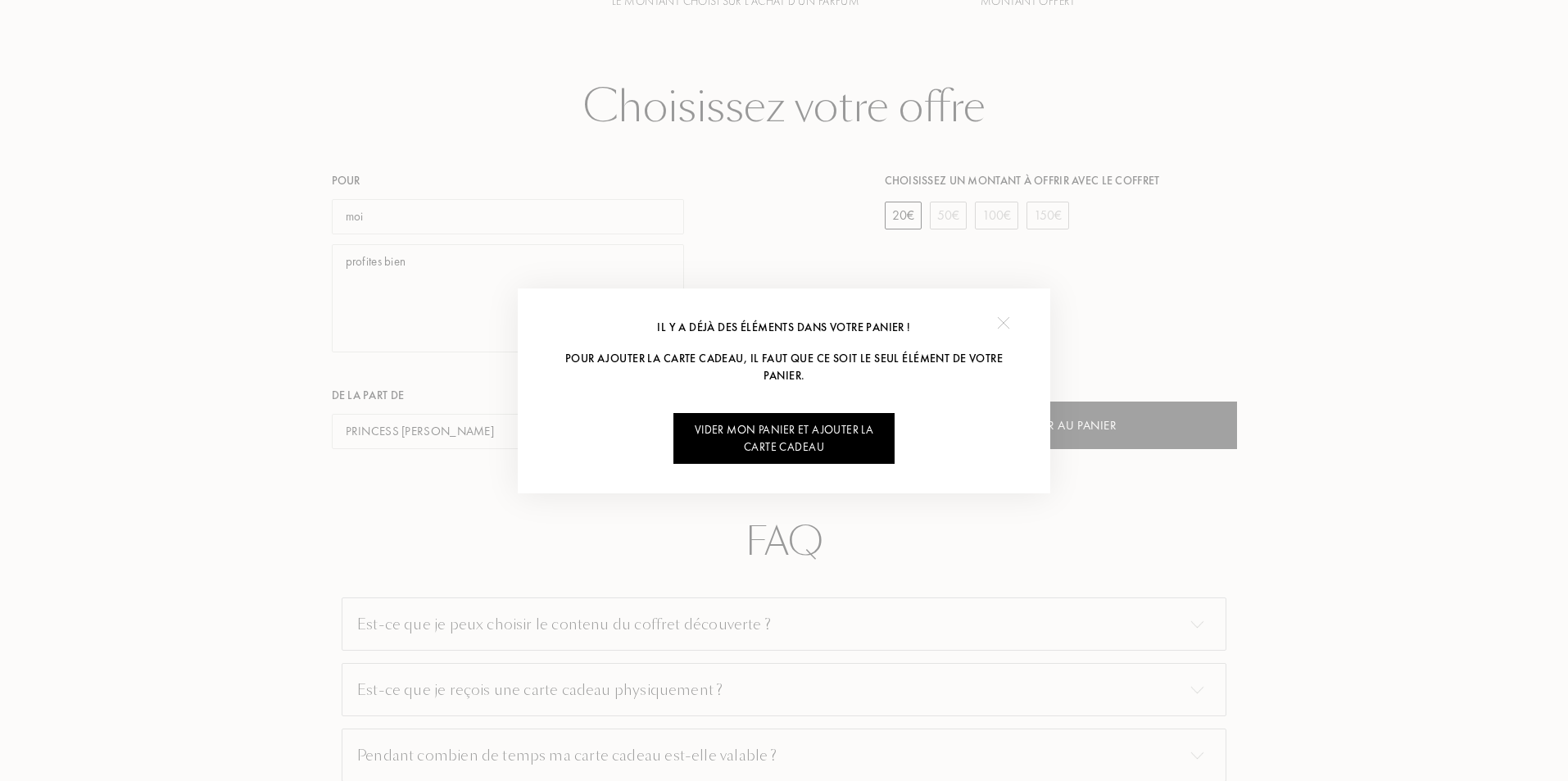
click at [811, 436] on div "Vider mon panier et ajouter la carte cadeau" at bounding box center [784, 437] width 222 height 51
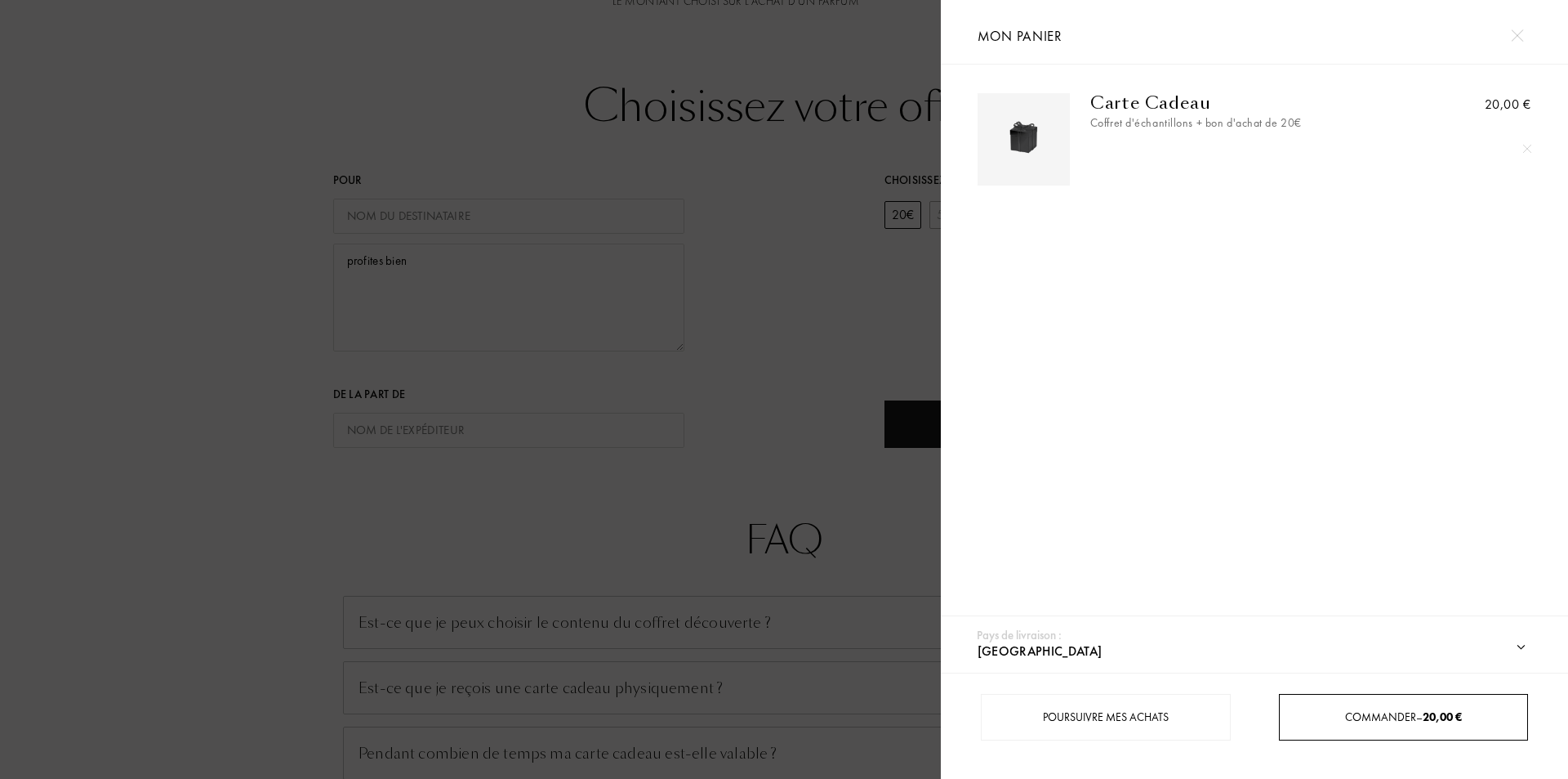
click at [1345, 715] on span "Commander – 20,00 €" at bounding box center [1402, 717] width 116 height 15
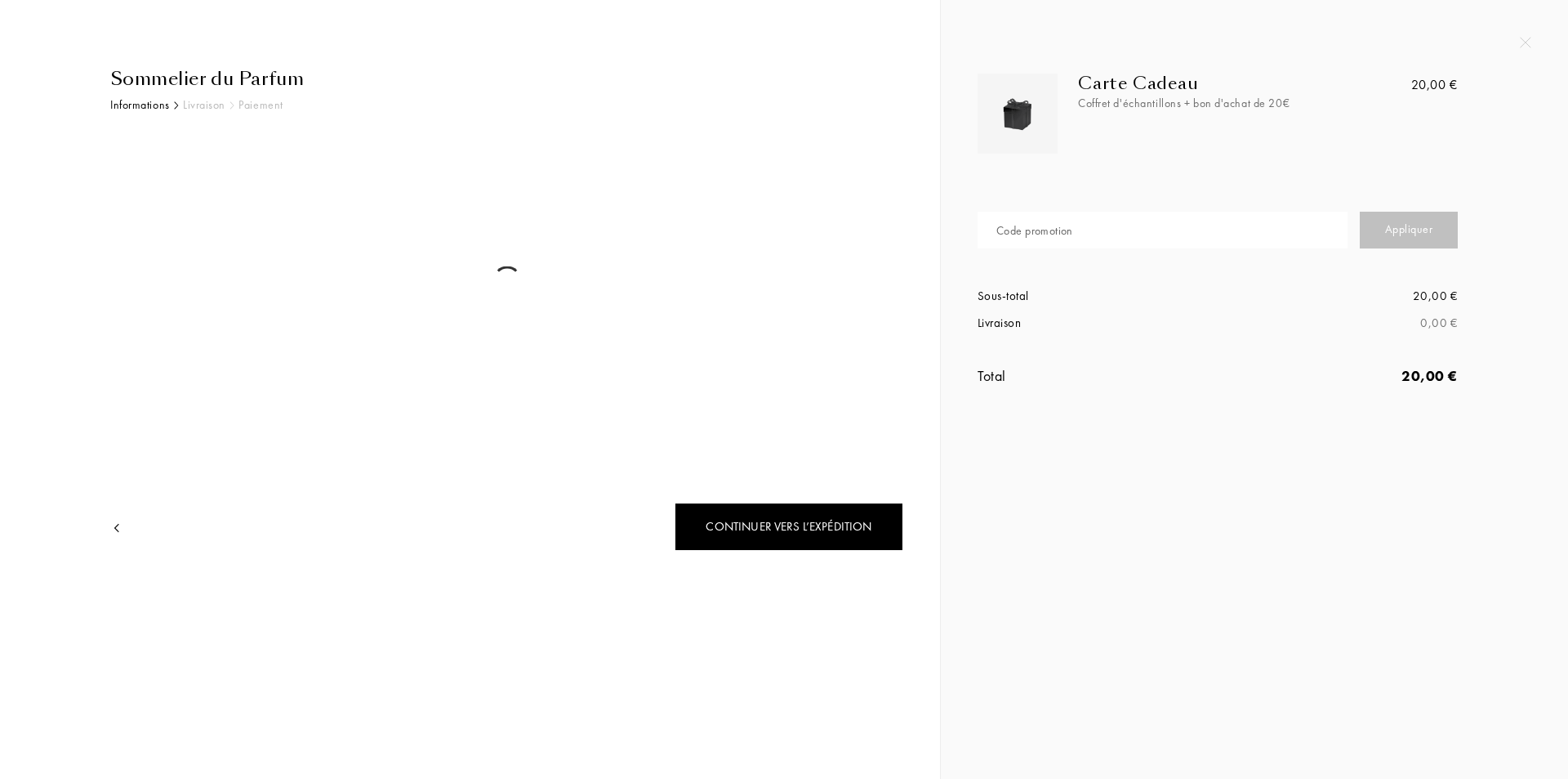
select select "FR"
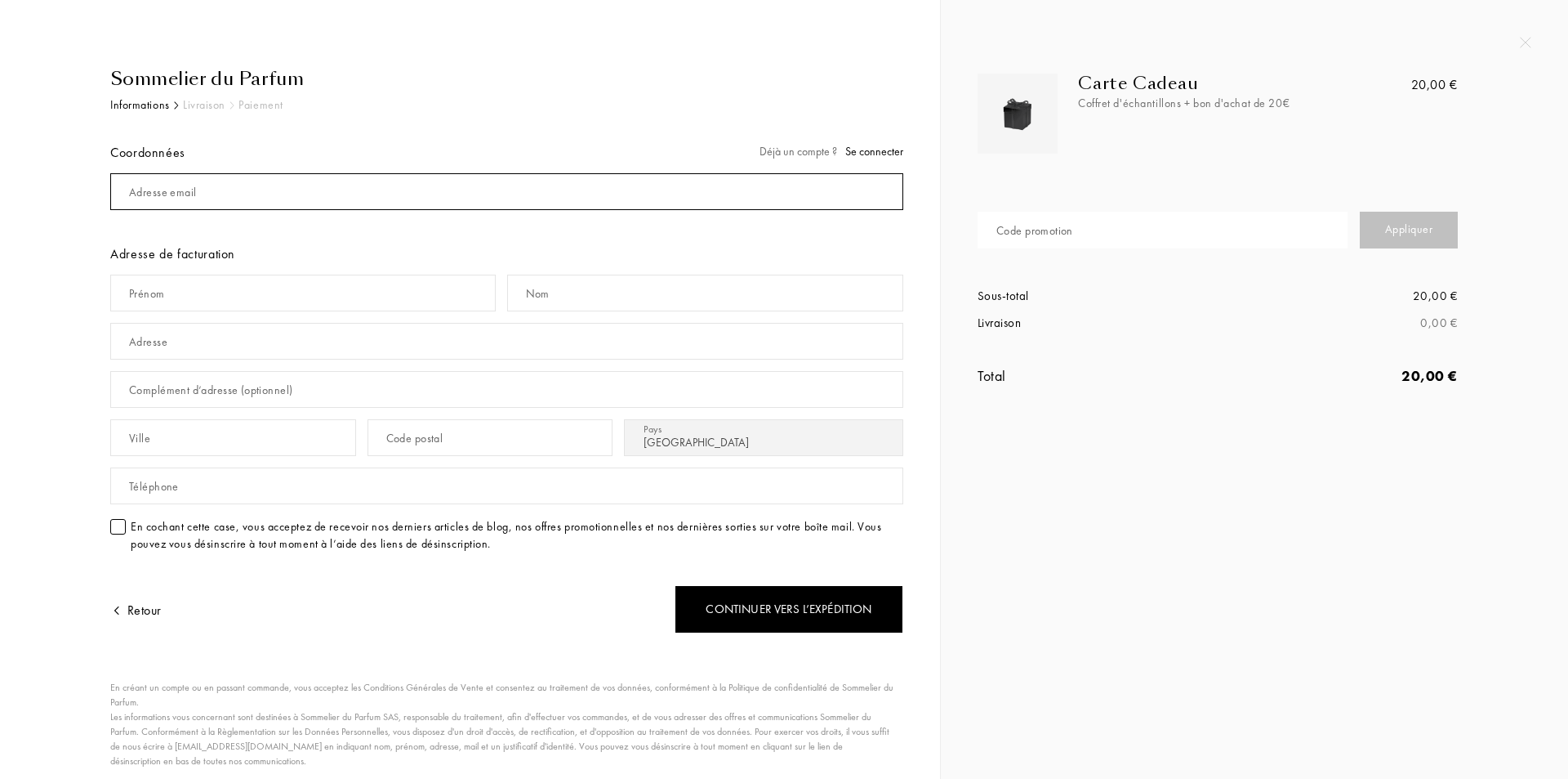
click at [218, 203] on input "mail" at bounding box center [506, 192] width 793 height 37
type input "lekanejmaiva@gmail.com"
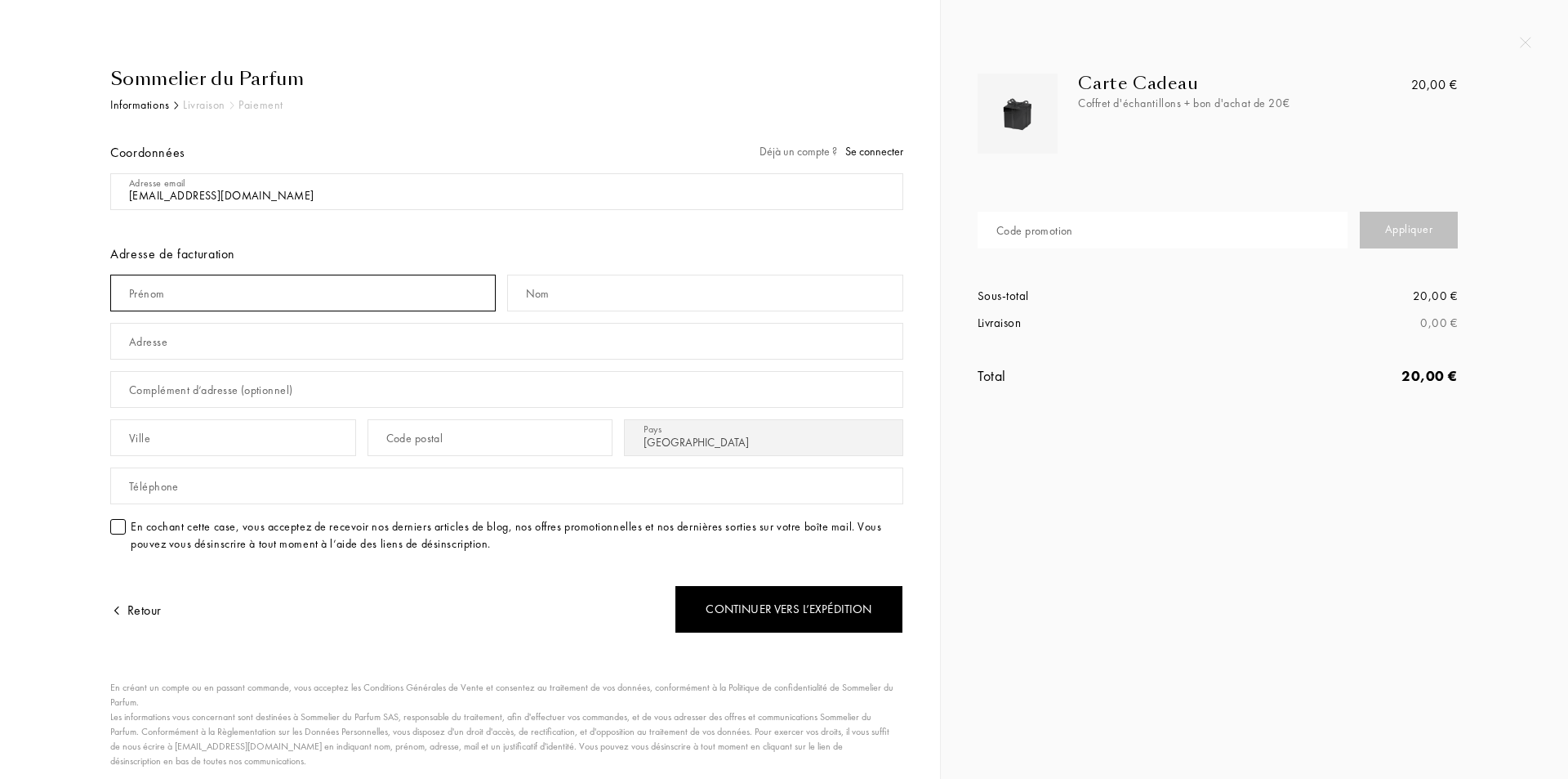
click at [216, 298] on input "text" at bounding box center [302, 293] width 386 height 37
type input "SOPHIANE"
type input "FEUDJO"
click at [174, 347] on input "text" at bounding box center [506, 341] width 793 height 37
drag, startPoint x: 292, startPoint y: 336, endPoint x: 93, endPoint y: 343, distance: 199.1
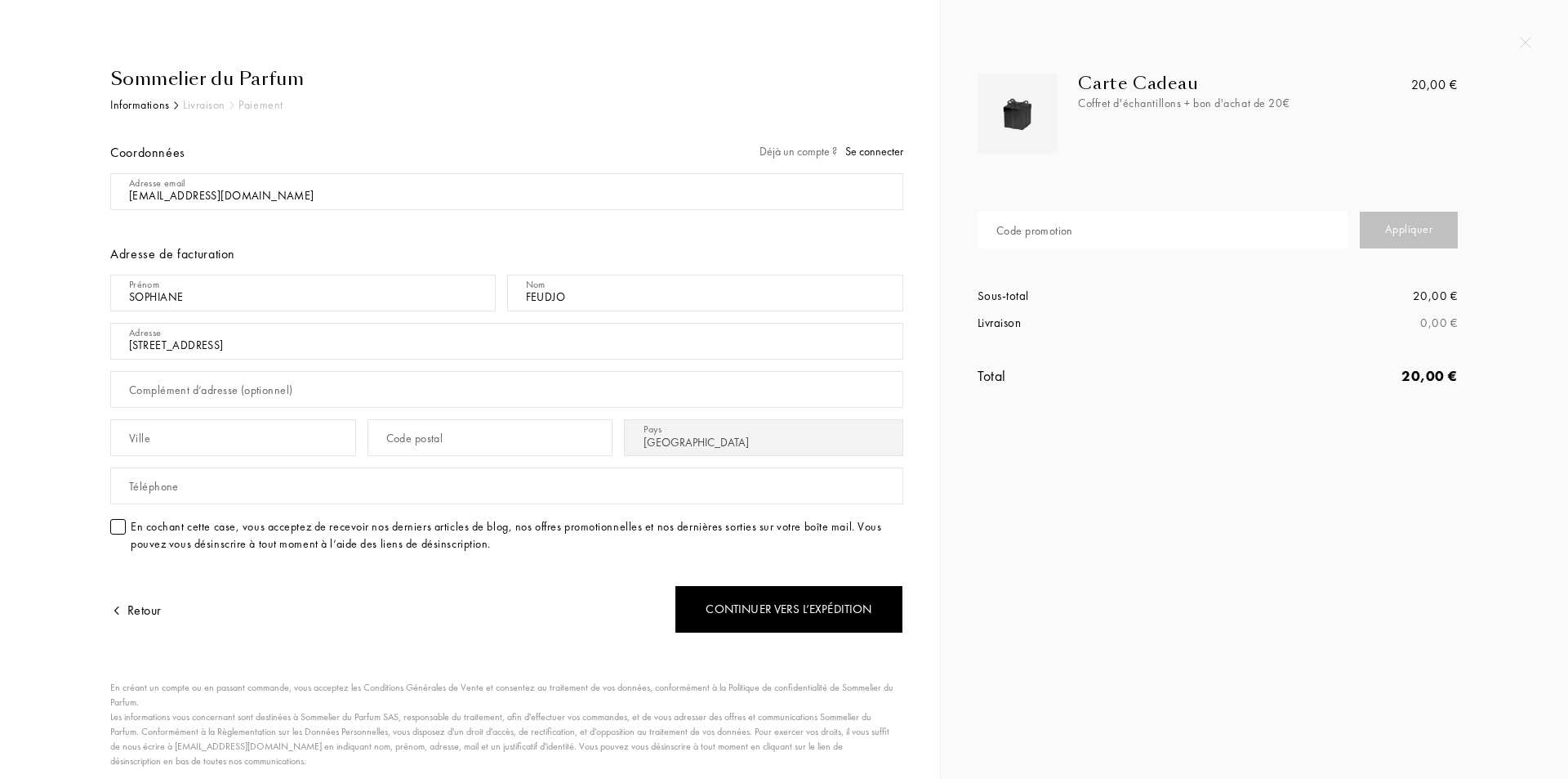
click at [93, 343] on div "Sommelier du Parfum Informations Livraison Paiement Coordonnées Déjà un compte …" at bounding box center [495, 449] width 817 height 768
type input "77 RUE MARTRE"
click at [677, 302] on input "FEUDJO" at bounding box center [705, 293] width 397 height 37
type input "FEUDJO SOFIEC"
click at [268, 442] on input "text" at bounding box center [233, 437] width 245 height 37
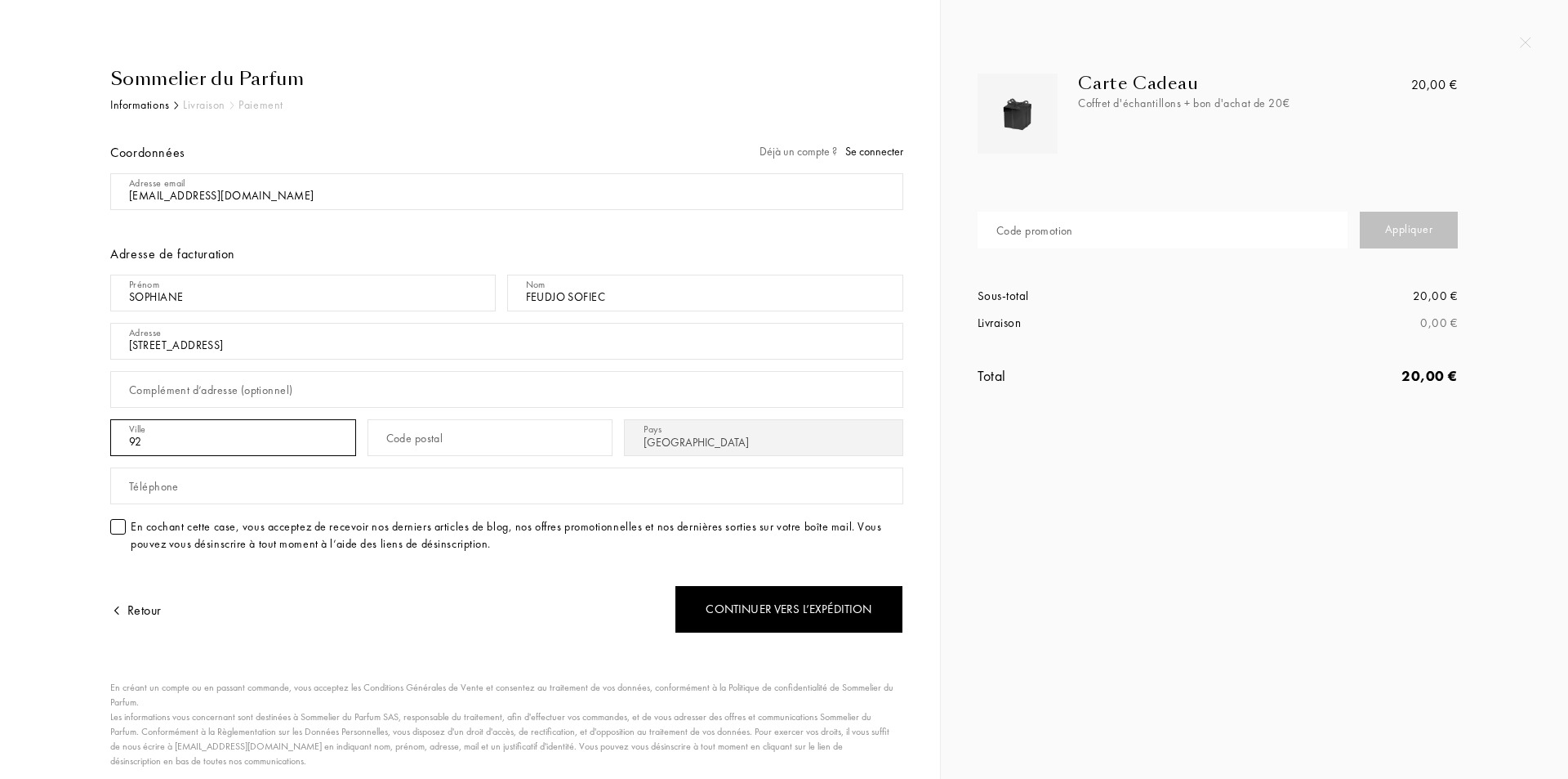
type input "9"
type input "CLICHY"
type input "92110"
click at [689, 302] on input "FEUDJO SOFIEC" at bounding box center [705, 293] width 397 height 37
type input "FEUDJO"
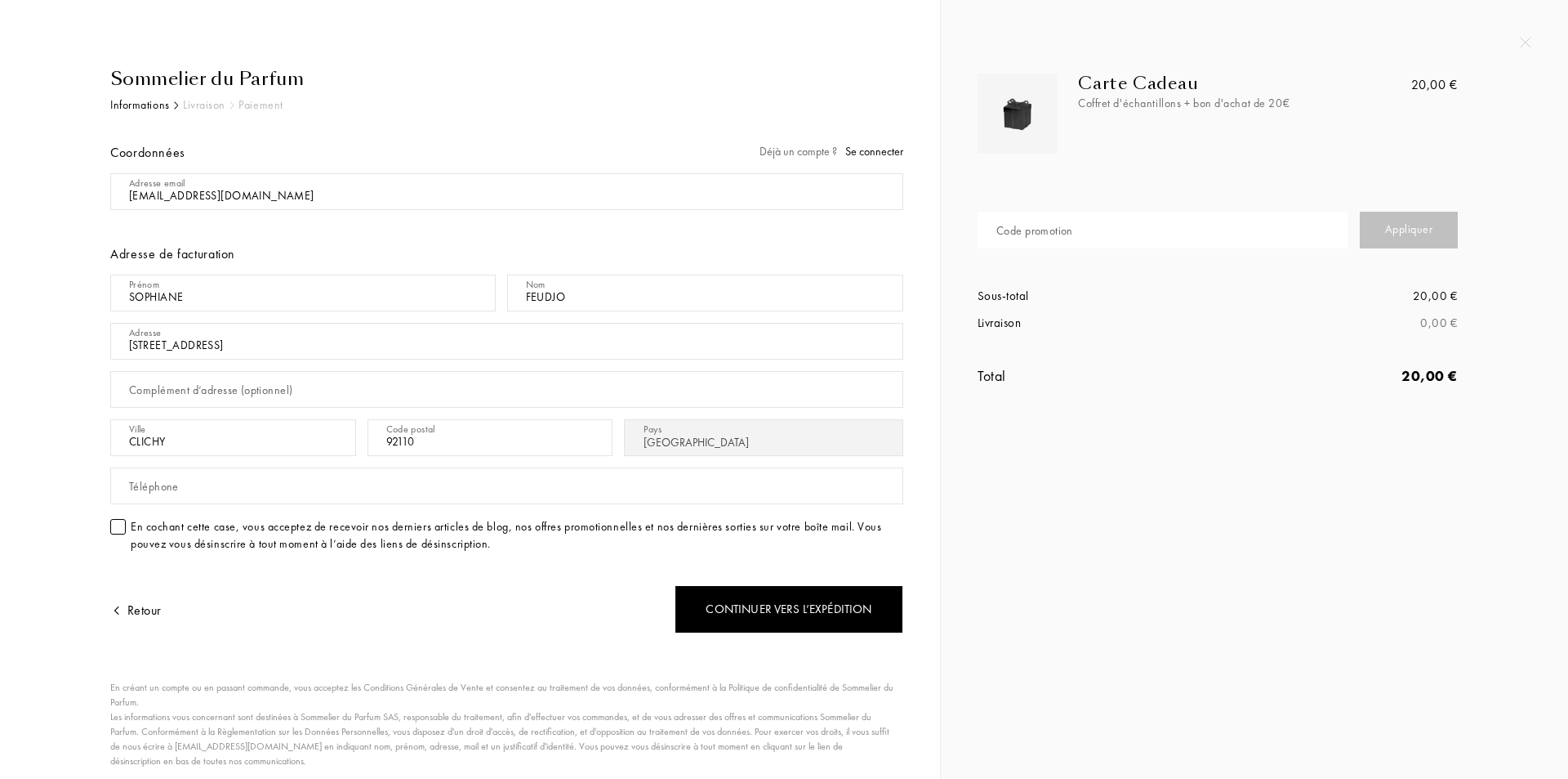
click at [147, 493] on div "Téléphone" at bounding box center [154, 487] width 49 height 17
type input "0752814546"
click at [436, 590] on div "Retour" at bounding box center [308, 598] width 397 height 69
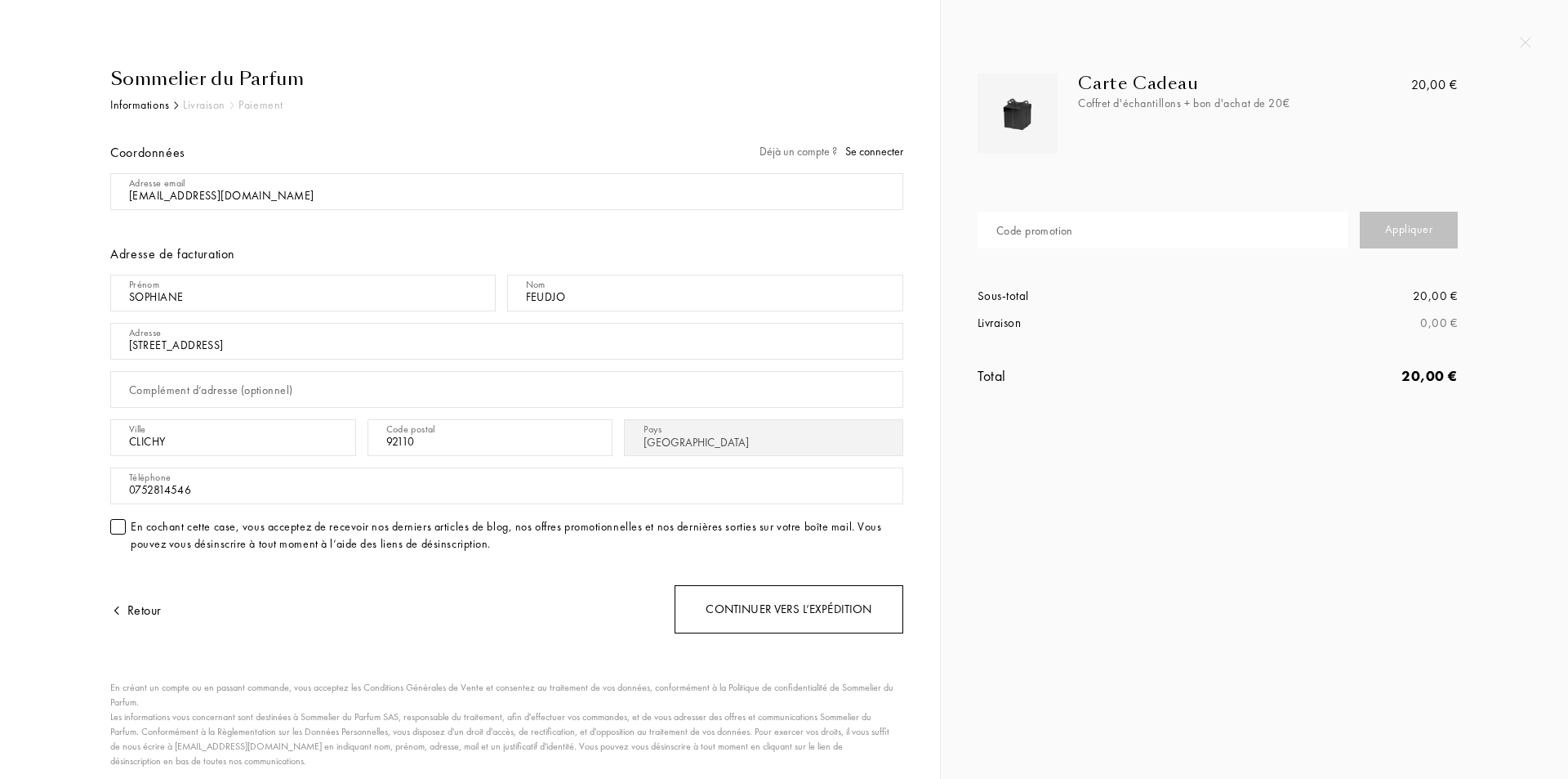
click at [775, 613] on div "Continuer vers l’expédition" at bounding box center [789, 609] width 229 height 49
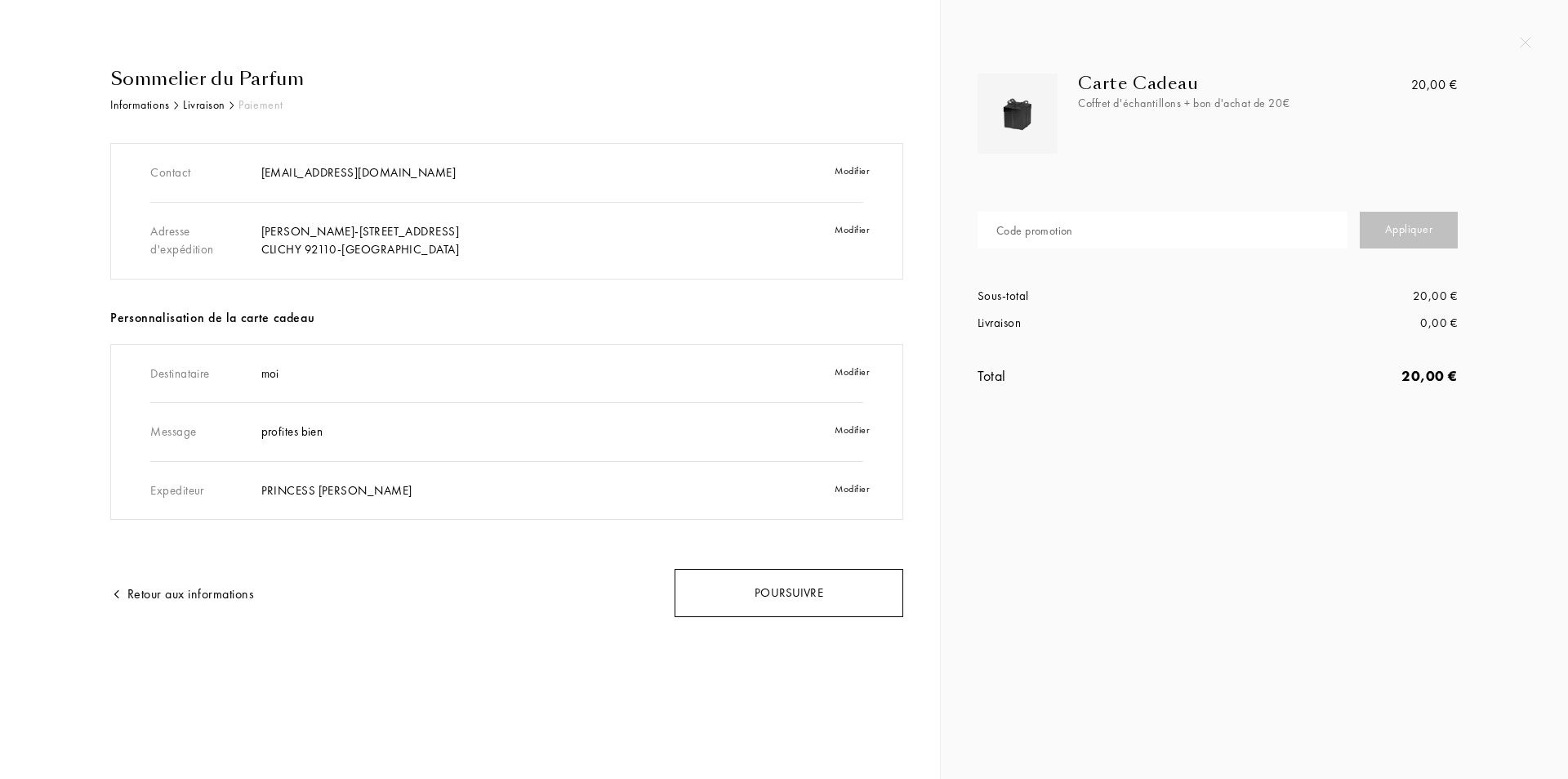
click at [790, 601] on div "Poursuivre" at bounding box center [789, 593] width 229 height 49
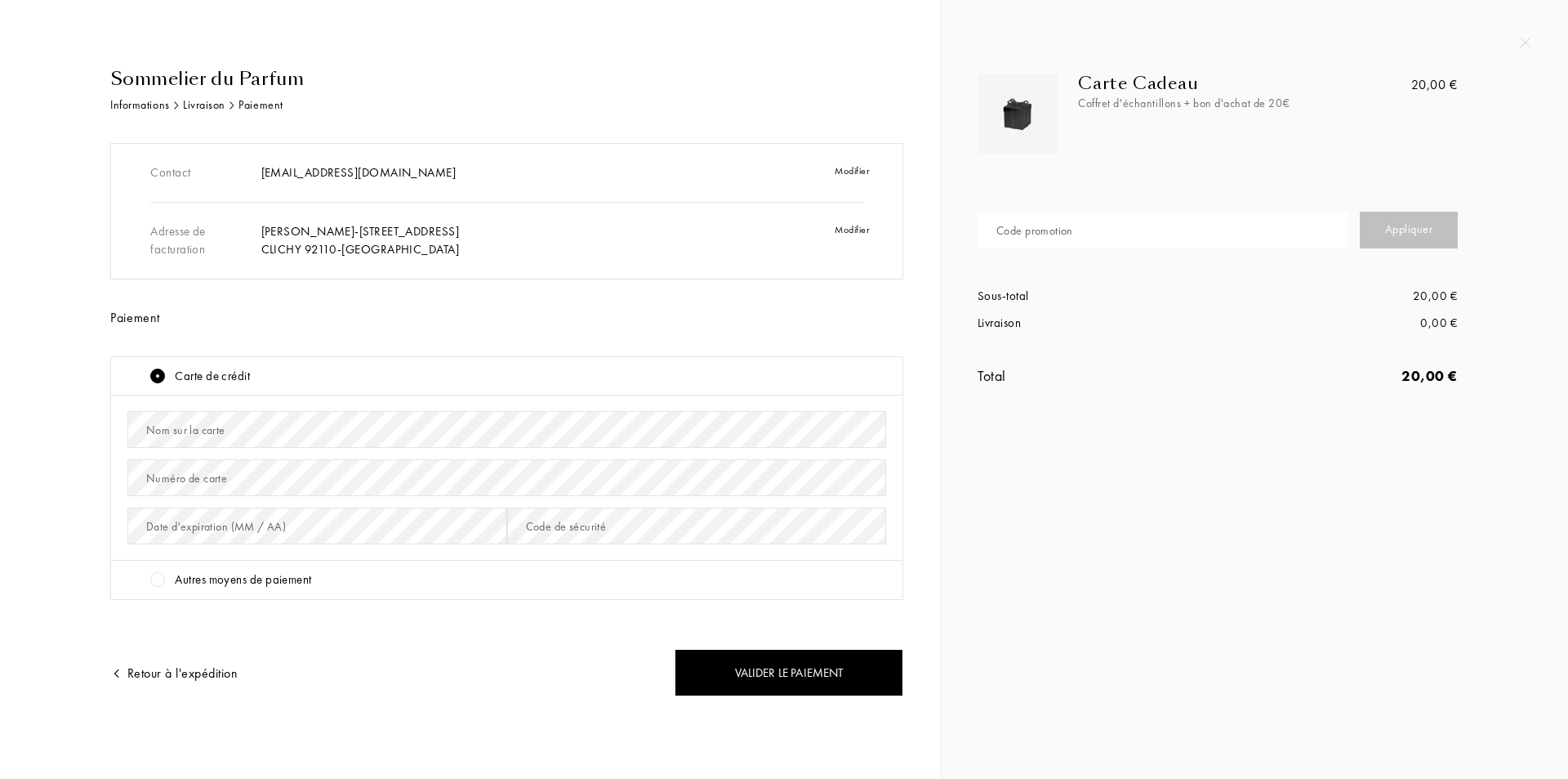
click at [279, 571] on div "Autres moyens de paiement" at bounding box center [243, 579] width 136 height 19
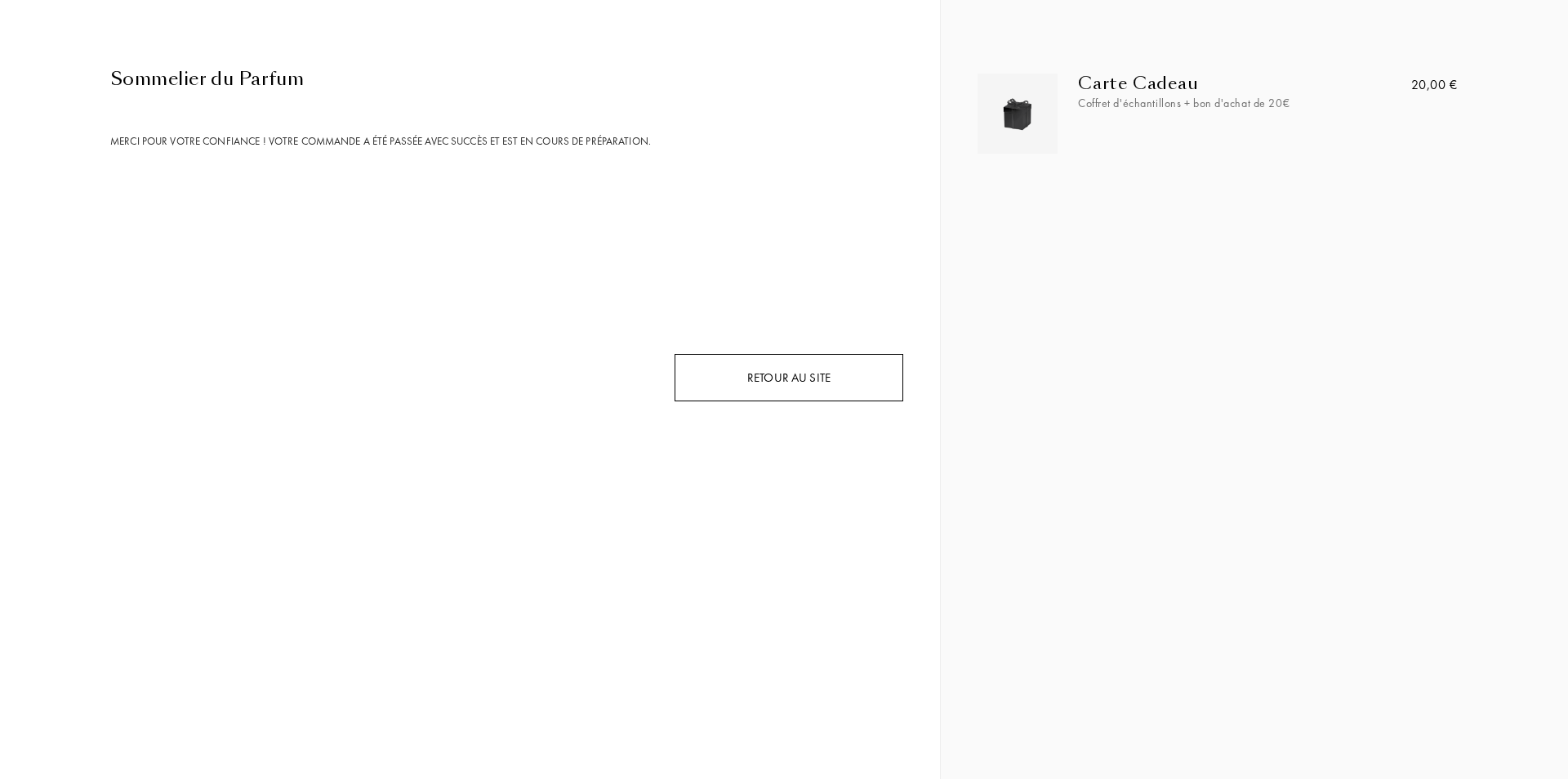
click at [813, 386] on div "Retour au site" at bounding box center [789, 378] width 229 height 49
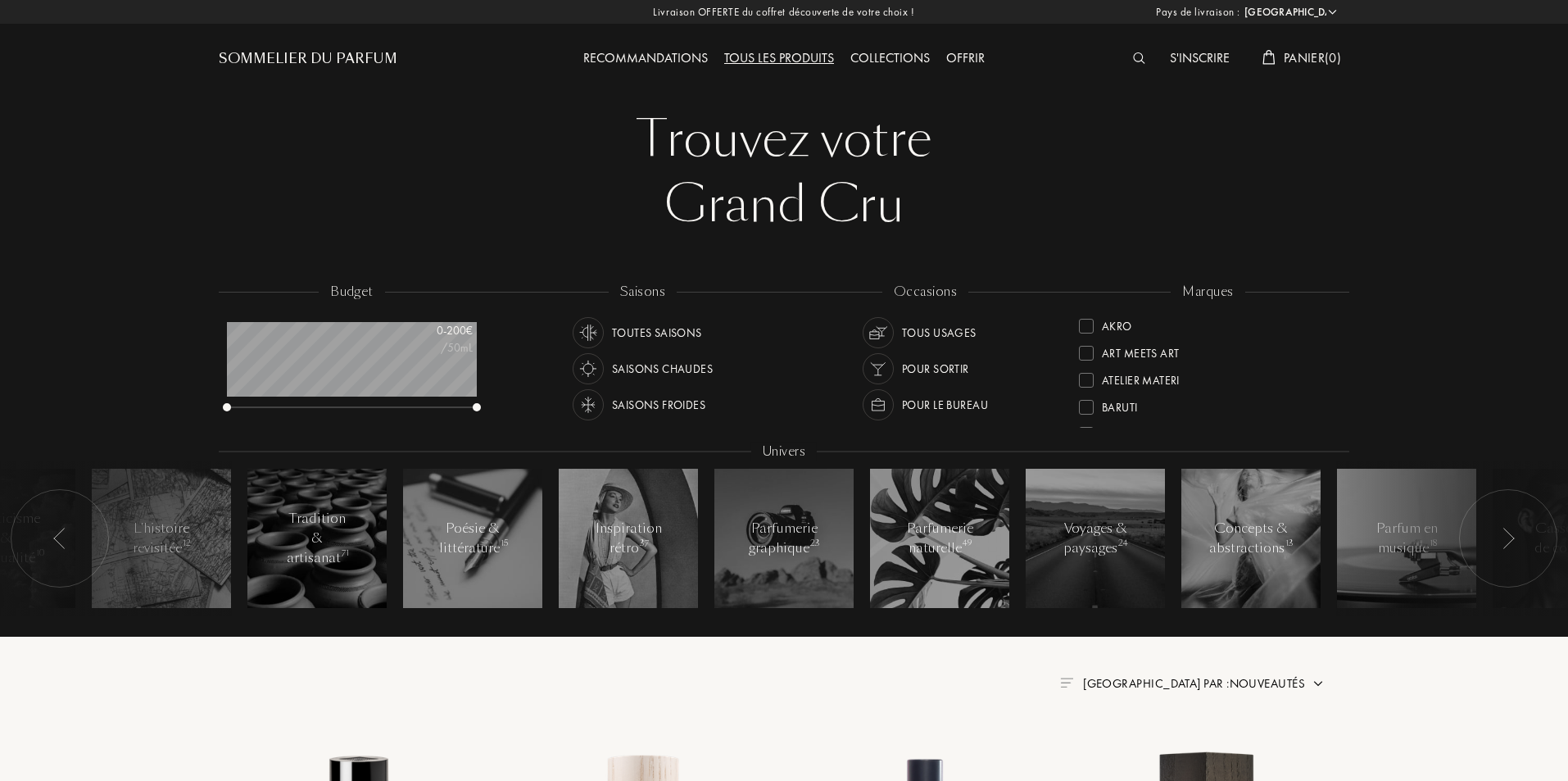
select select "FR"
